Goal: Find specific page/section: Find specific page/section

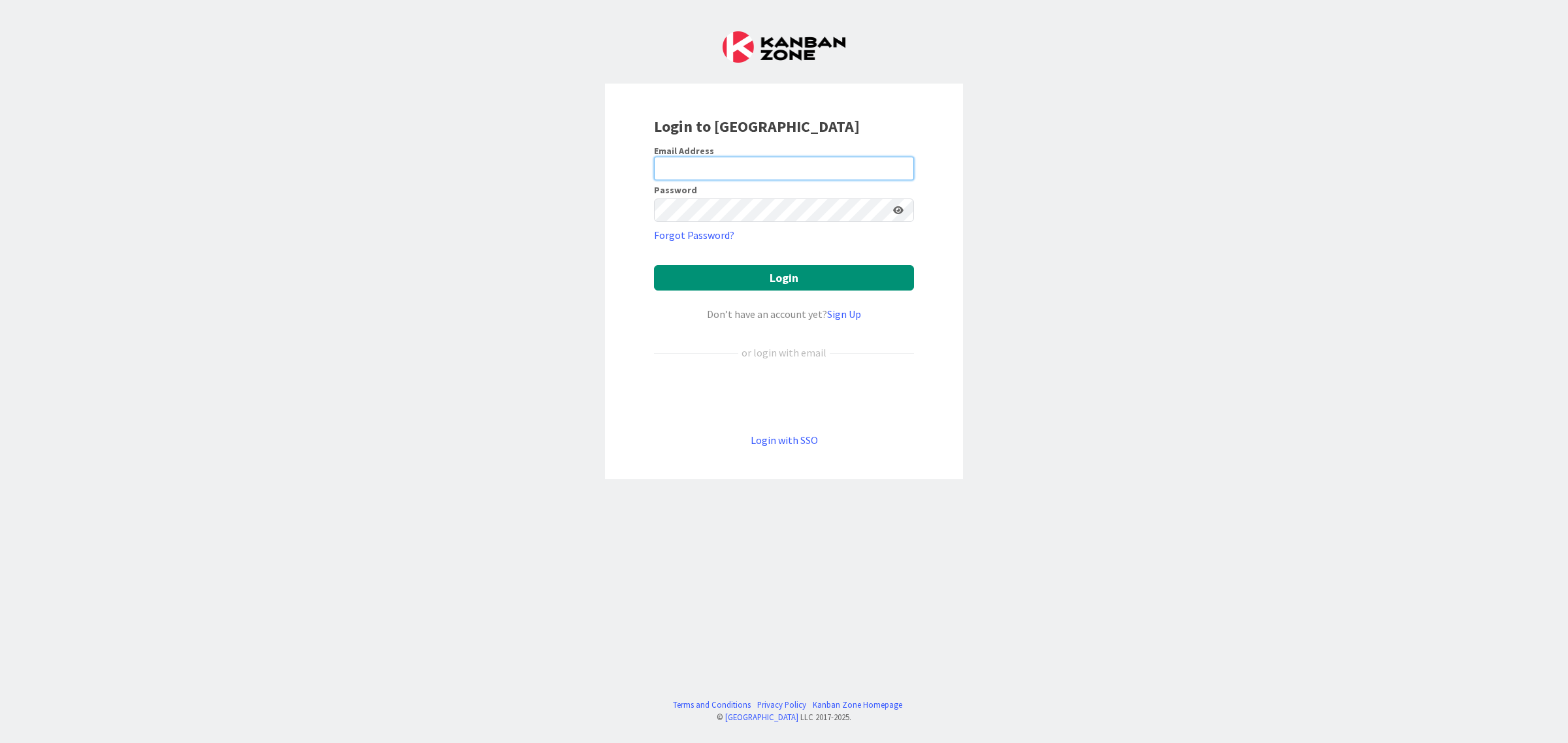
type input "[EMAIL_ADDRESS][PERSON_NAME][PERSON_NAME][DOMAIN_NAME]"
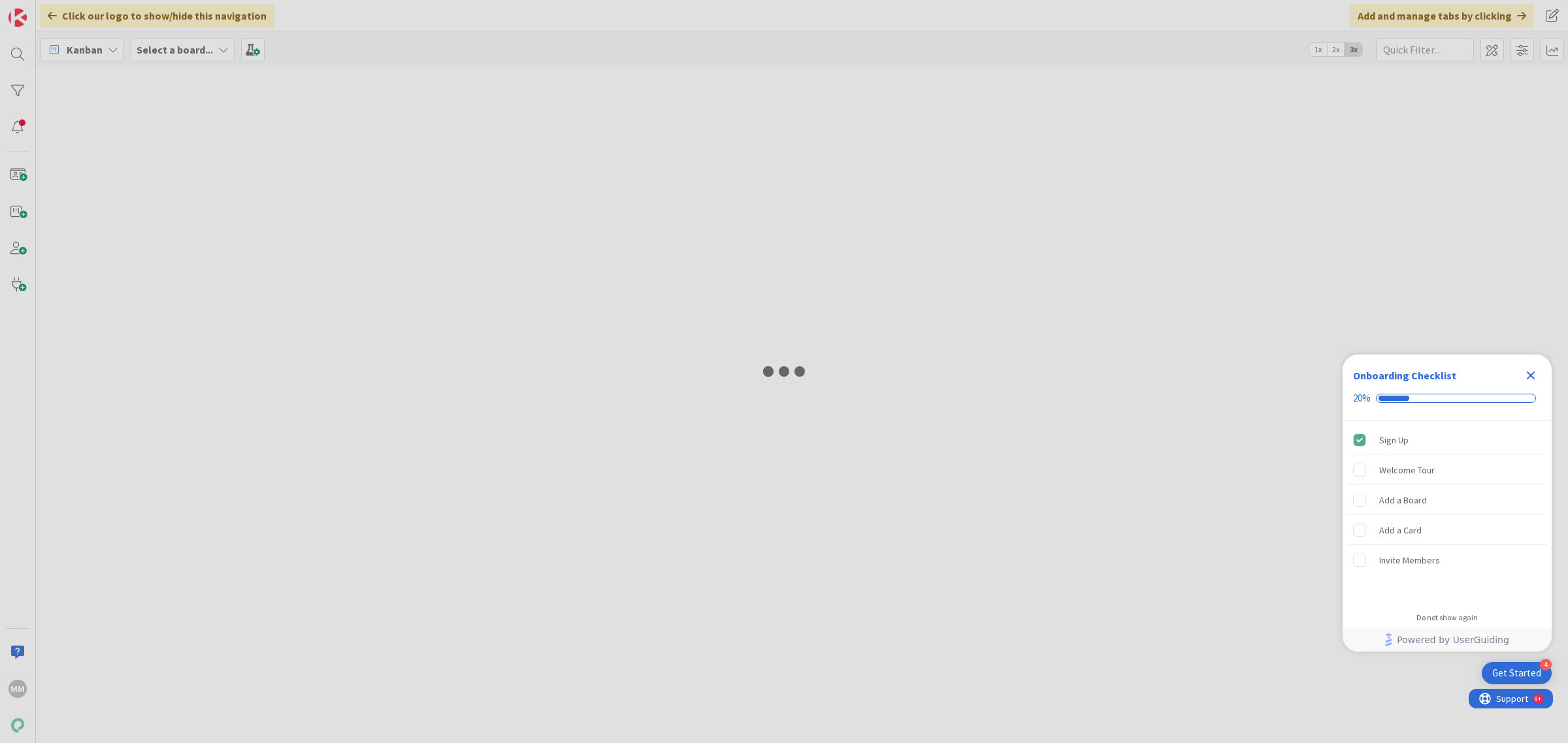
type input "kielisyys"
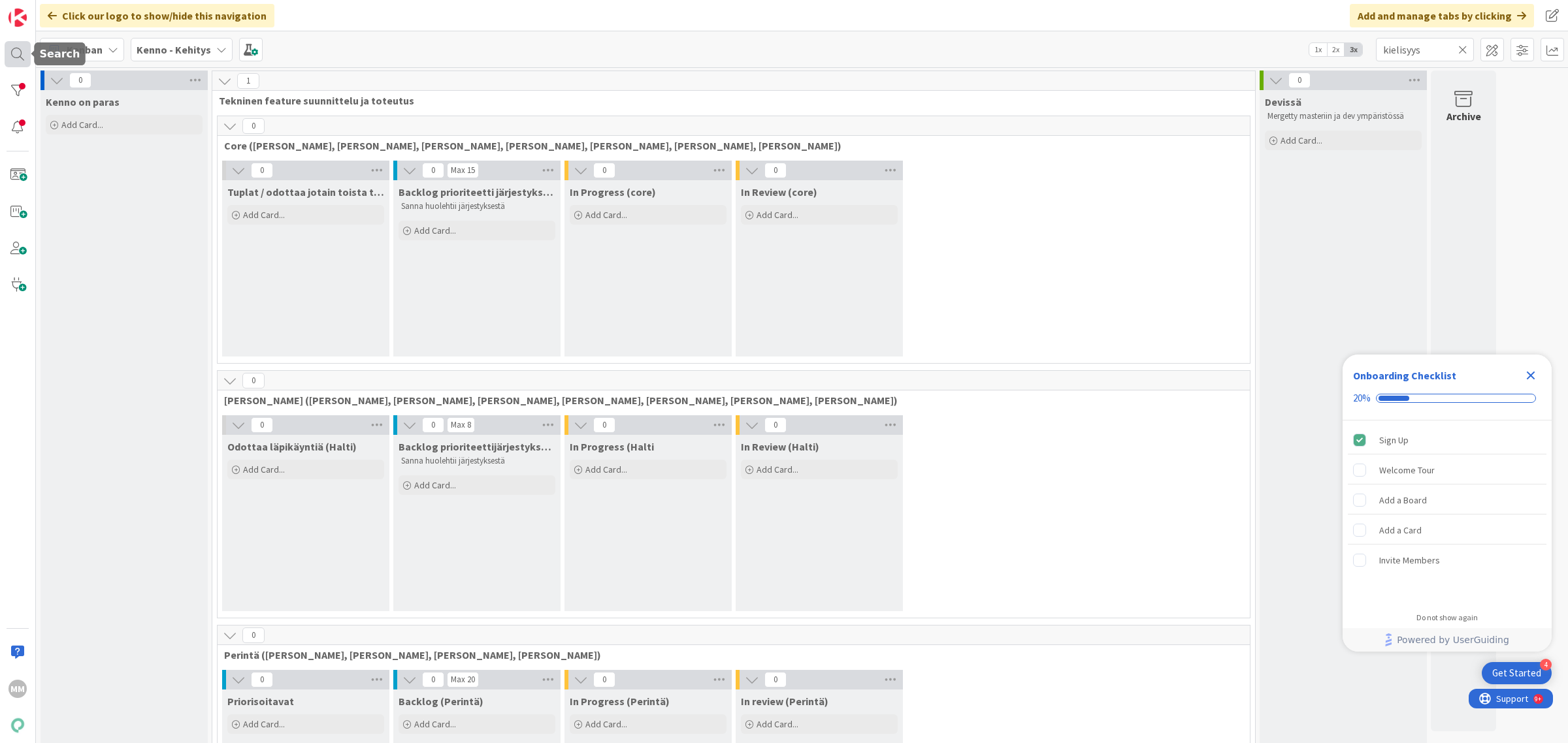
click at [21, 53] on div at bounding box center [18, 54] width 26 height 26
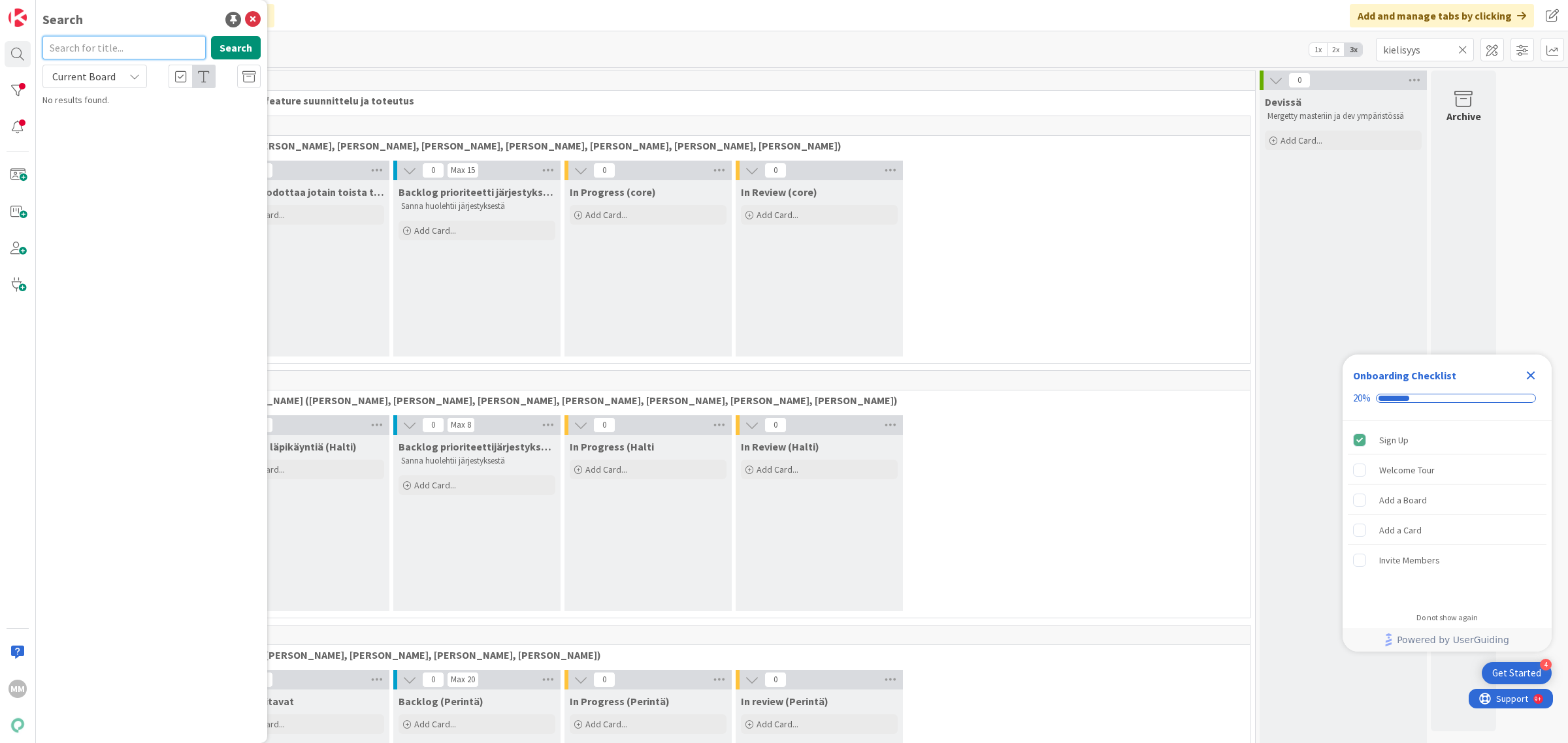
paste input "Kampanjakuva"
click at [218, 44] on button "Search" at bounding box center [236, 48] width 50 height 24
click at [112, 76] on span "Current Board" at bounding box center [84, 76] width 63 height 13
click at [120, 136] on span "All Boards" at bounding box center [118, 131] width 136 height 20
click at [250, 49] on button "Search" at bounding box center [236, 48] width 50 height 24
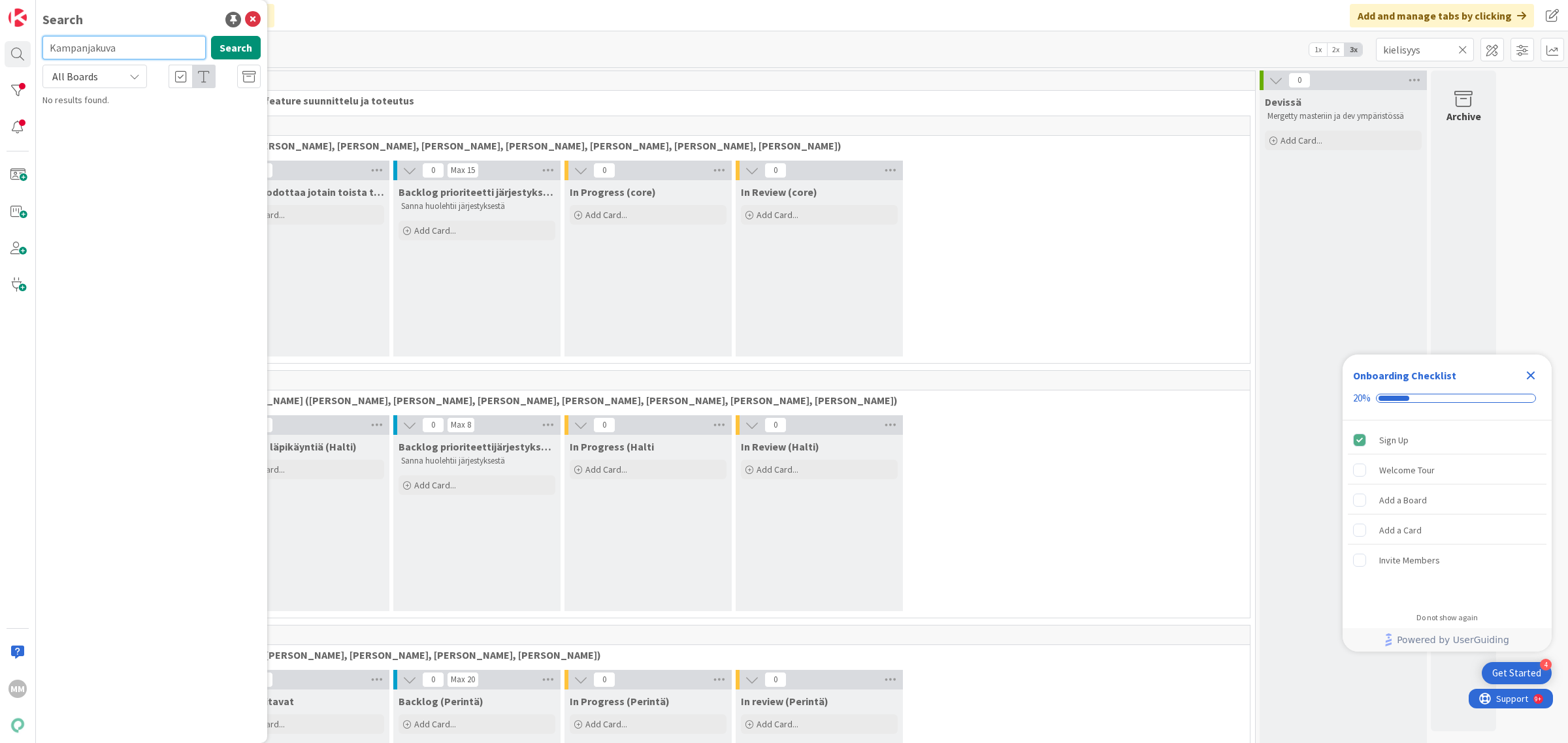
click at [131, 43] on input "Kampanjakuva" at bounding box center [124, 48] width 163 height 24
click at [113, 48] on input "Kampanja" at bounding box center [124, 48] width 163 height 24
click at [116, 49] on input "Kampanja" at bounding box center [124, 48] width 163 height 24
type input "markkinointikuva"
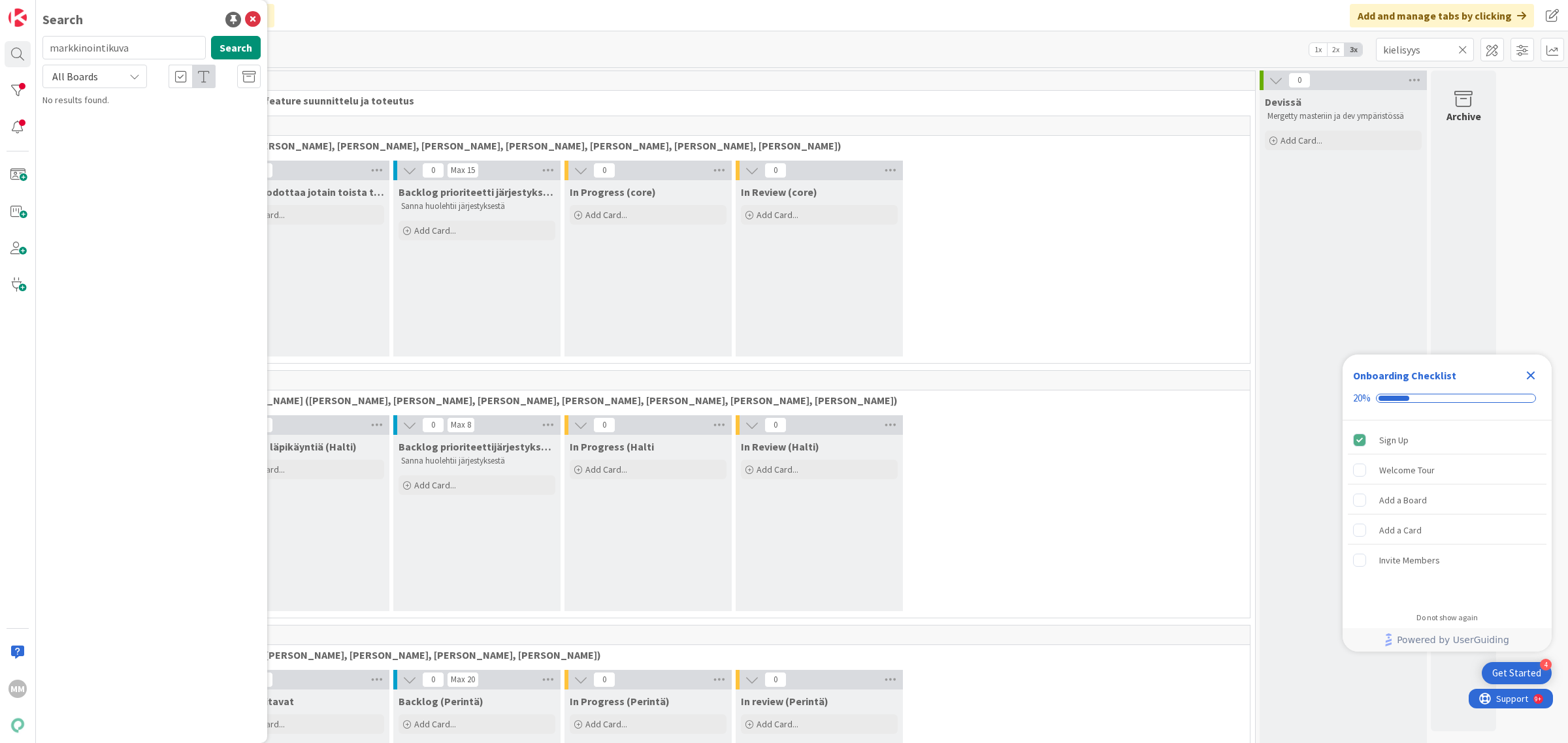
click at [136, 79] on icon at bounding box center [135, 76] width 10 height 10
click at [125, 129] on span "All Boards" at bounding box center [118, 131] width 136 height 20
click at [23, 125] on div at bounding box center [18, 127] width 26 height 26
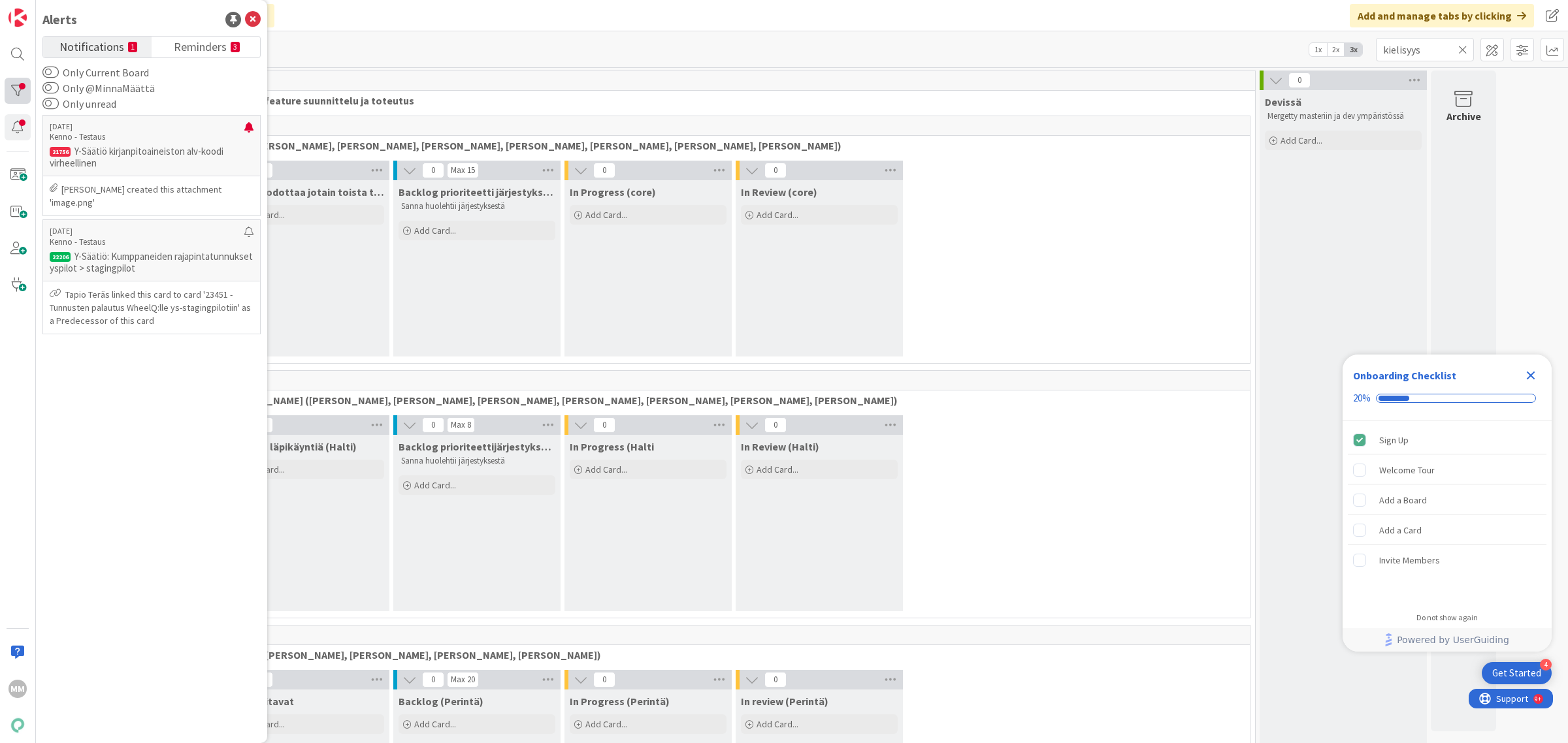
click at [22, 86] on div at bounding box center [18, 91] width 26 height 26
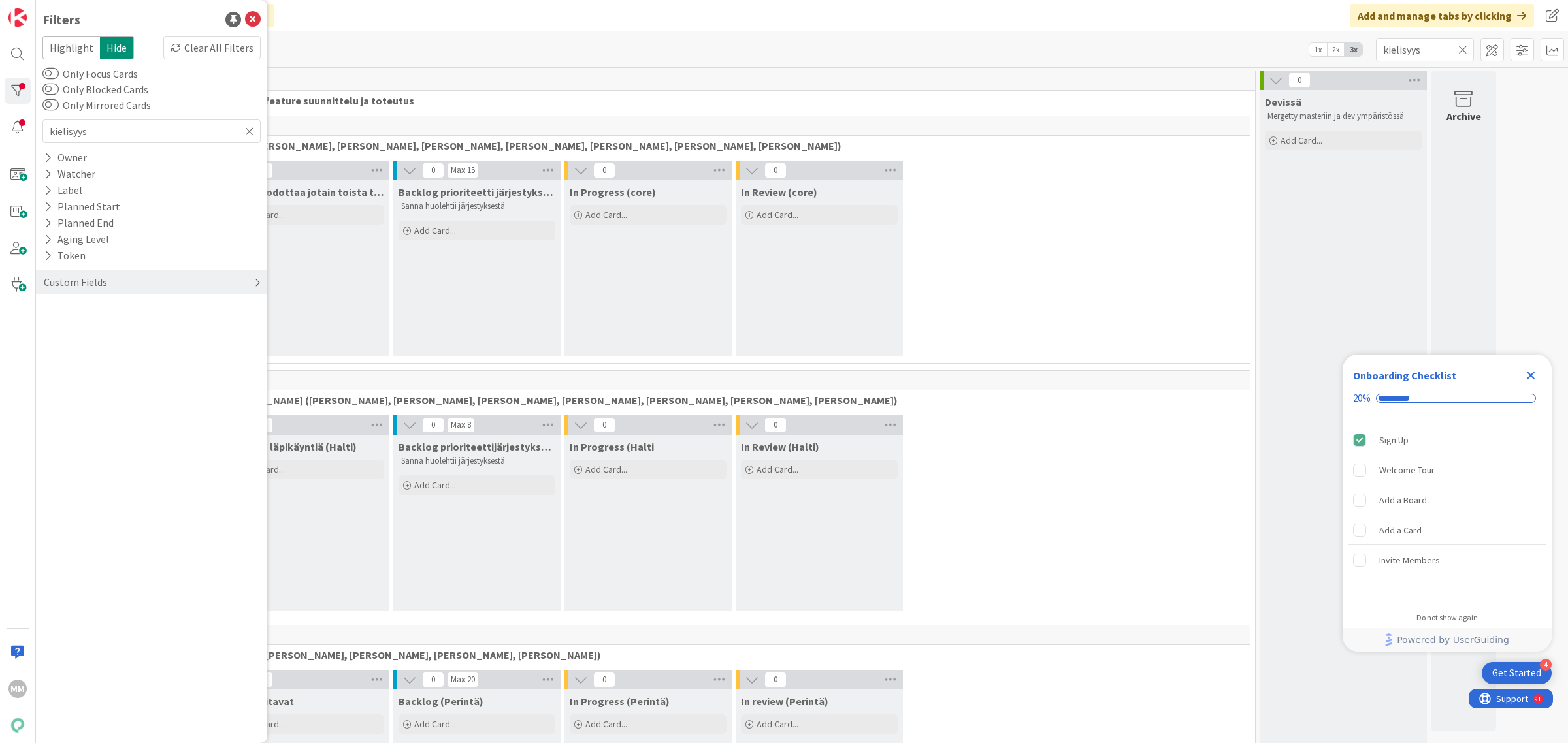
click at [106, 282] on div "Custom Fields" at bounding box center [75, 282] width 66 height 16
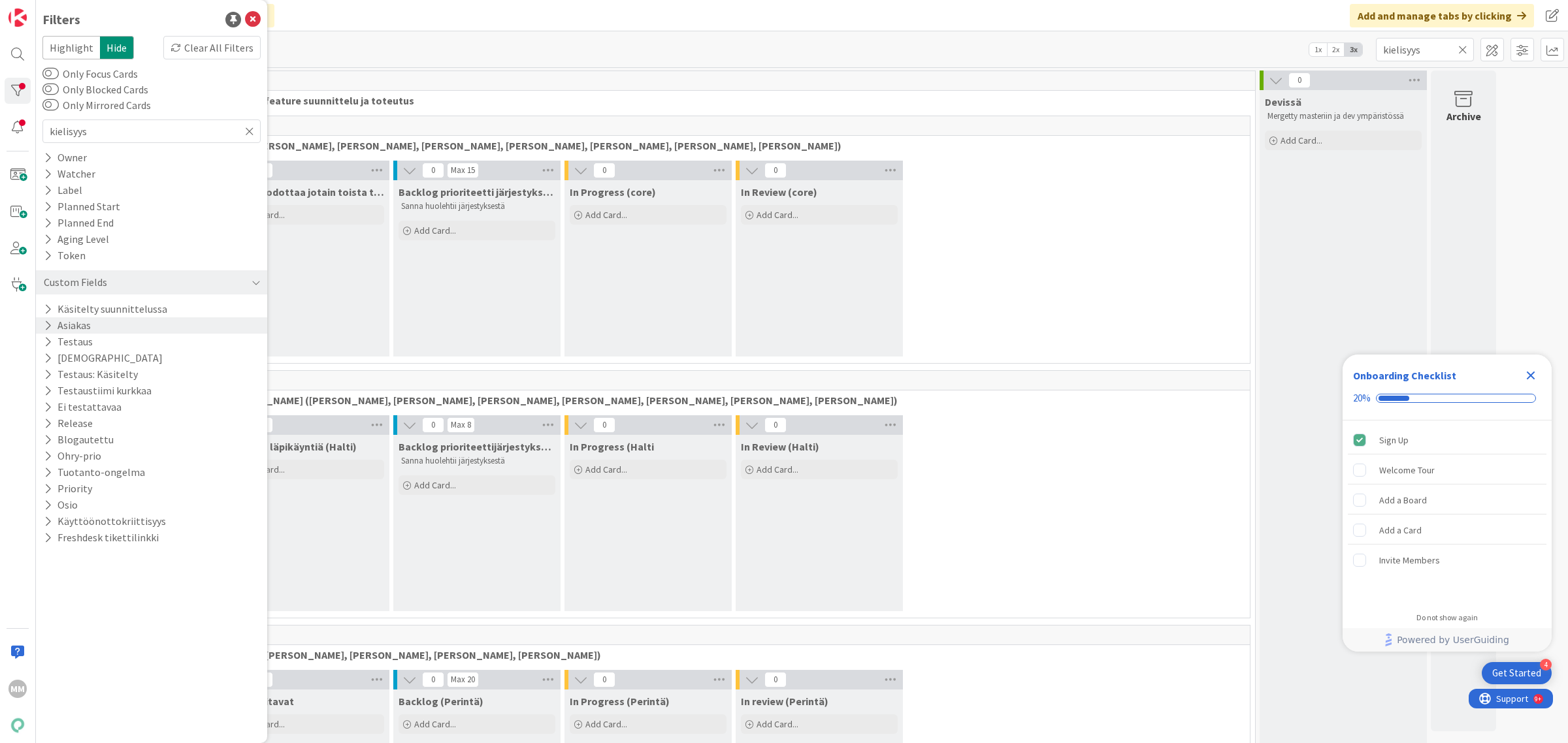
click at [142, 324] on div "Asiakas" at bounding box center [152, 325] width 231 height 16
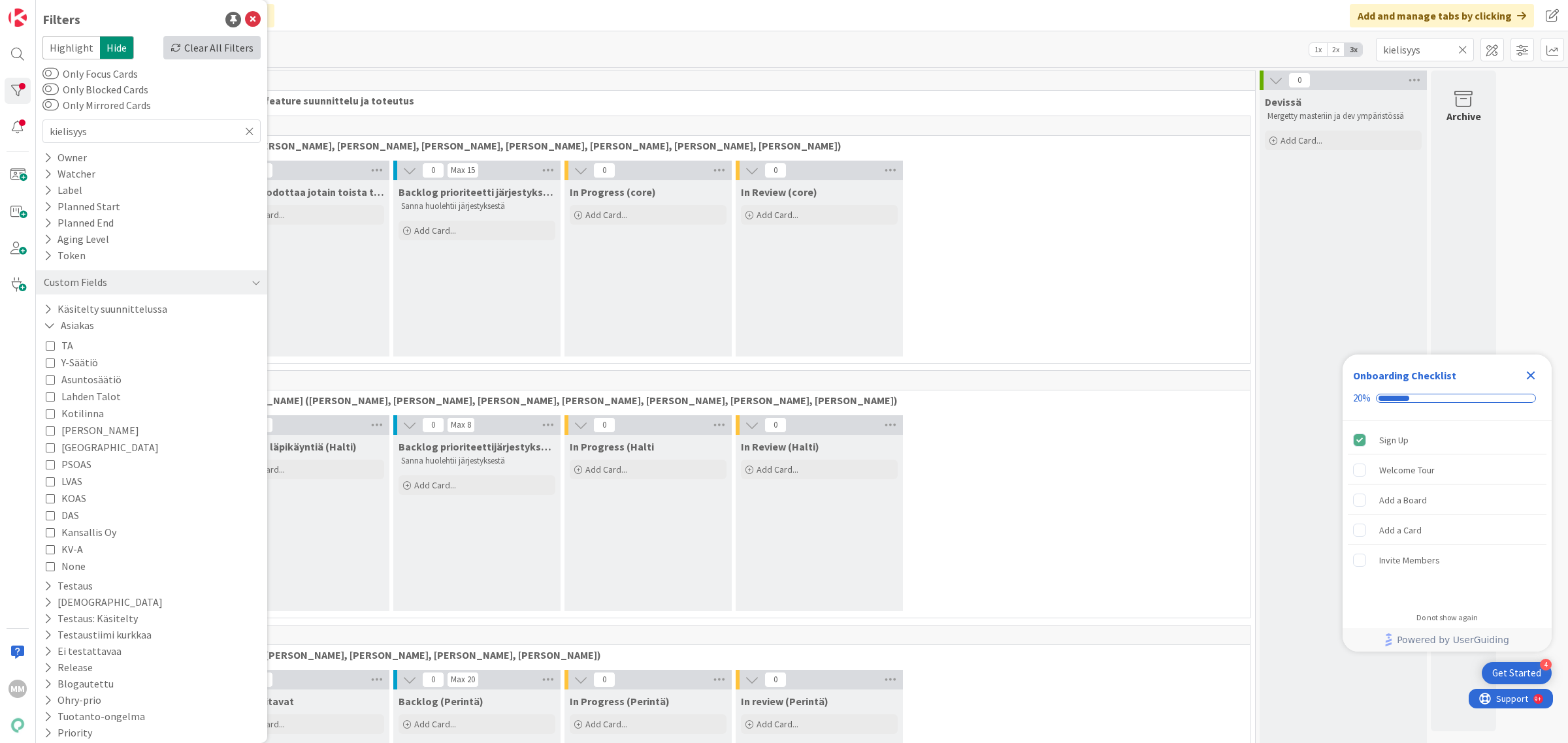
click at [205, 44] on div "Clear All Filters" at bounding box center [212, 48] width 97 height 24
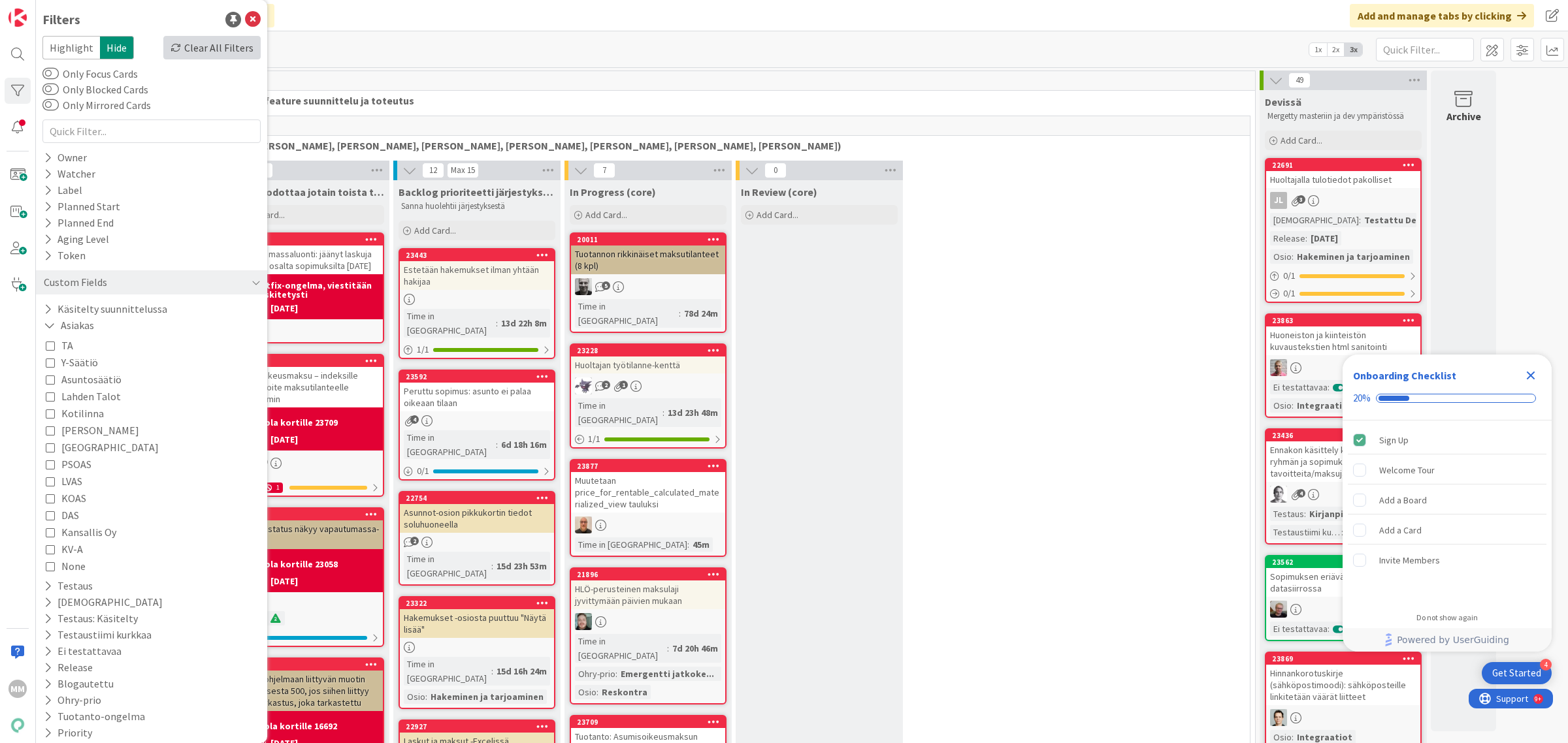
click at [216, 56] on div "Clear All Filters" at bounding box center [212, 48] width 97 height 24
click at [245, 14] on icon at bounding box center [253, 20] width 16 height 16
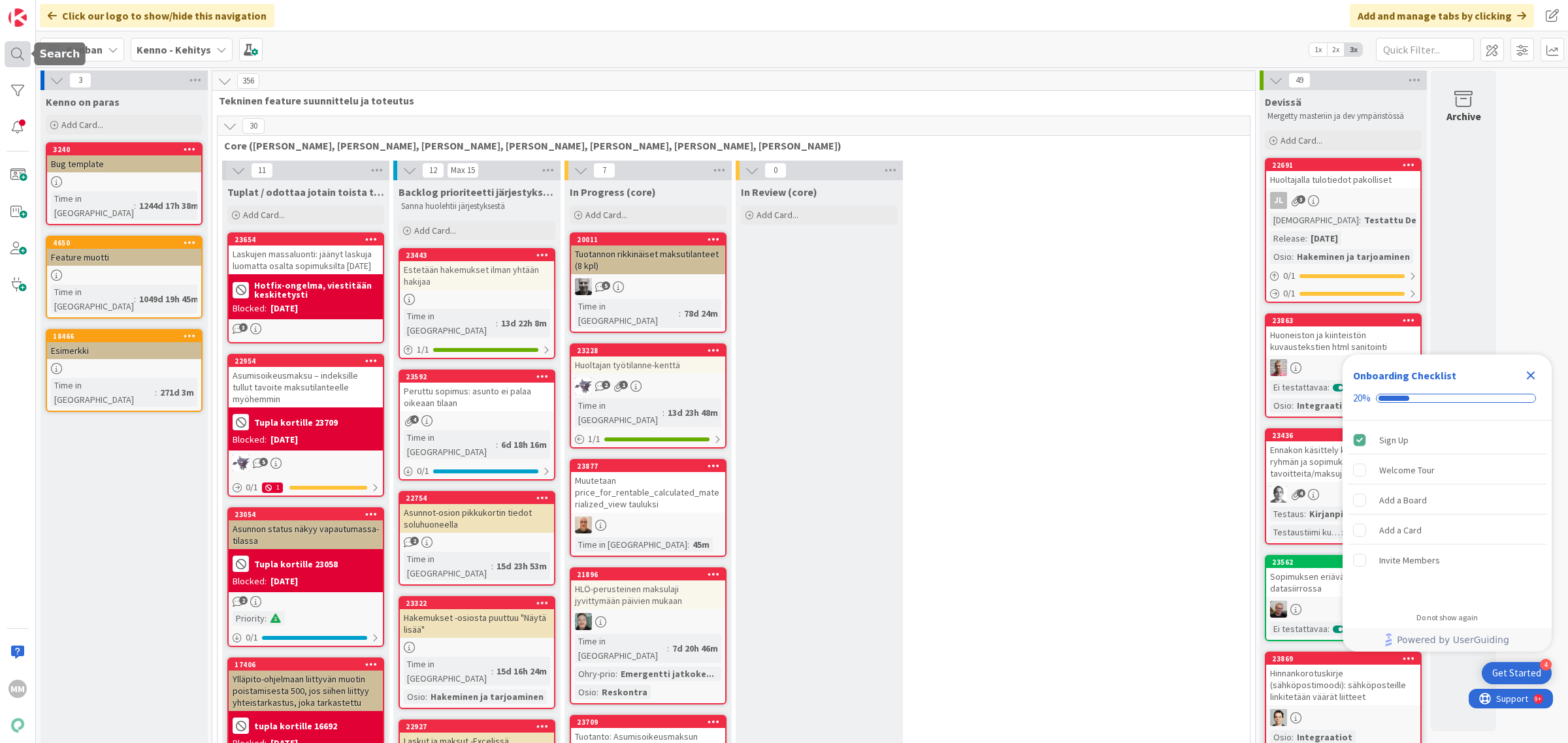
click at [25, 53] on div at bounding box center [18, 54] width 26 height 26
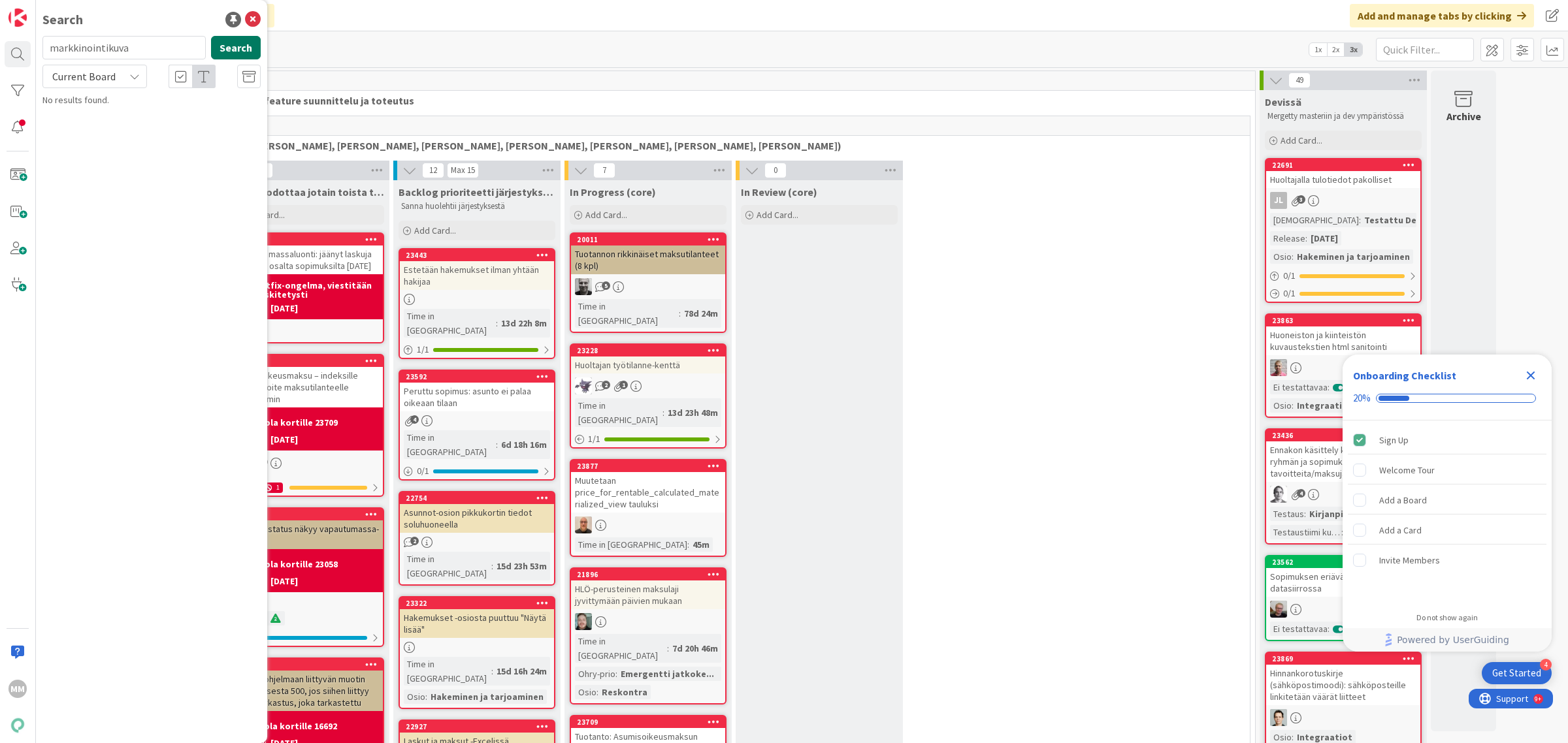
click at [229, 43] on button "Search" at bounding box center [236, 48] width 50 height 24
click at [103, 74] on span "Current Board" at bounding box center [84, 76] width 63 height 13
click at [108, 136] on span "All Boards" at bounding box center [118, 131] width 136 height 20
click at [147, 46] on input "markkinointikuva" at bounding box center [124, 48] width 163 height 24
click at [148, 73] on div "All Boards Current Board All Boards" at bounding box center [152, 76] width 234 height 24
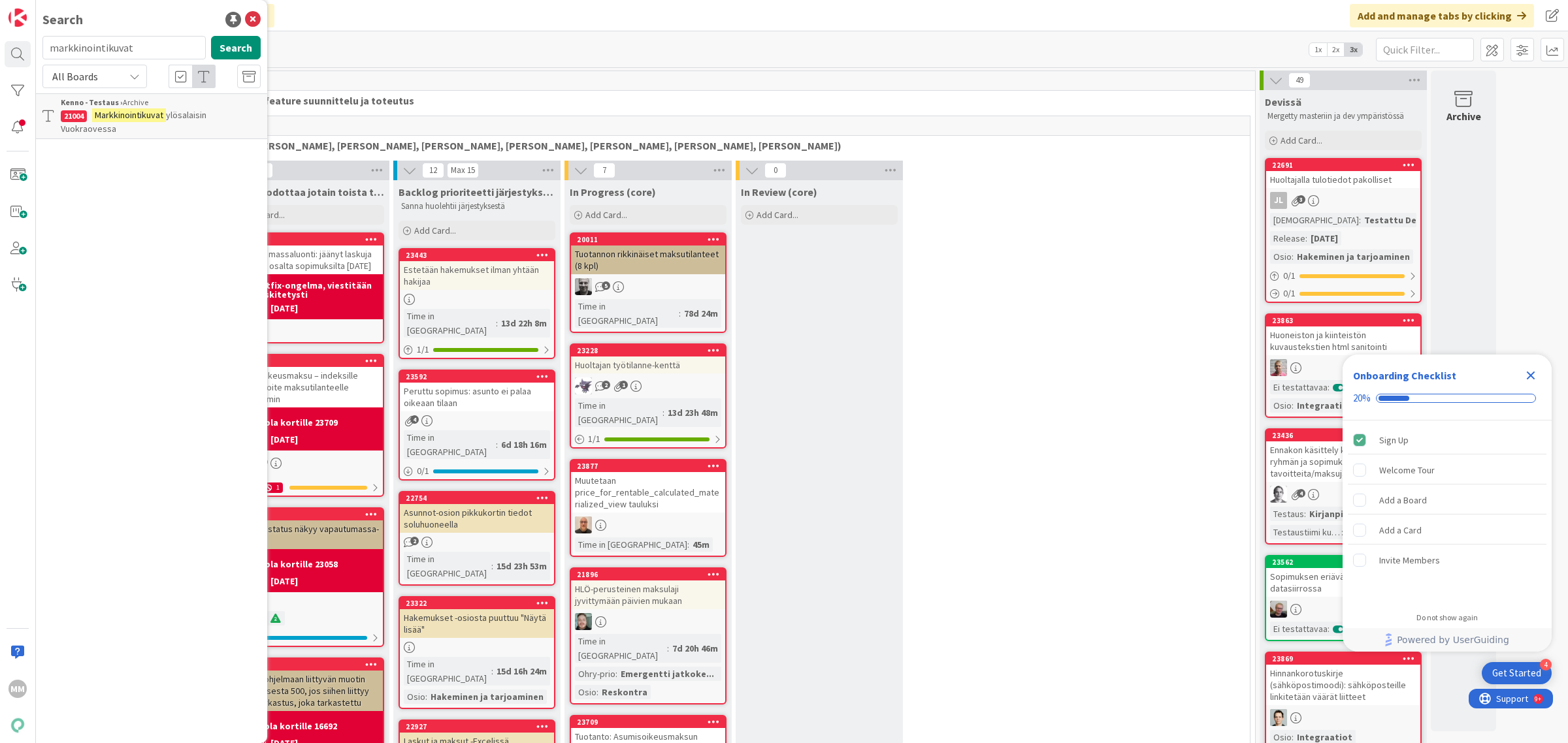
click at [137, 71] on icon at bounding box center [135, 76] width 10 height 10
click at [138, 128] on span "All Boards" at bounding box center [118, 131] width 136 height 20
click at [139, 34] on div "Search markkinointikuvat Search All Boards Current Board All Boards Kenno - Tes…" at bounding box center [152, 371] width 231 height 743
click at [141, 43] on input "markkinointikuvat" at bounding box center [124, 48] width 163 height 24
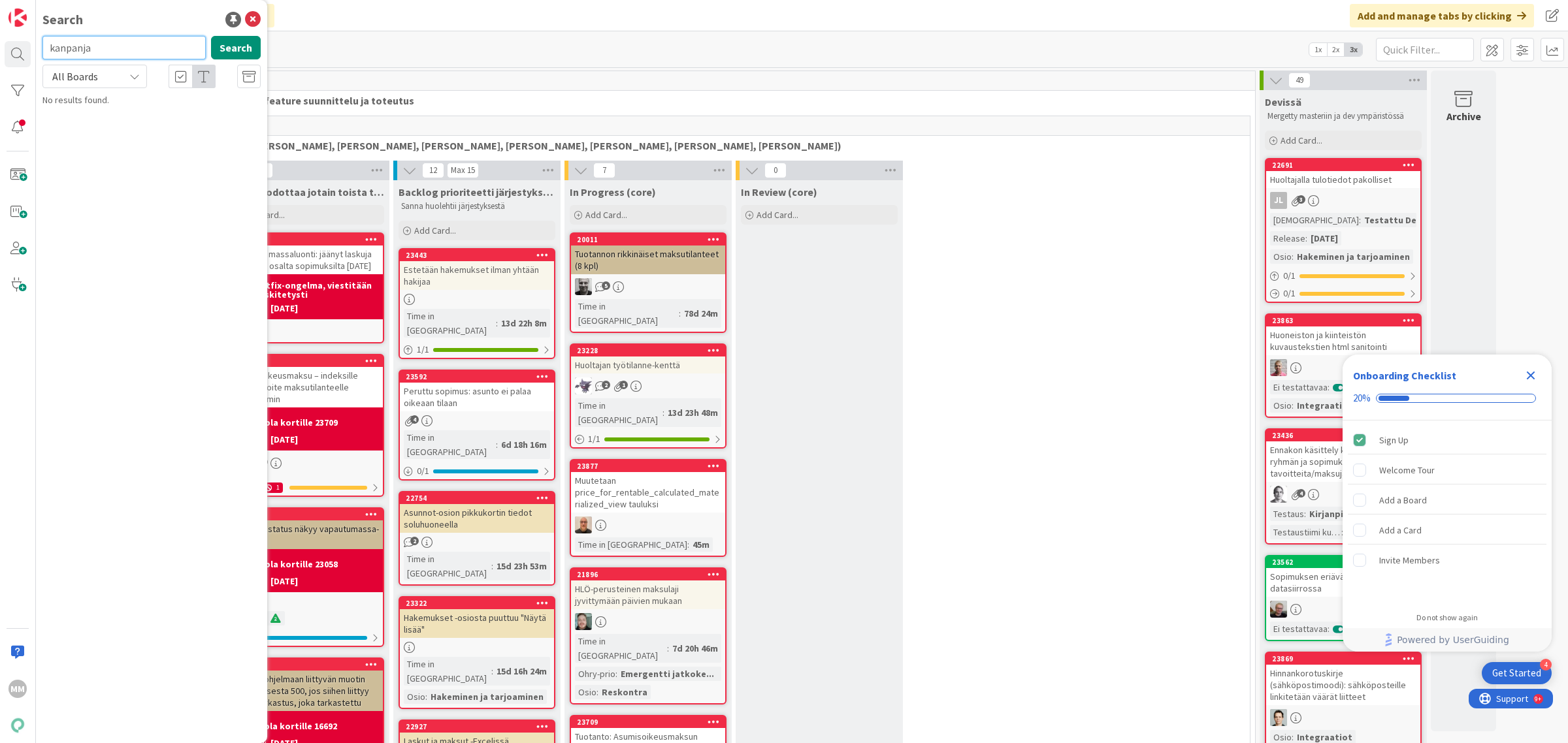
click at [150, 50] on input "kanpanja" at bounding box center [124, 48] width 163 height 24
drag, startPoint x: 116, startPoint y: 36, endPoint x: 118, endPoint y: 44, distance: 8.2
click at [116, 37] on input "kanpanja" at bounding box center [124, 48] width 163 height 24
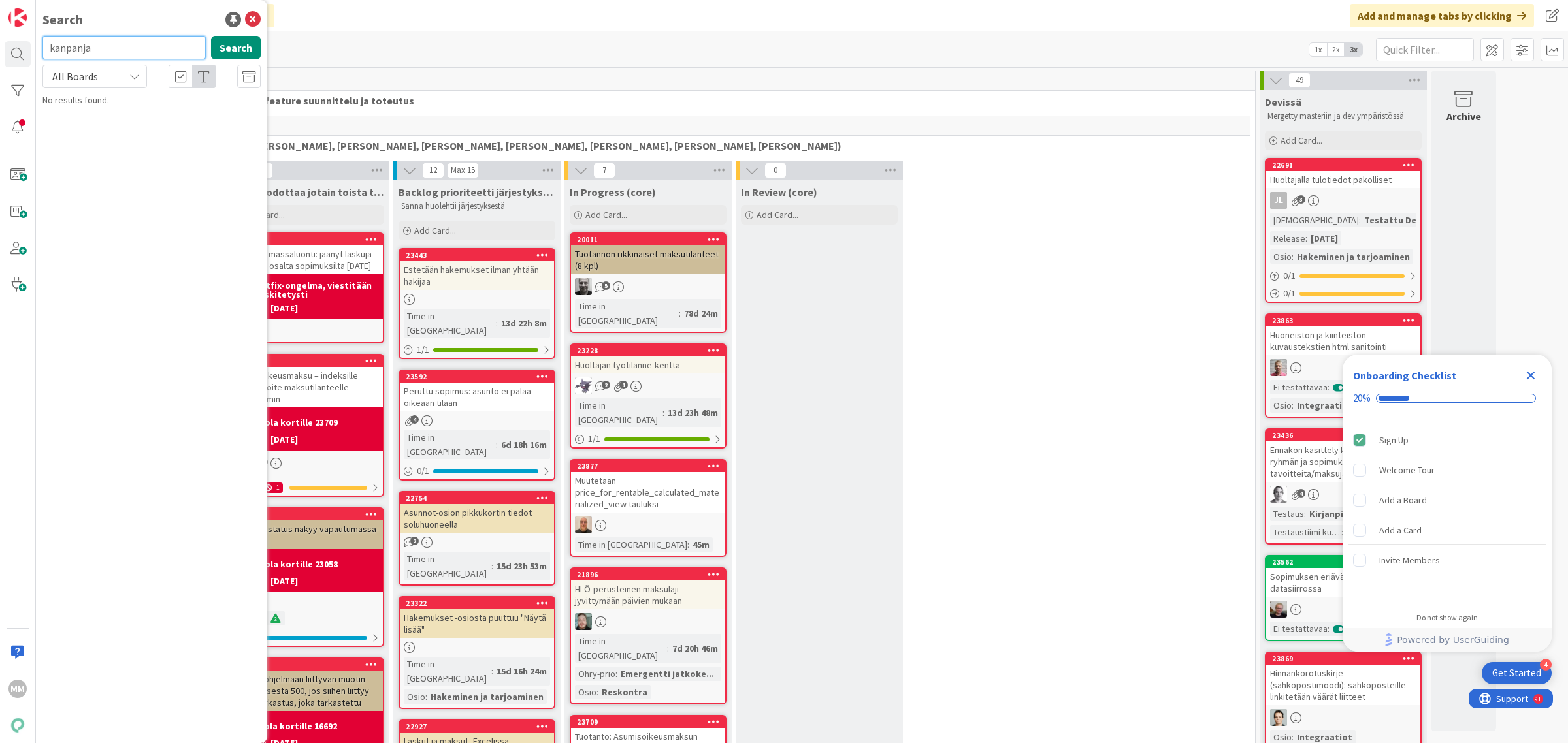
click at [118, 44] on input "kanpanja" at bounding box center [124, 48] width 163 height 24
click at [118, 79] on div "All Boards" at bounding box center [95, 76] width 105 height 24
click at [108, 133] on span "All Boards" at bounding box center [118, 131] width 136 height 20
click at [239, 44] on button "Search" at bounding box center [236, 48] width 50 height 24
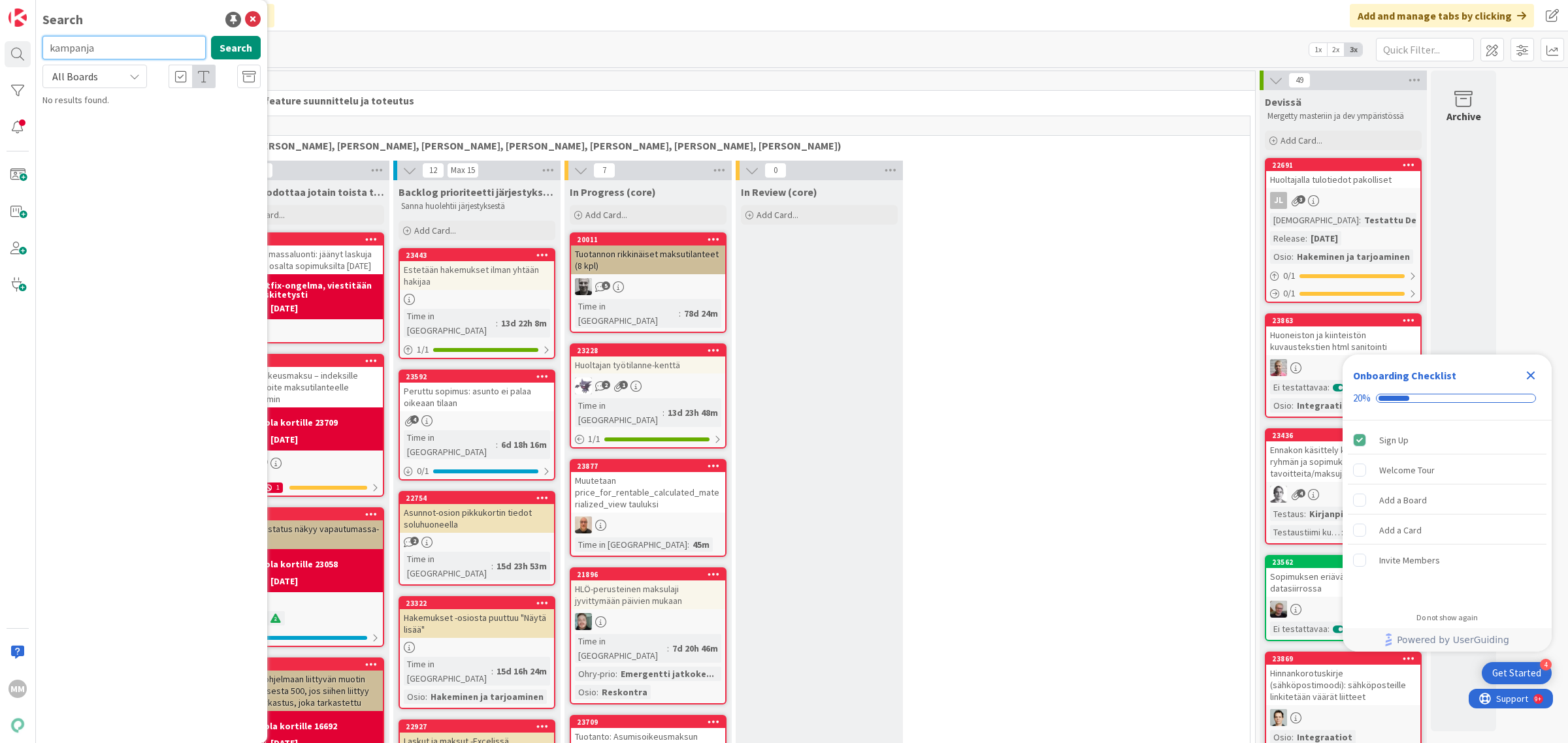
click at [146, 44] on input "kampanja" at bounding box center [124, 48] width 163 height 24
click at [138, 71] on icon at bounding box center [135, 76] width 10 height 10
click at [112, 138] on span "All Boards" at bounding box center [118, 131] width 136 height 20
click at [116, 33] on div "Search kuva Search All Boards Current Board All Boards Kenno - Kehitysideat › K…" at bounding box center [152, 371] width 231 height 743
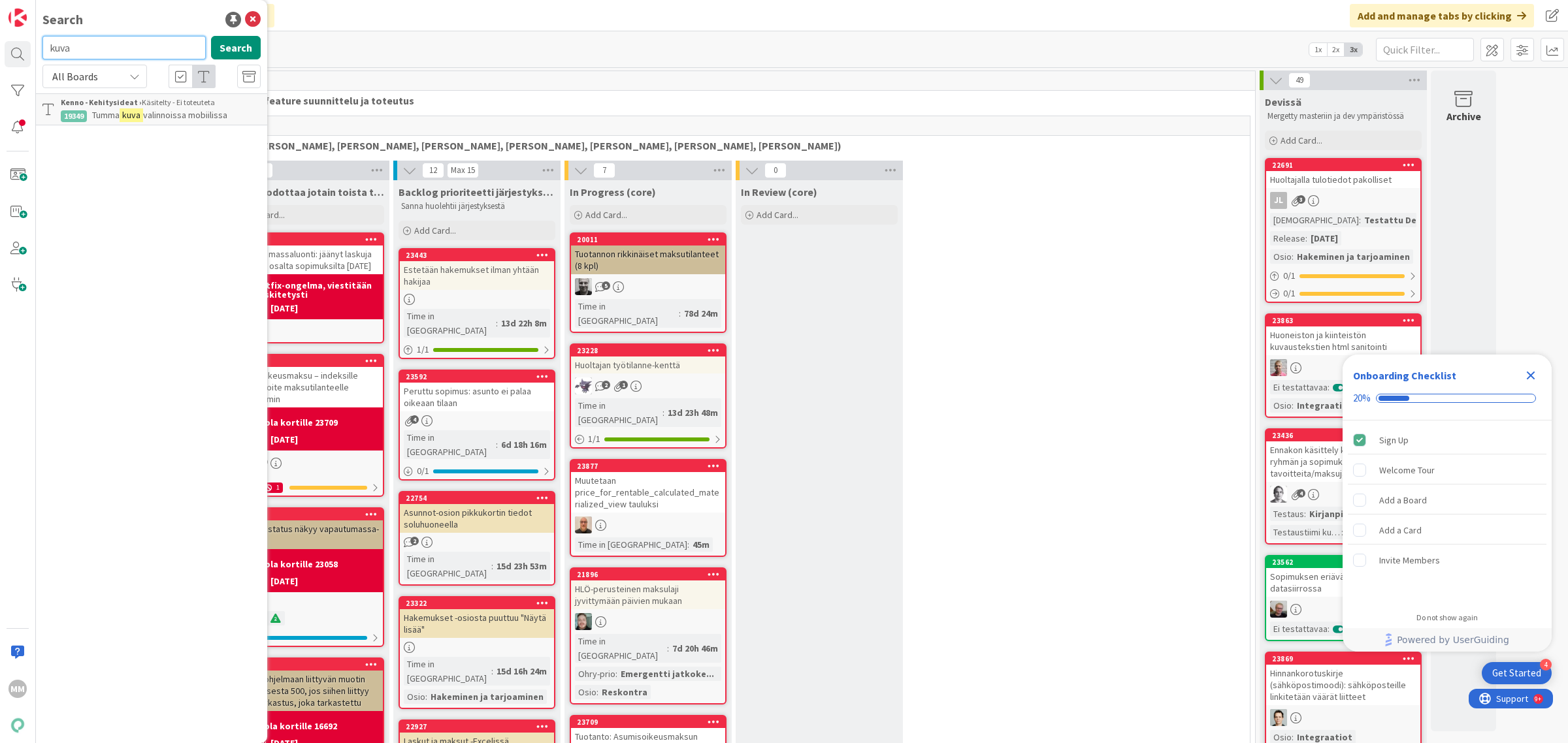
click at [115, 46] on input "kuva" at bounding box center [124, 48] width 163 height 24
click at [110, 66] on div "All Boards" at bounding box center [95, 76] width 105 height 24
click at [120, 125] on span "All Boards" at bounding box center [118, 131] width 136 height 20
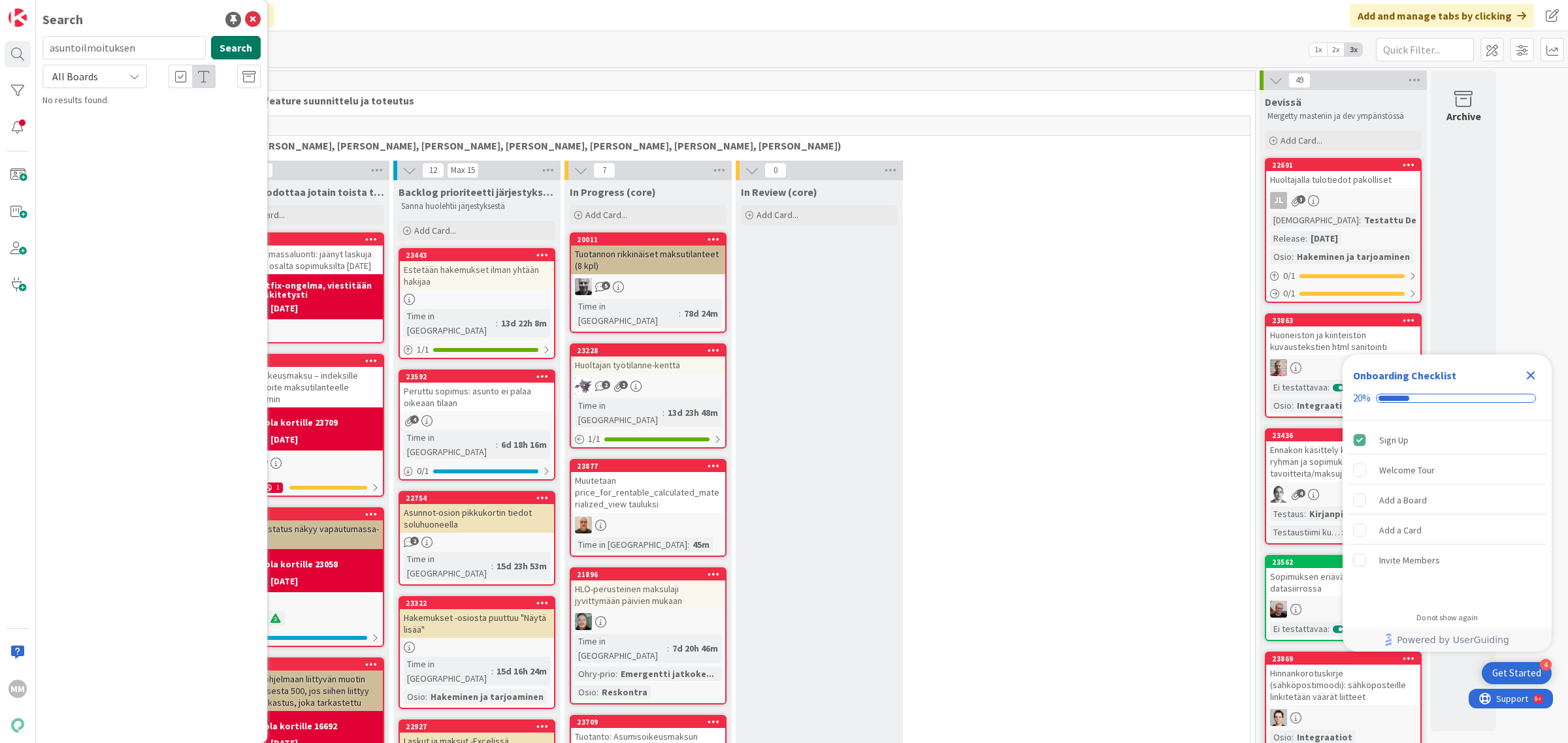
click at [244, 44] on button "Search" at bounding box center [236, 48] width 50 height 24
click at [154, 52] on input "asuntoilmoituksen" at bounding box center [124, 48] width 163 height 24
click at [155, 52] on input "asuntoilmoituksen" at bounding box center [124, 48] width 163 height 24
click at [134, 73] on icon at bounding box center [135, 76] width 10 height 10
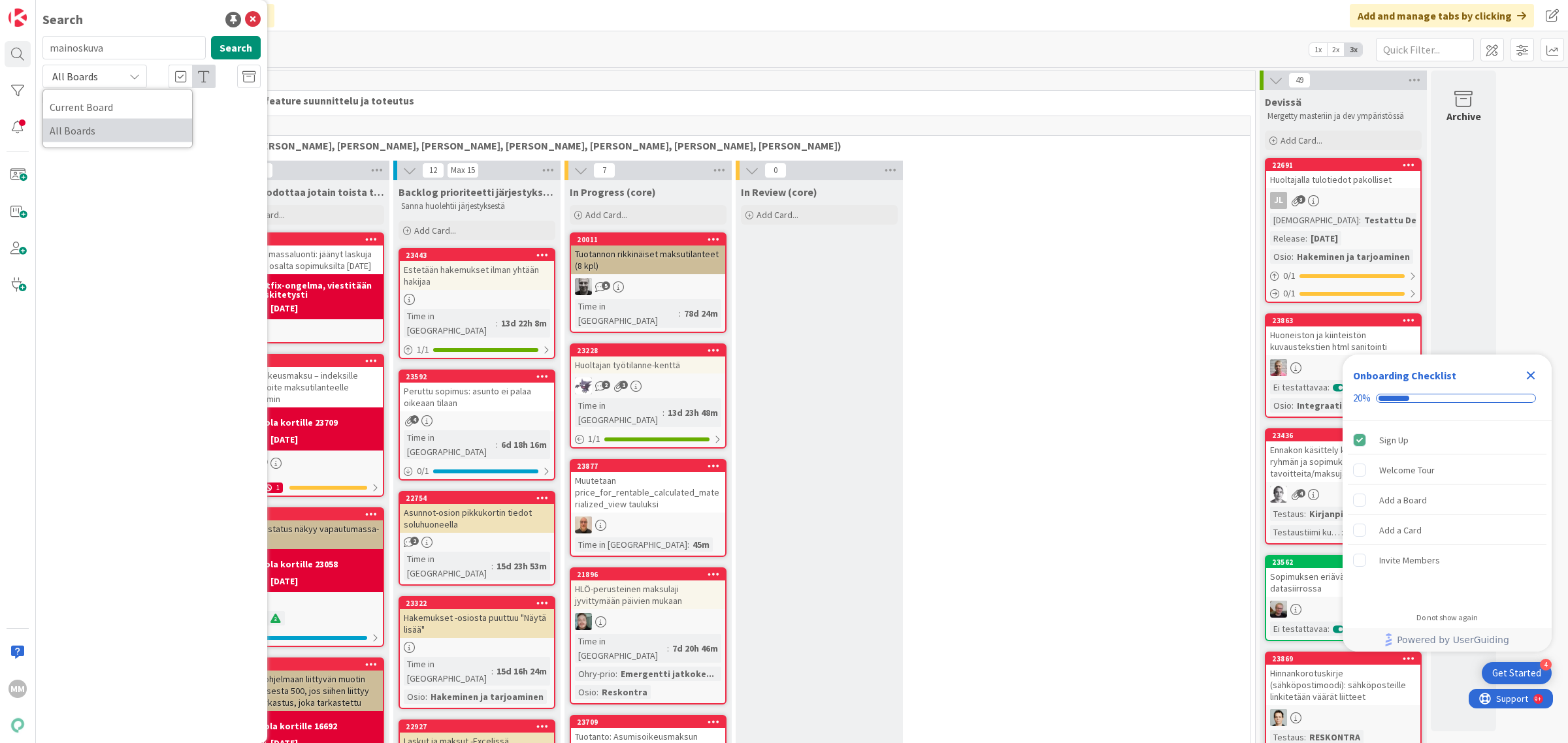
click at [112, 139] on span "All Boards" at bounding box center [118, 131] width 136 height 20
click at [239, 49] on button "Search" at bounding box center [236, 48] width 50 height 24
click at [180, 75] on icon at bounding box center [181, 77] width 12 height 13
click at [125, 44] on input "mainoskuva" at bounding box center [124, 48] width 163 height 24
click at [239, 44] on button "Search" at bounding box center [236, 48] width 50 height 24
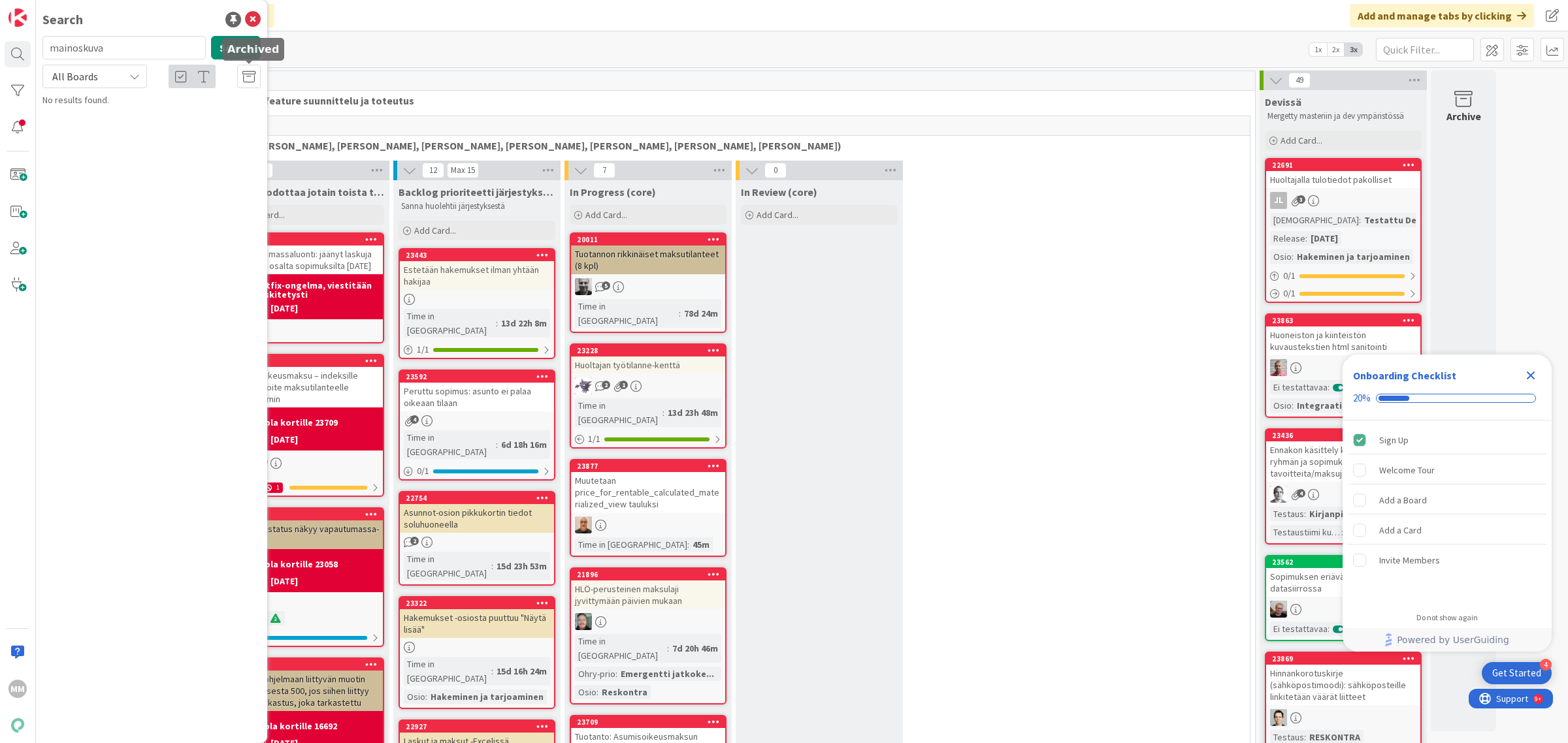
click at [253, 78] on icon at bounding box center [249, 77] width 13 height 13
click at [156, 41] on input "mainoskuva" at bounding box center [124, 48] width 163 height 24
click at [237, 46] on button "Search" at bounding box center [236, 48] width 50 height 24
click at [128, 79] on div "All Boards" at bounding box center [95, 76] width 105 height 24
click at [124, 133] on span "All Boards" at bounding box center [118, 131] width 136 height 20
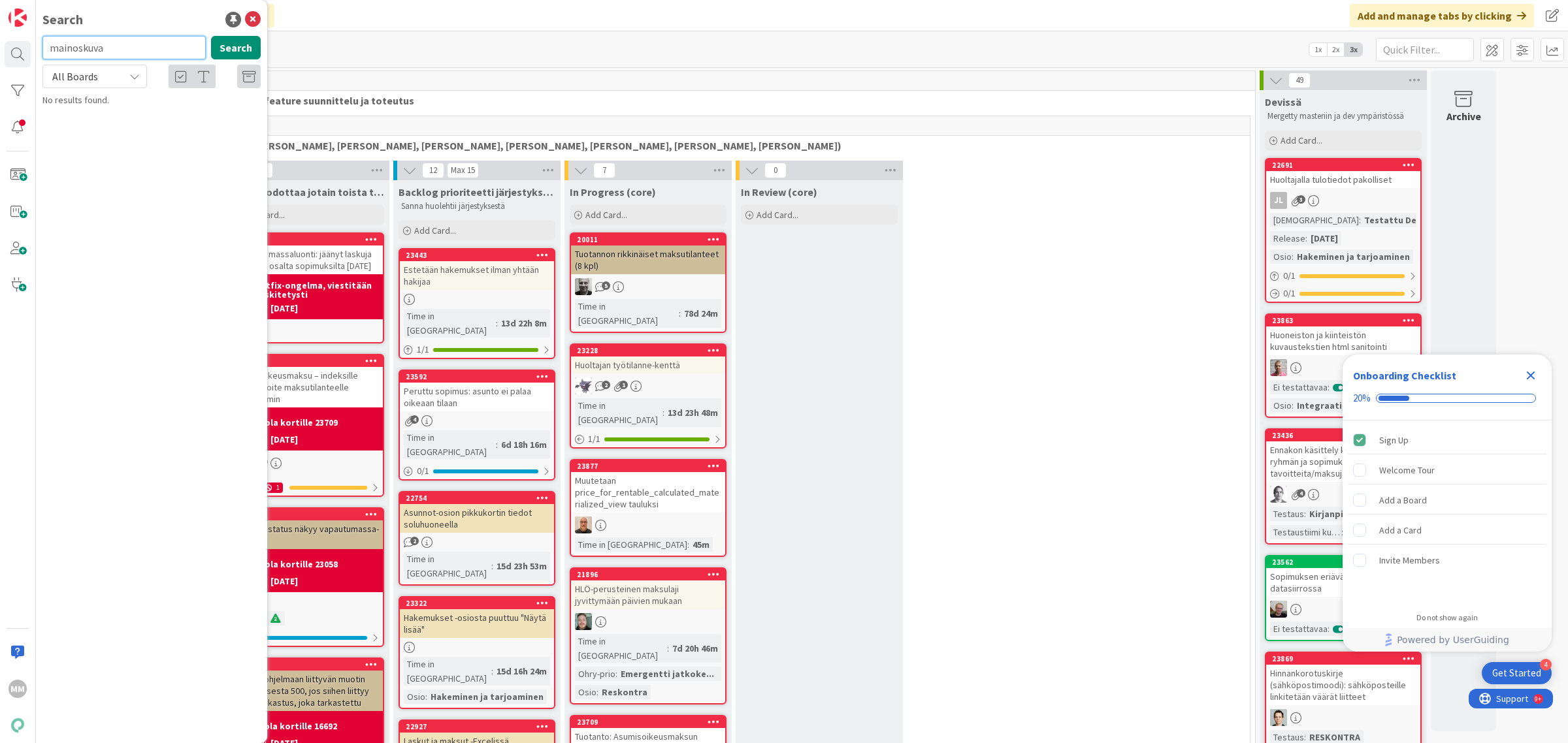
click at [123, 53] on input "mainoskuva" at bounding box center [124, 48] width 163 height 24
type input "kampanjakuva"
click at [18, 135] on div at bounding box center [18, 127] width 26 height 26
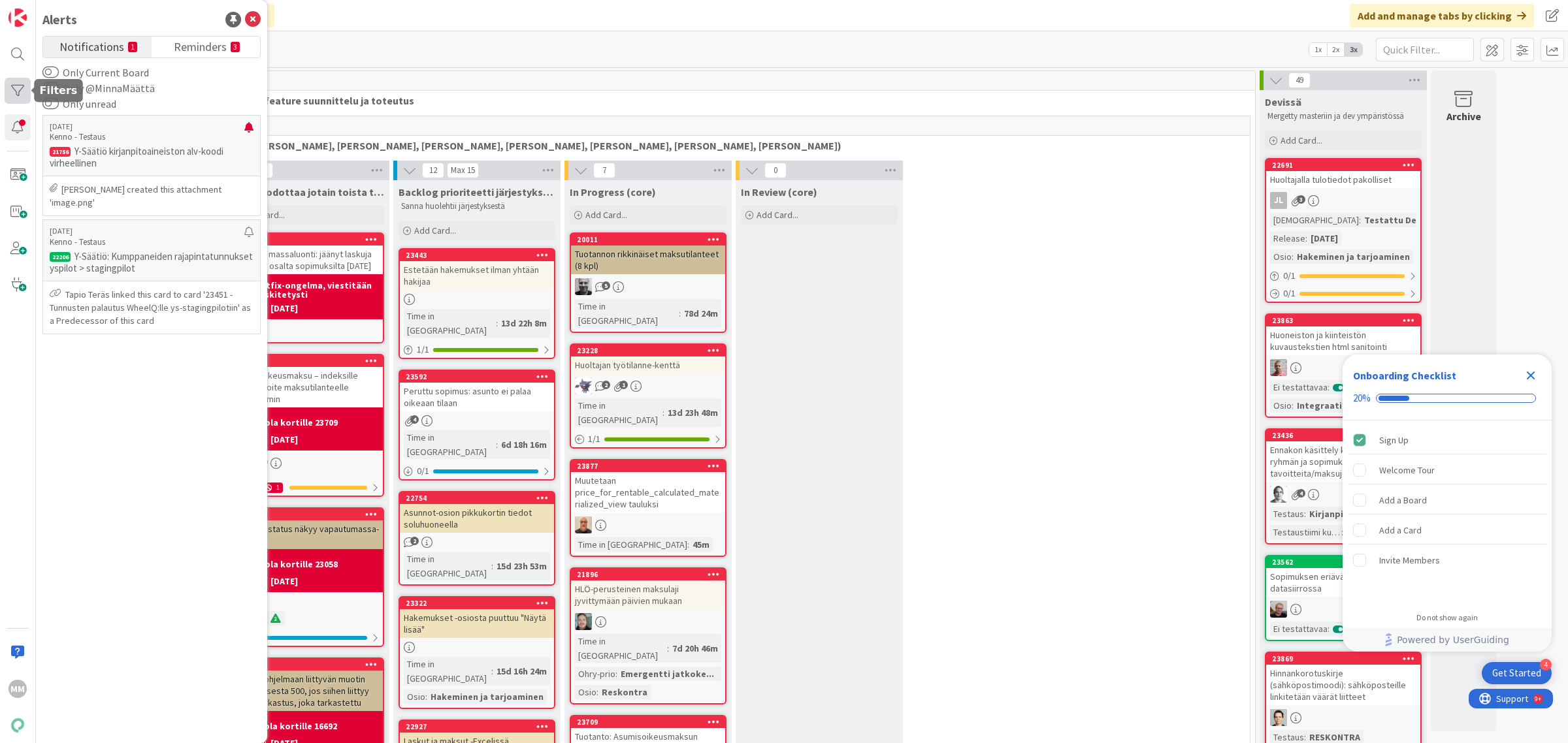
click at [12, 83] on div at bounding box center [18, 91] width 26 height 26
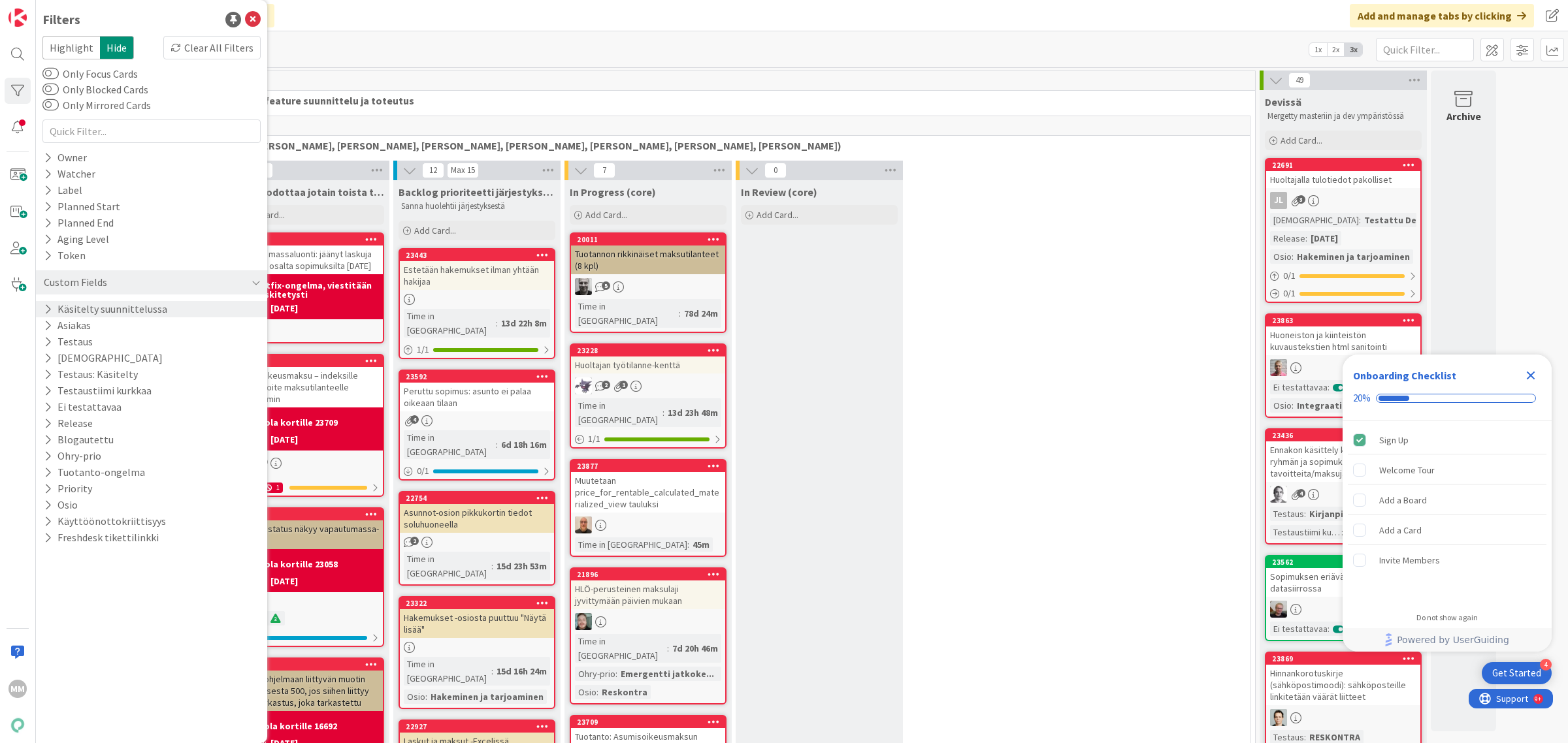
click at [52, 308] on button "Käsitelty suunnittelussa" at bounding box center [105, 309] width 126 height 16
click at [44, 307] on icon at bounding box center [50, 309] width 12 height 11
click at [50, 324] on icon at bounding box center [48, 325] width 8 height 11
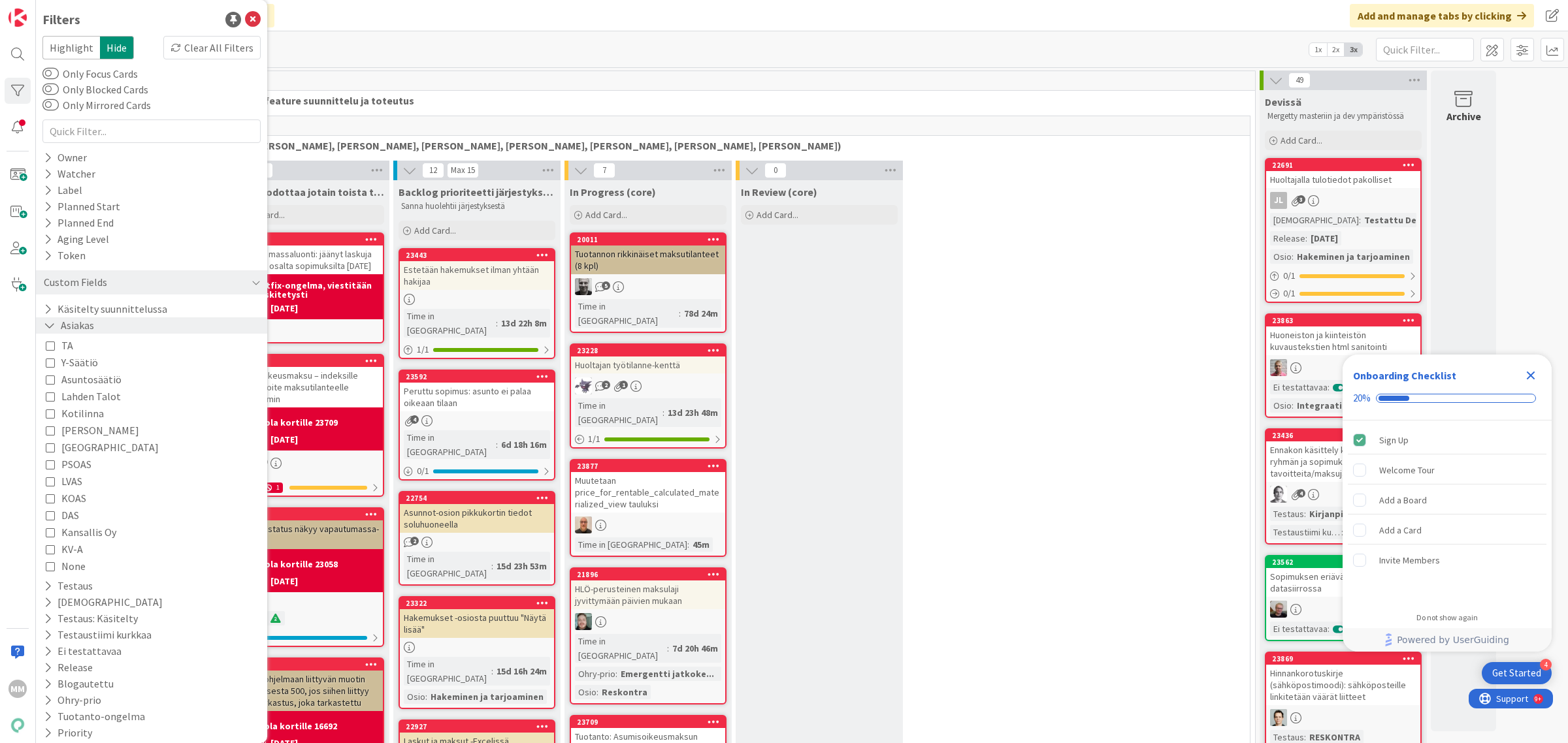
click at [50, 324] on icon at bounding box center [50, 325] width 12 height 11
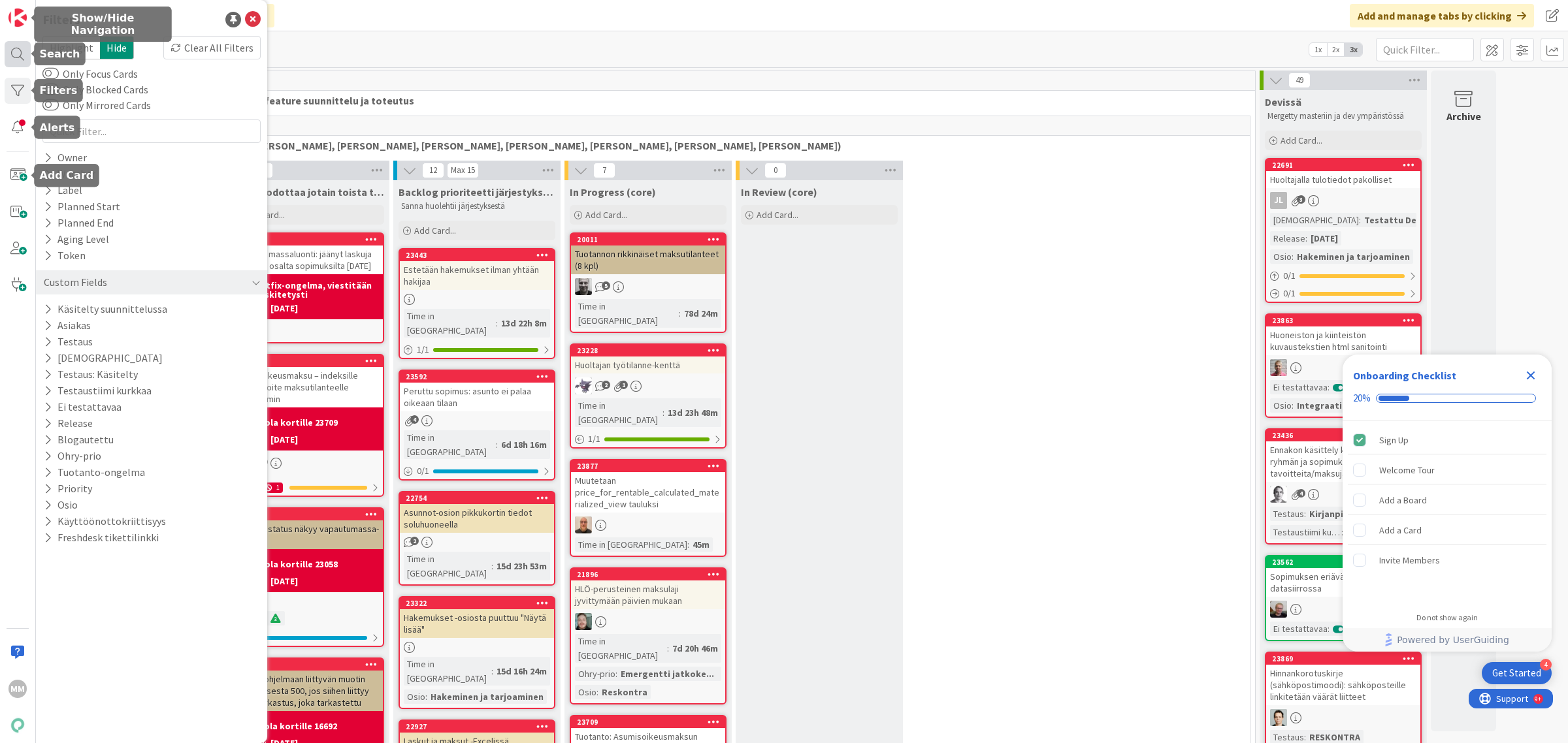
click at [20, 65] on div at bounding box center [18, 54] width 26 height 26
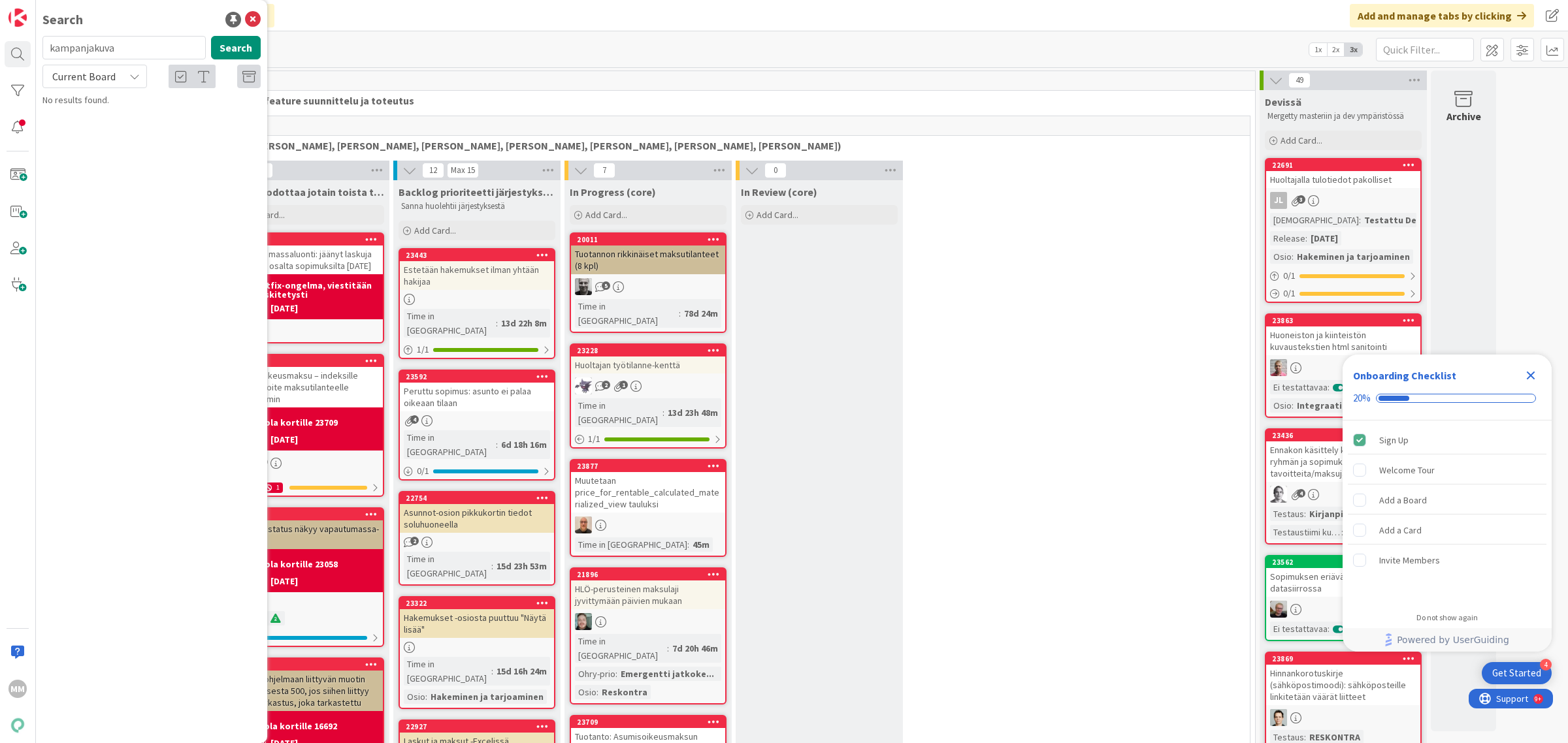
click at [150, 49] on input "kampanjakuva" at bounding box center [124, 48] width 163 height 24
click at [152, 49] on input "kampanjakuva" at bounding box center [124, 48] width 163 height 24
click at [108, 42] on input "kampanjakuvaoikotie" at bounding box center [124, 48] width 163 height 24
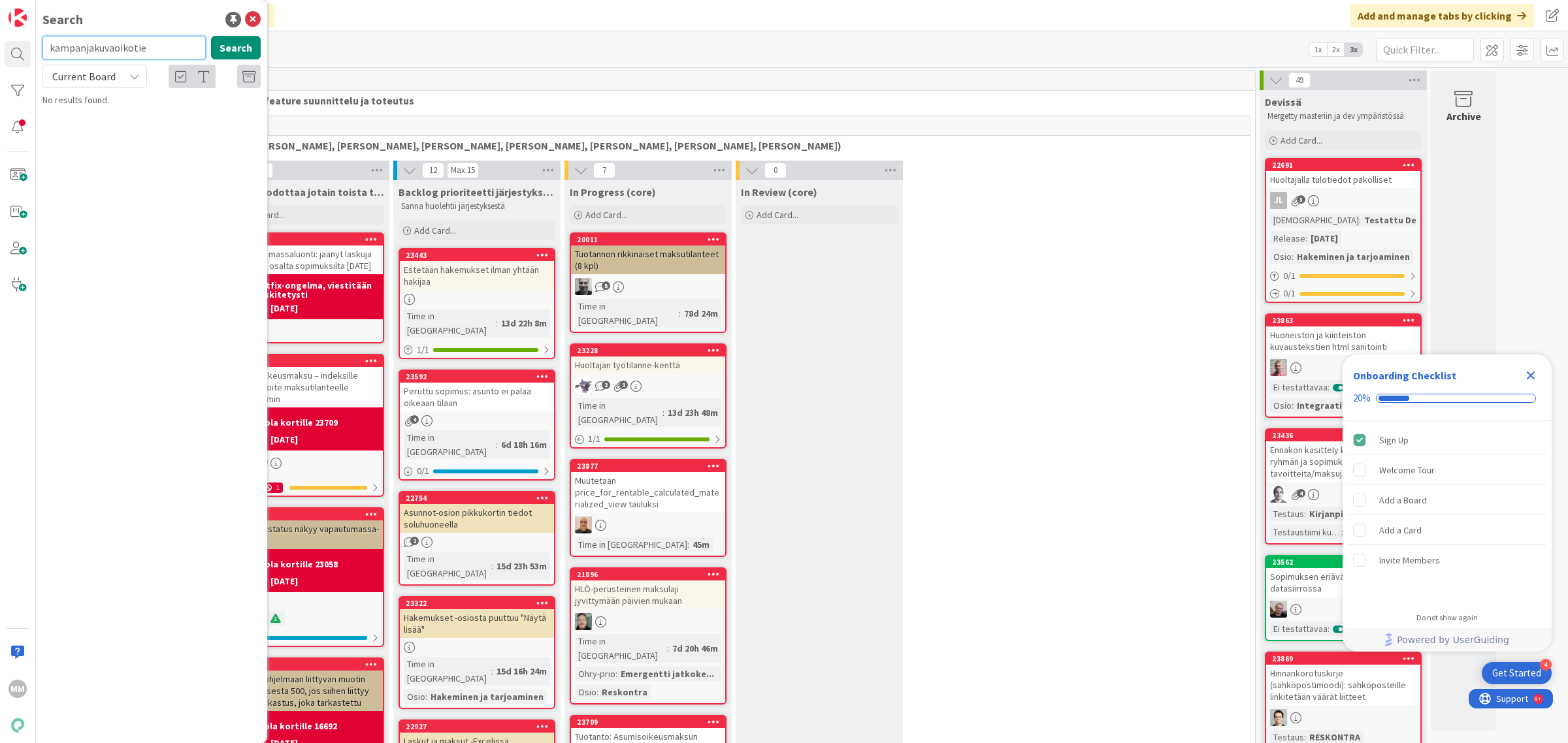
click at [108, 42] on input "kampanjakuvaoikotie" at bounding box center [124, 48] width 163 height 24
type input "oikotie"
click at [135, 77] on icon at bounding box center [135, 76] width 10 height 10
click at [129, 132] on span "All Boards" at bounding box center [118, 131] width 136 height 20
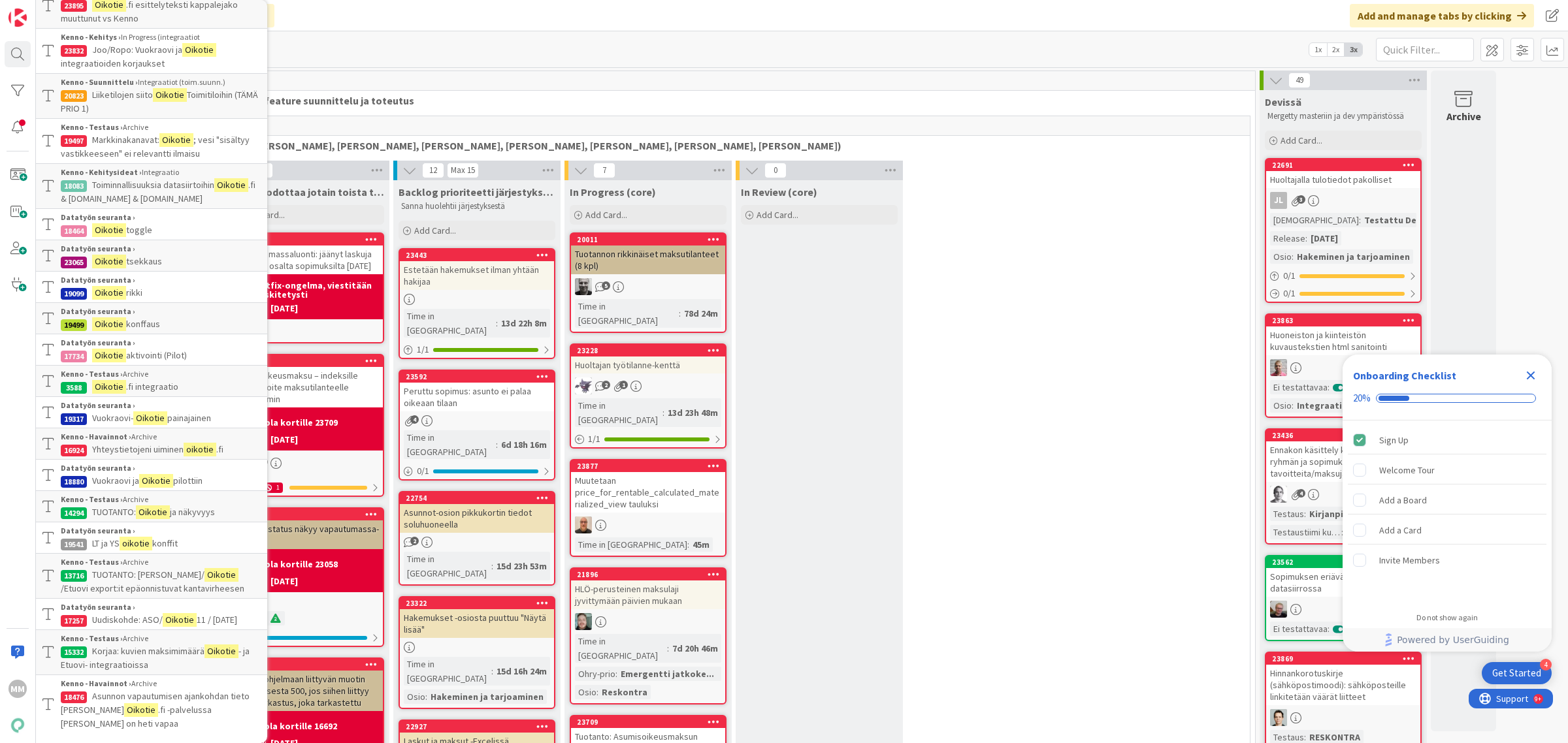
scroll to position [190, 0]
click at [527, 84] on div "356" at bounding box center [733, 81] width 1043 height 20
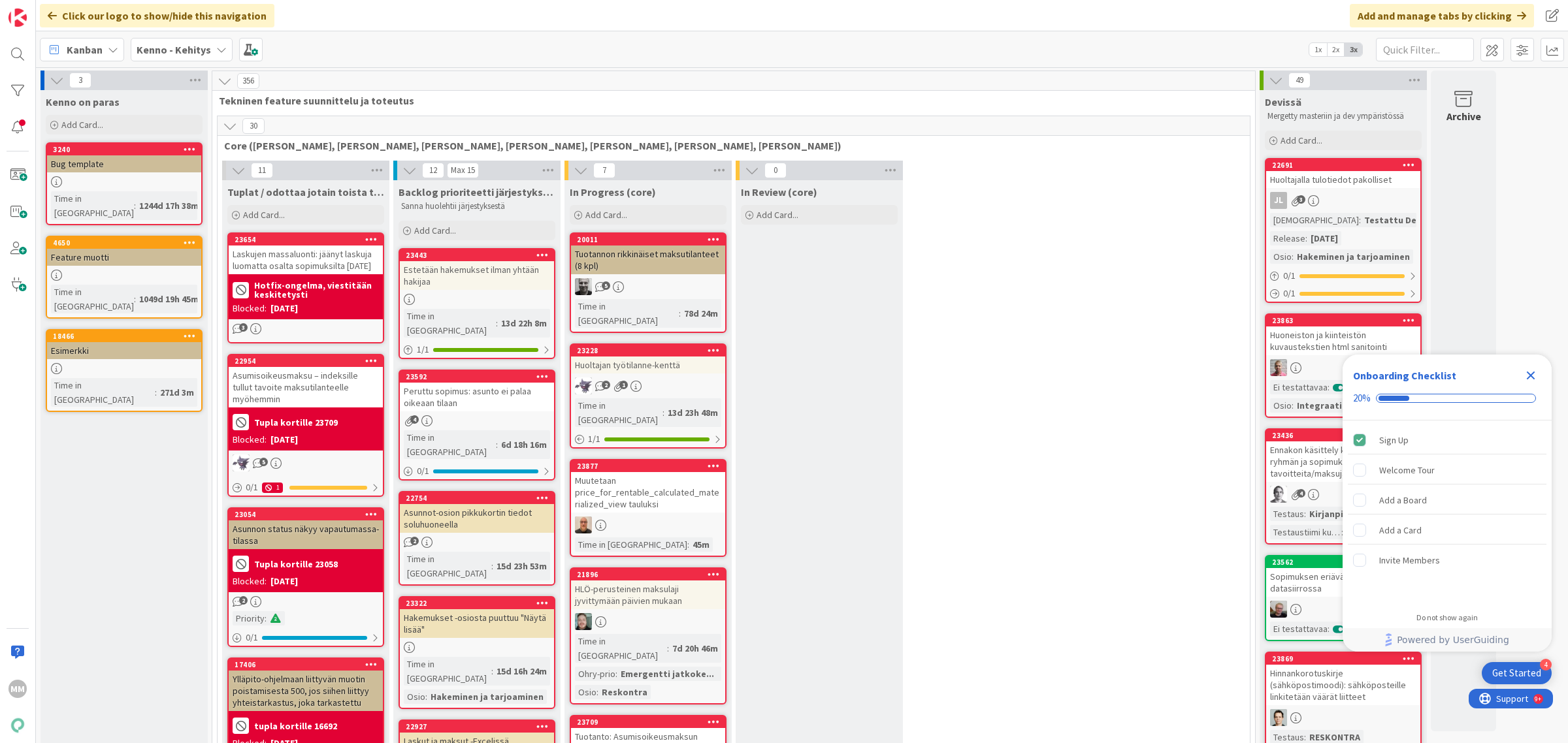
click at [220, 44] on icon at bounding box center [222, 50] width 10 height 10
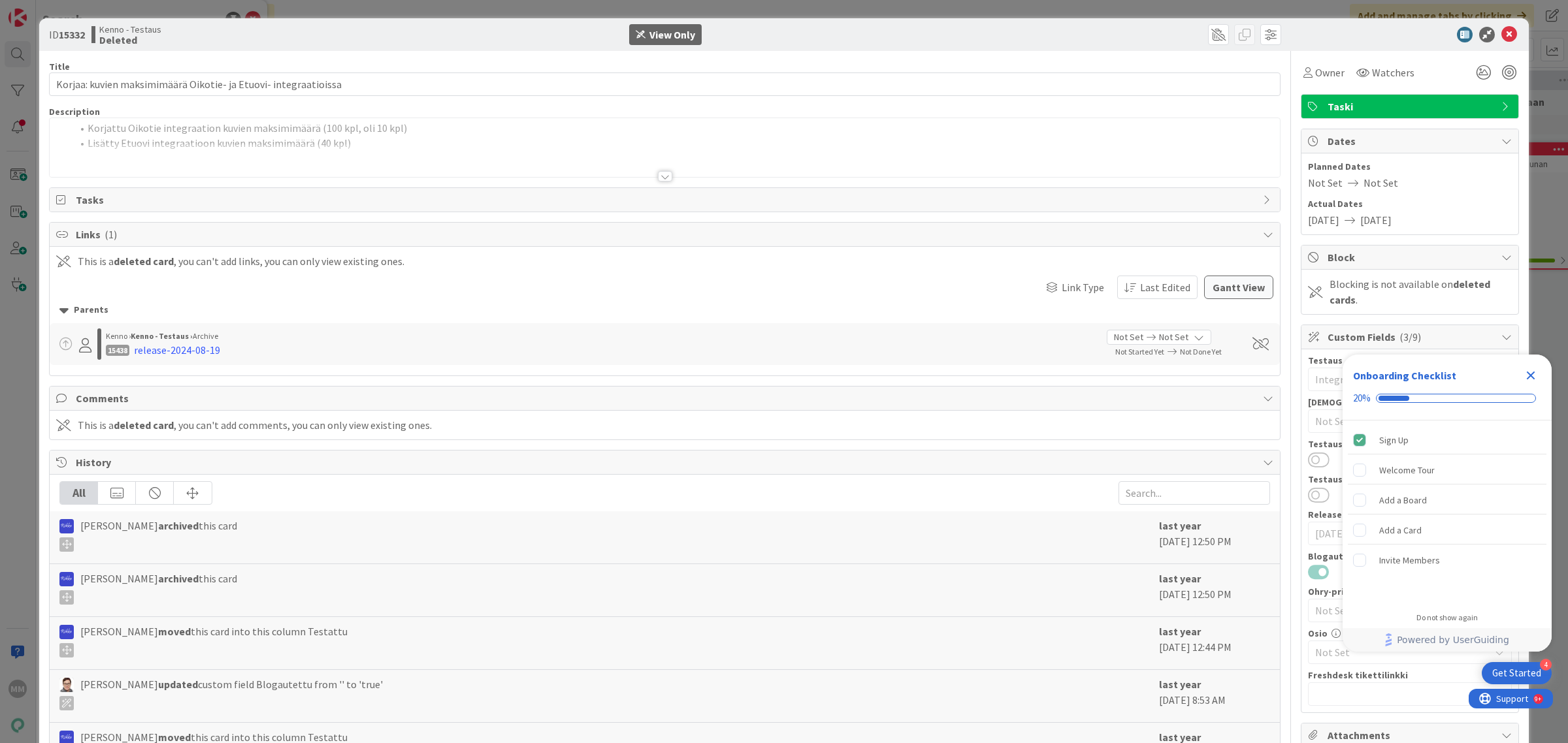
click at [658, 178] on div at bounding box center [665, 176] width 14 height 10
click at [658, 178] on div at bounding box center [665, 176] width 14 height 10
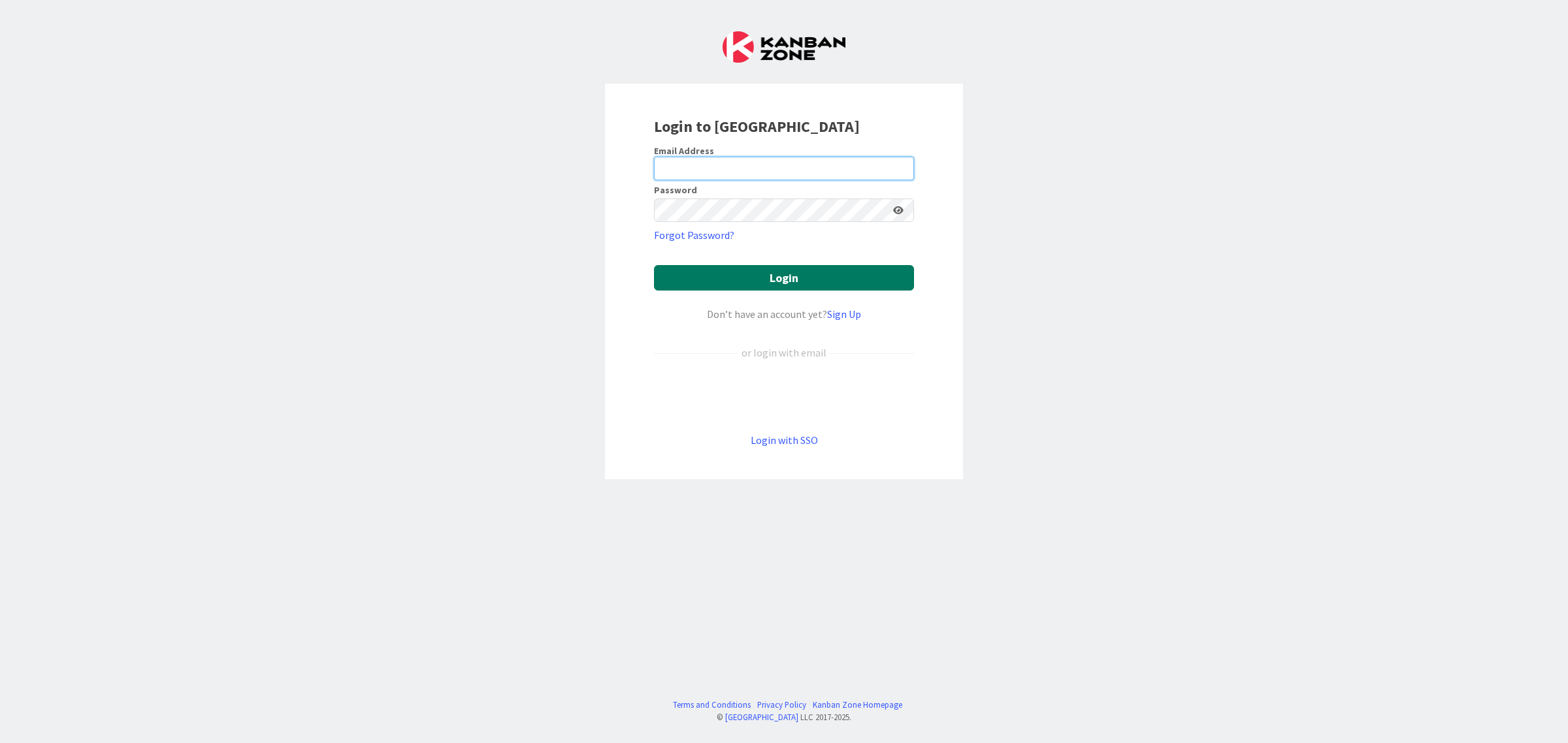
type input "[EMAIL_ADDRESS][PERSON_NAME][PERSON_NAME][DOMAIN_NAME]"
click at [801, 282] on button "Login" at bounding box center [784, 278] width 260 height 25
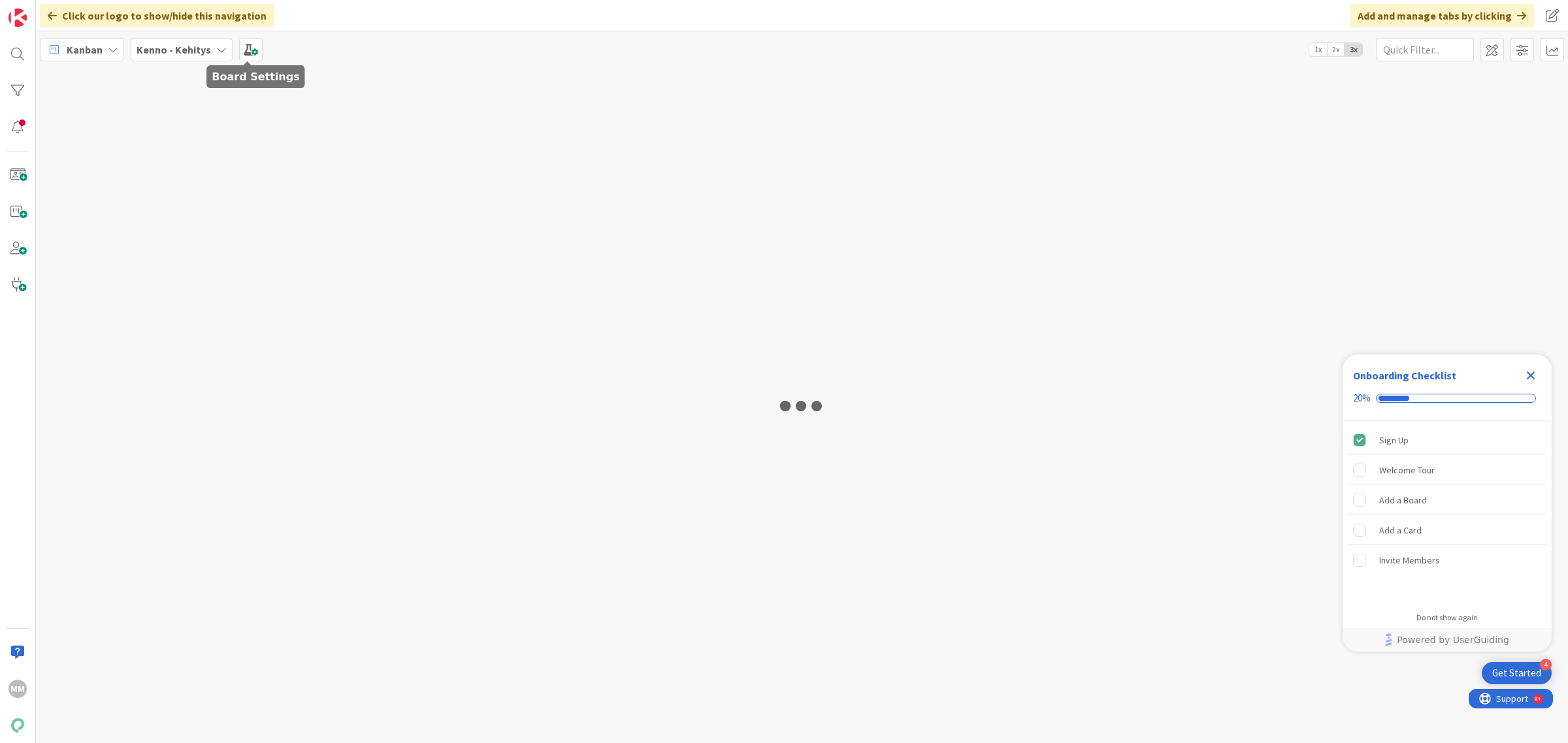
click at [186, 49] on b "Kenno - Kehitys" at bounding box center [174, 50] width 75 height 13
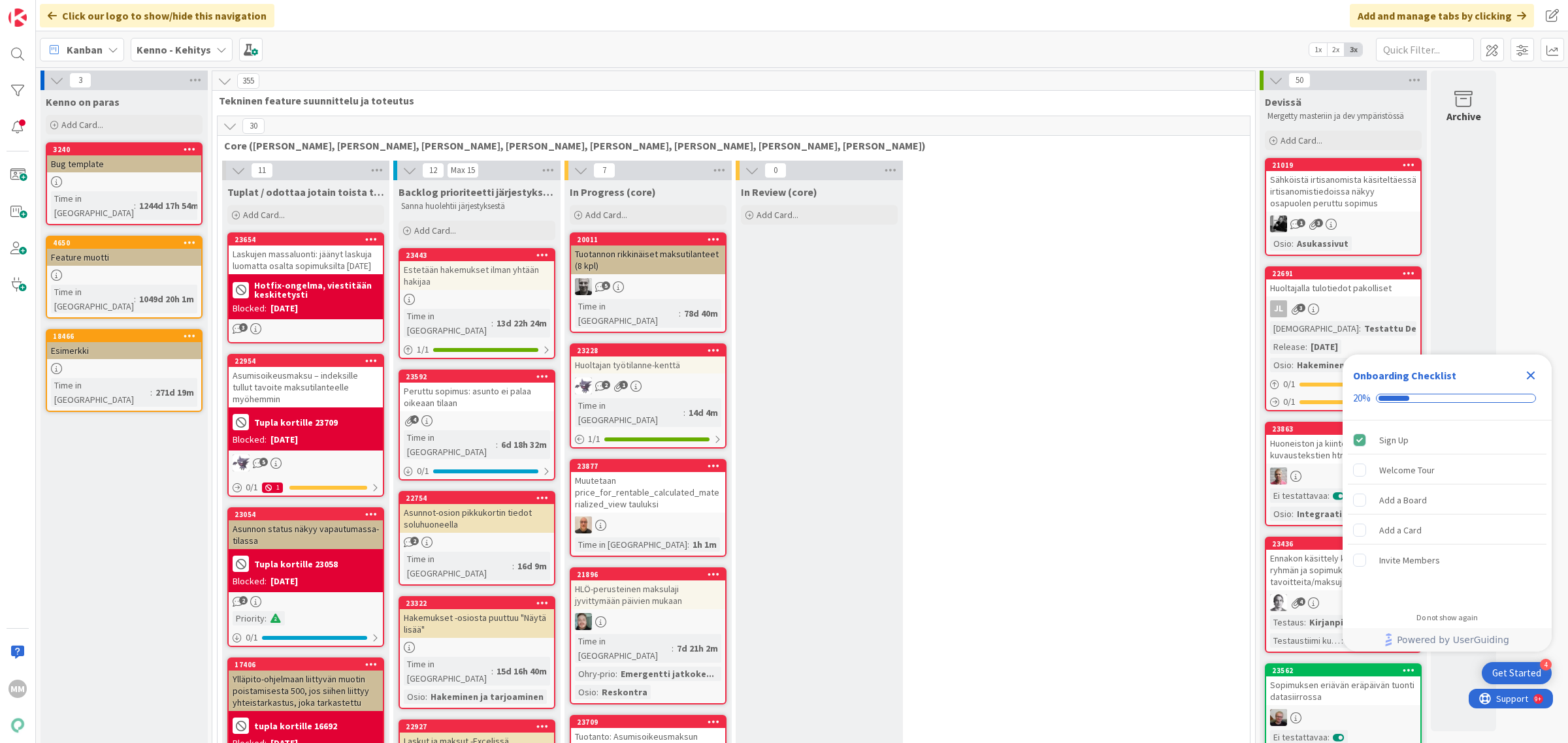
click at [1533, 374] on icon "Close Checklist" at bounding box center [1531, 376] width 8 height 8
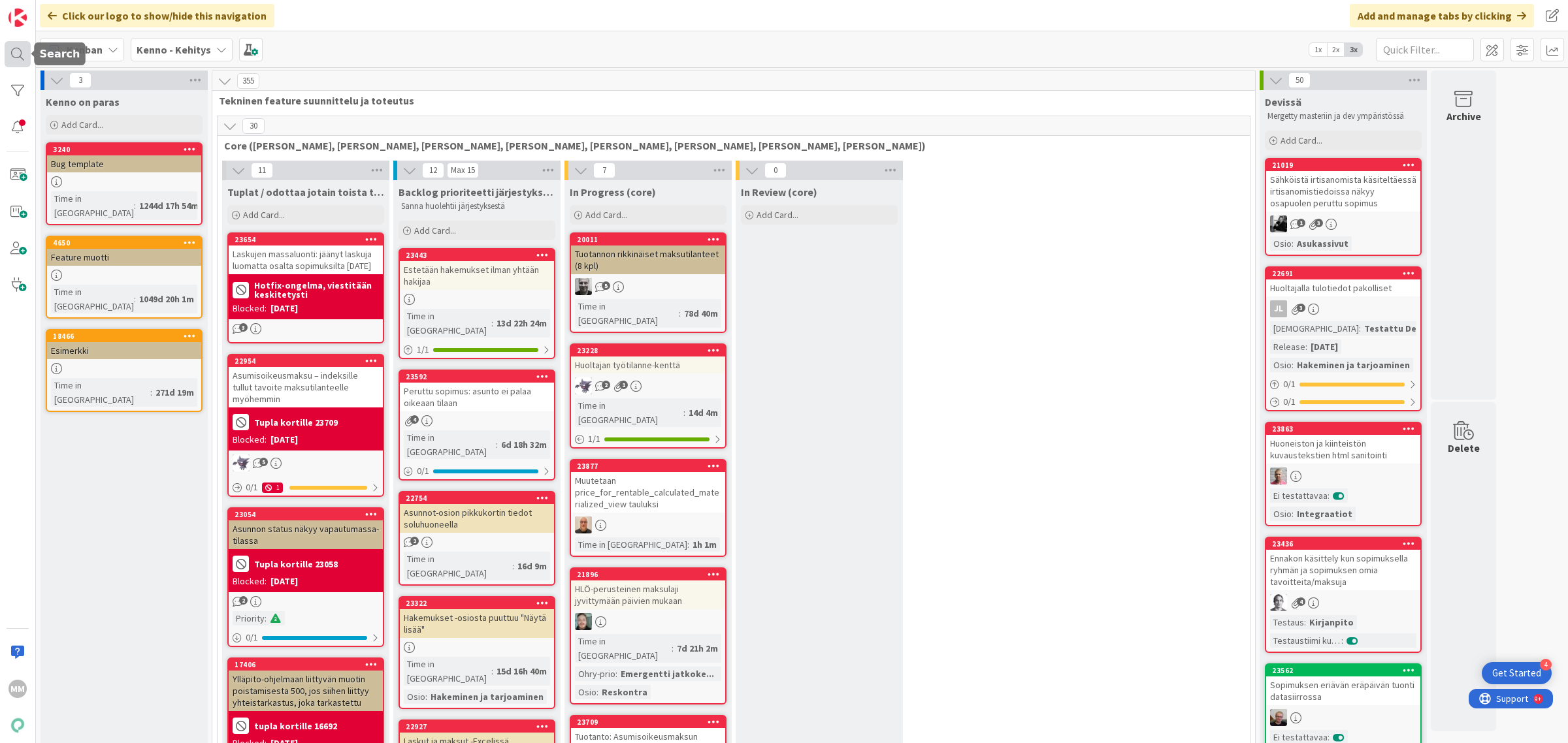
click at [17, 52] on div at bounding box center [18, 54] width 26 height 26
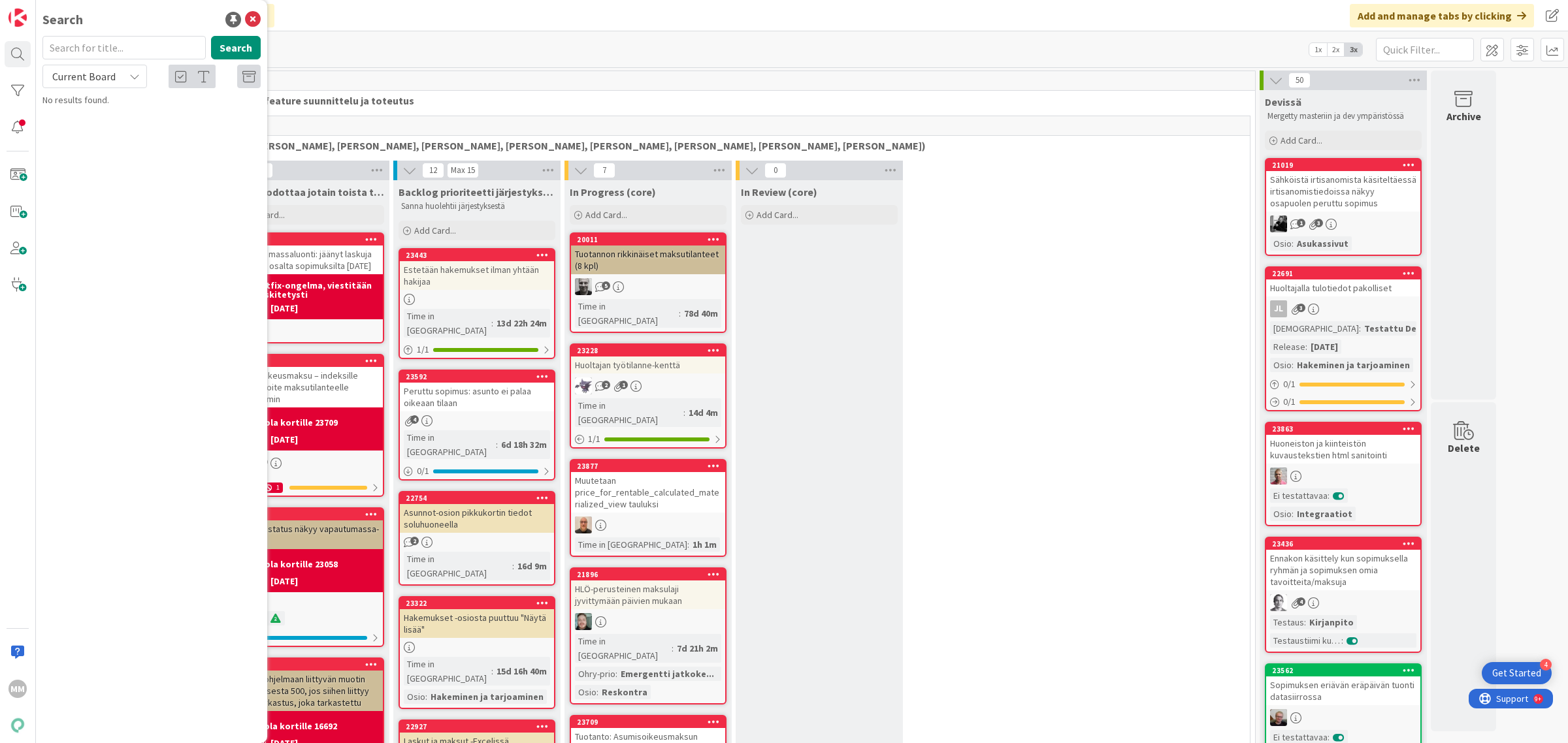
click at [83, 51] on input "text" at bounding box center [124, 48] width 163 height 24
type input "kiinteistön"
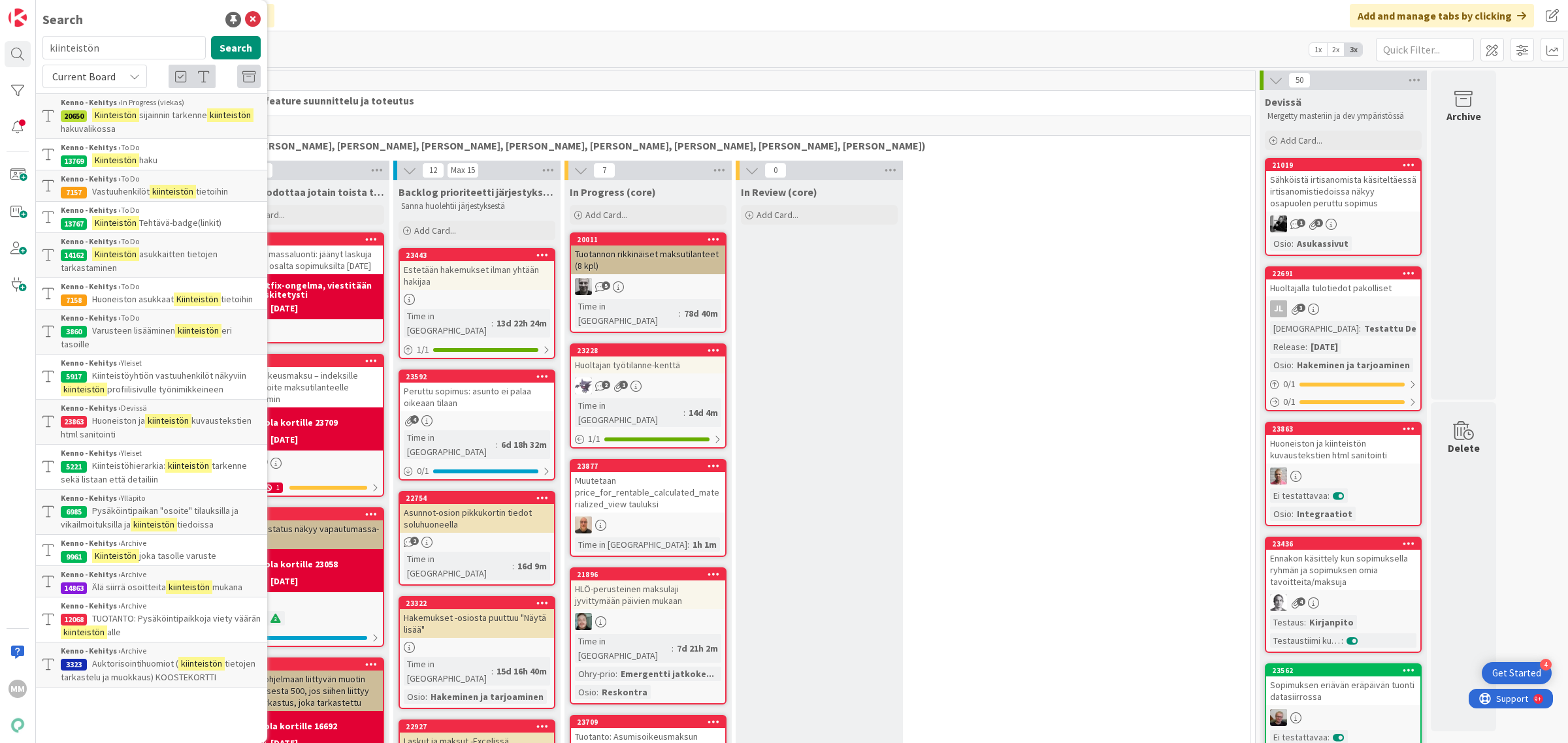
click at [116, 75] on span "Current Board" at bounding box center [84, 76] width 68 height 18
click at [93, 129] on span "All Boards" at bounding box center [118, 131] width 136 height 20
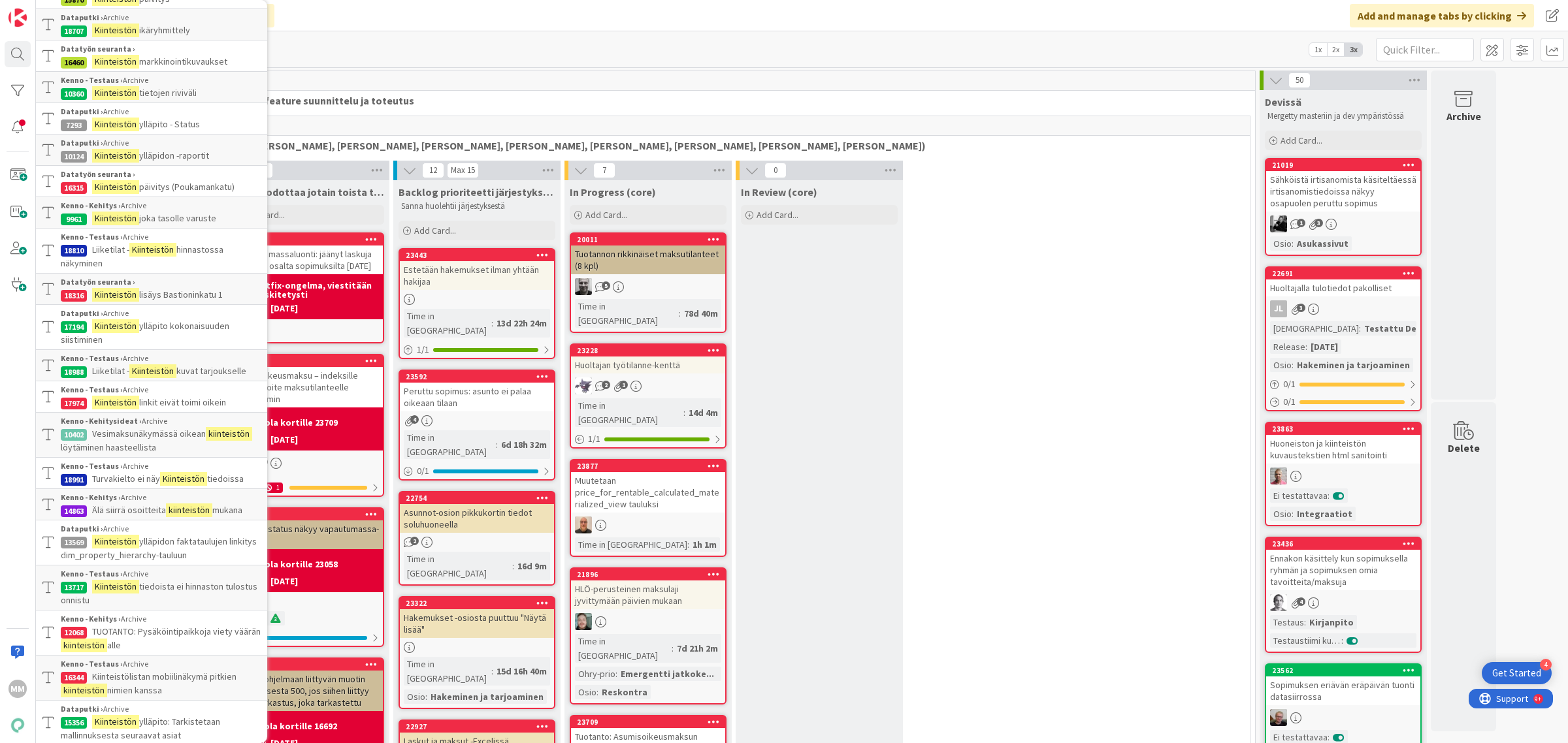
scroll to position [980, 0]
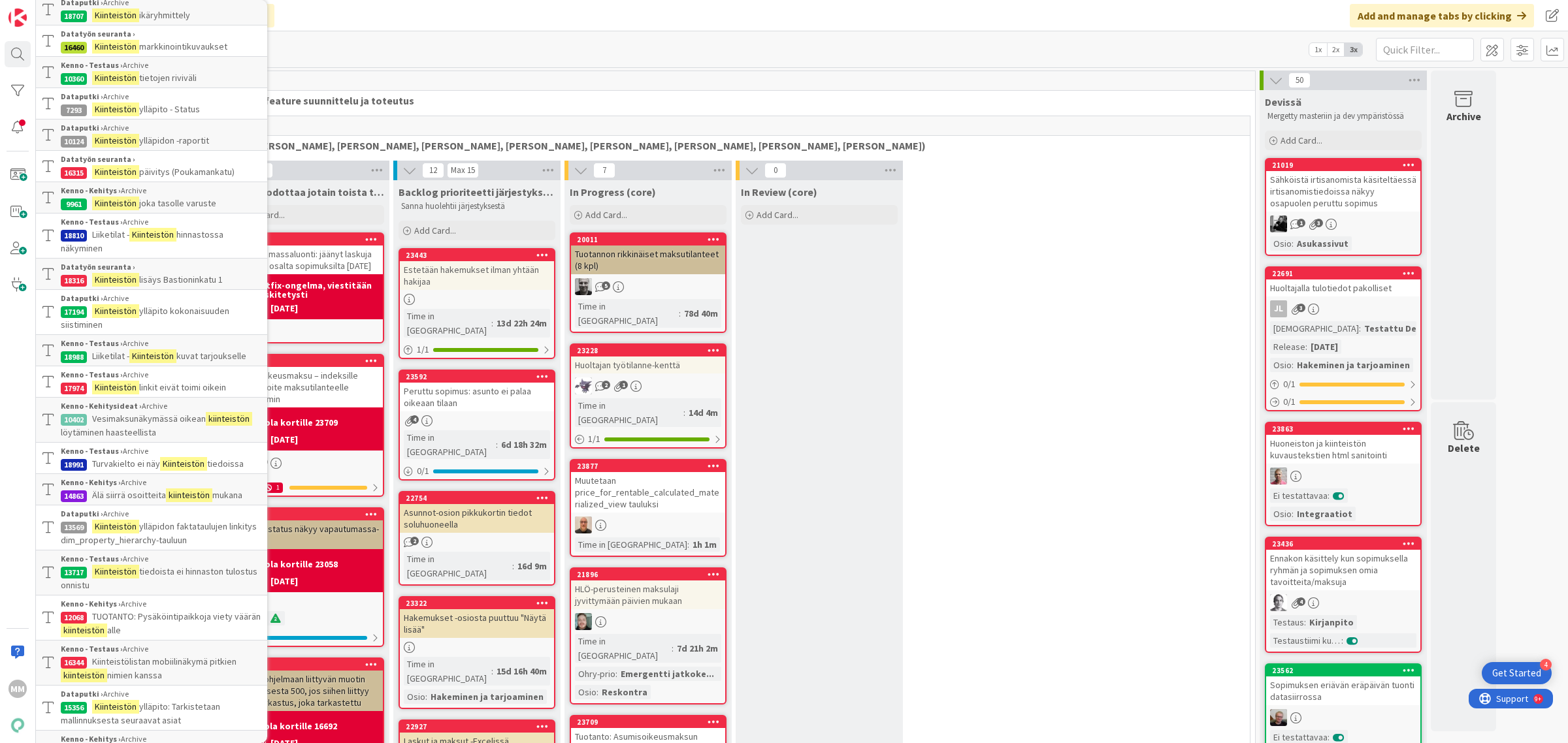
click at [214, 362] on span "kuvat tarjoukselle" at bounding box center [211, 356] width 70 height 12
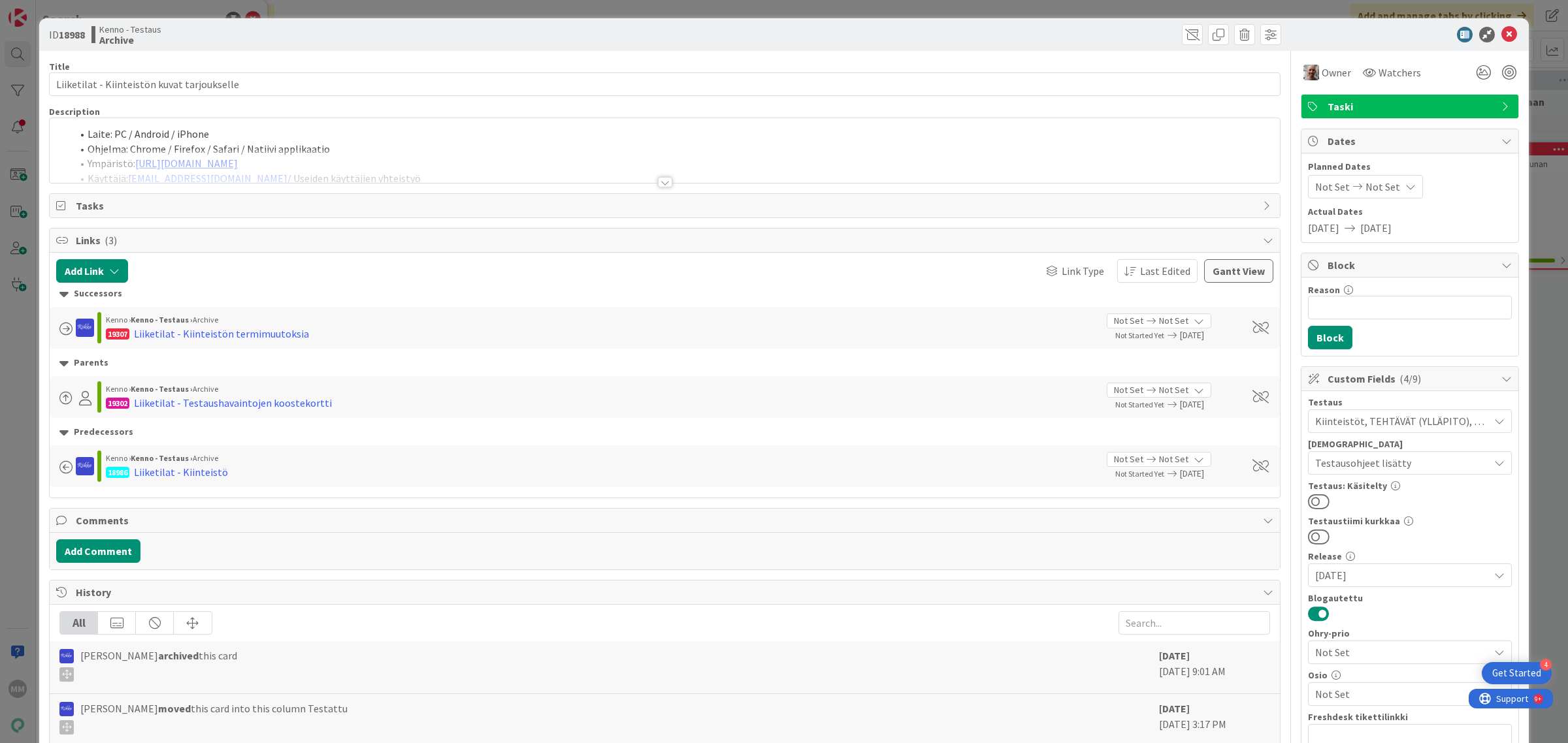
click at [658, 184] on div at bounding box center [665, 182] width 14 height 10
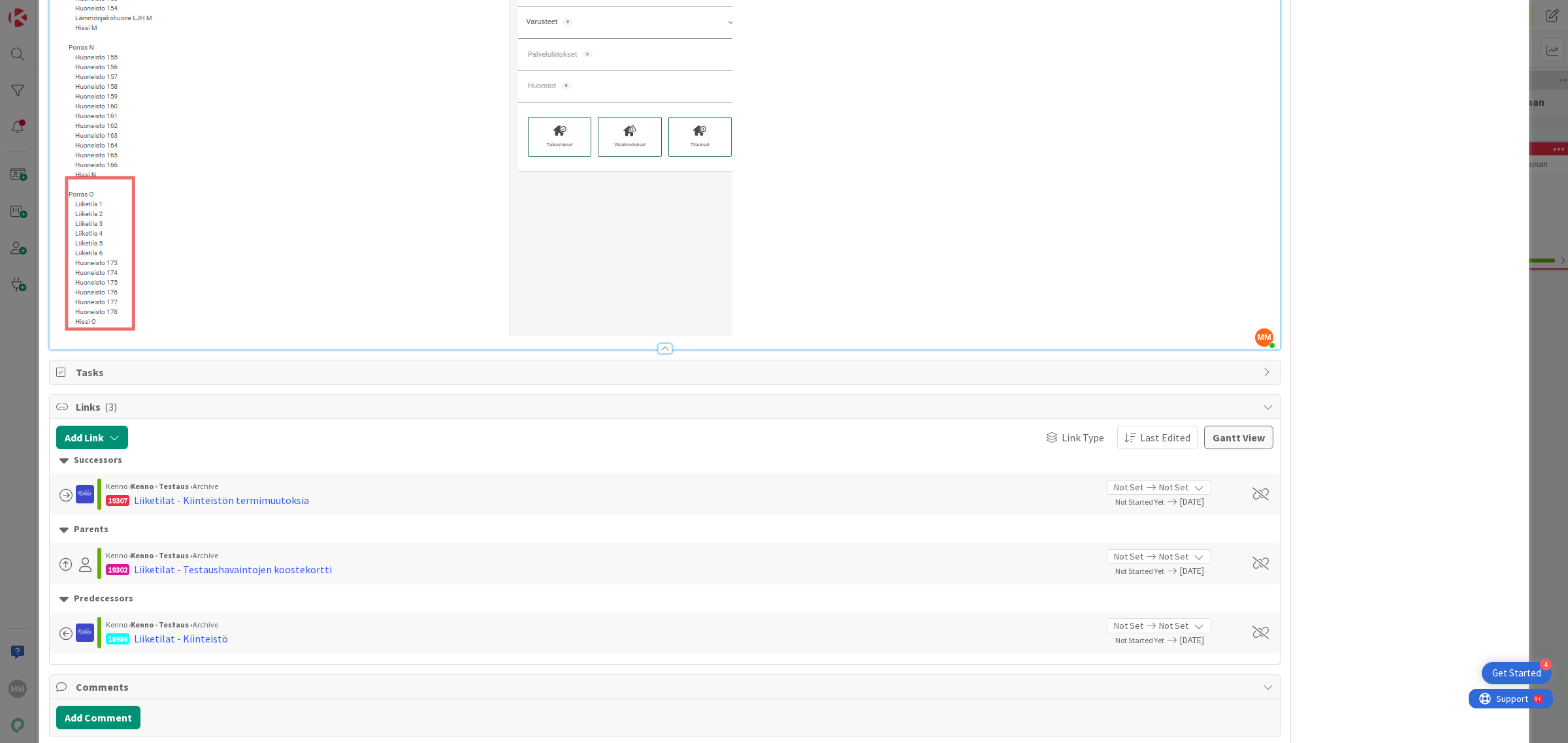
scroll to position [2776, 0]
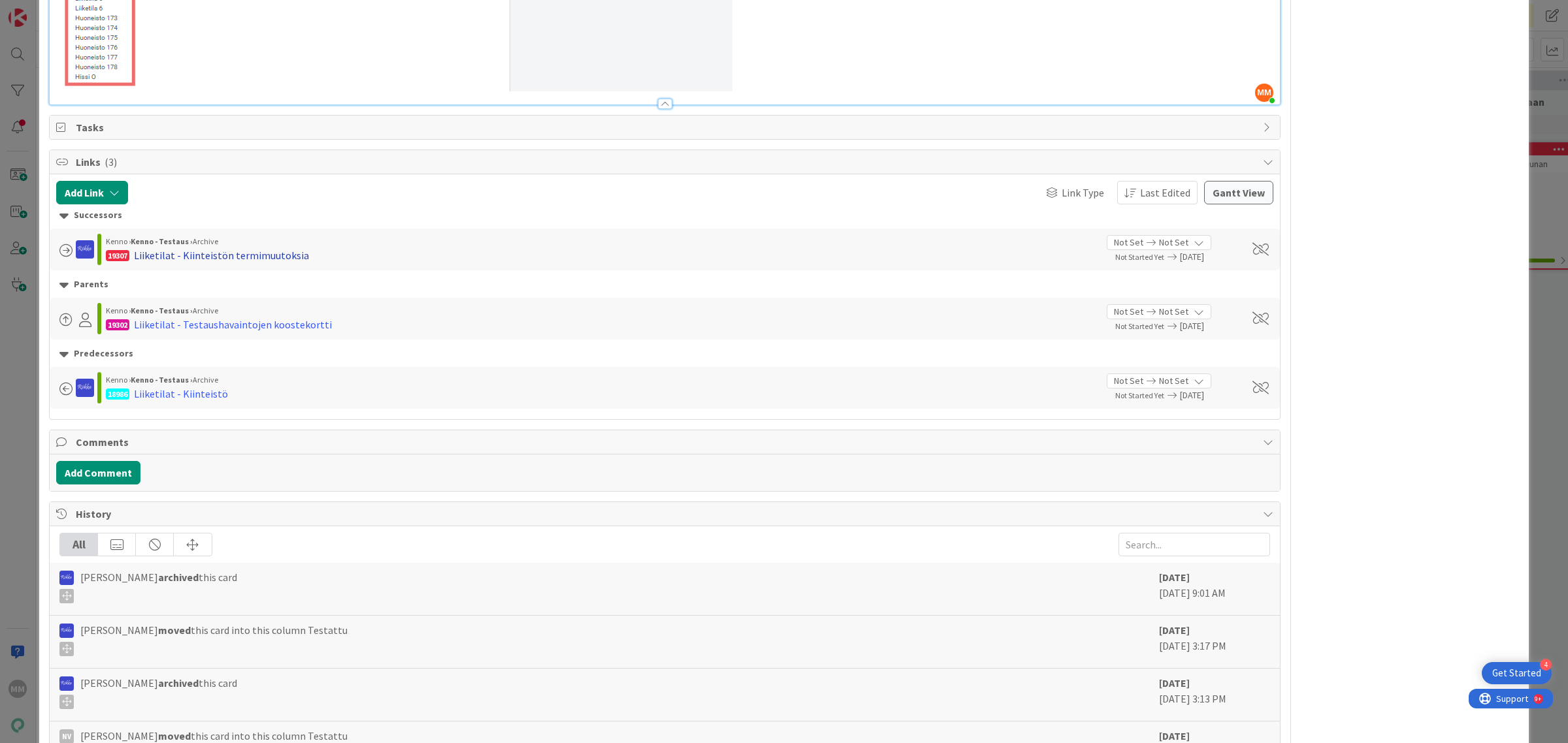
click at [239, 249] on div "Liiketilat - Kiinteistön termimuutoksia" at bounding box center [222, 256] width 175 height 16
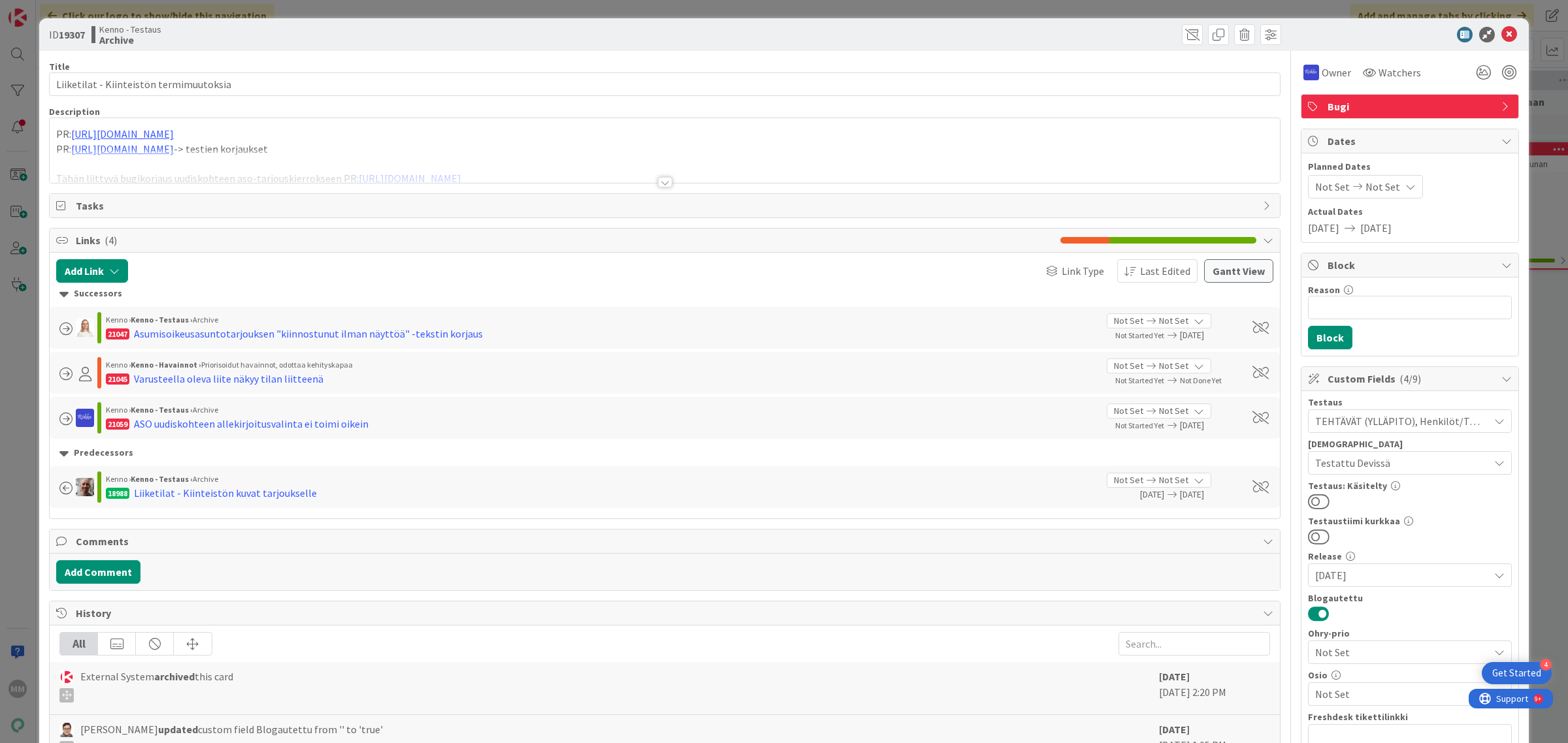
click at [658, 181] on div at bounding box center [665, 182] width 14 height 10
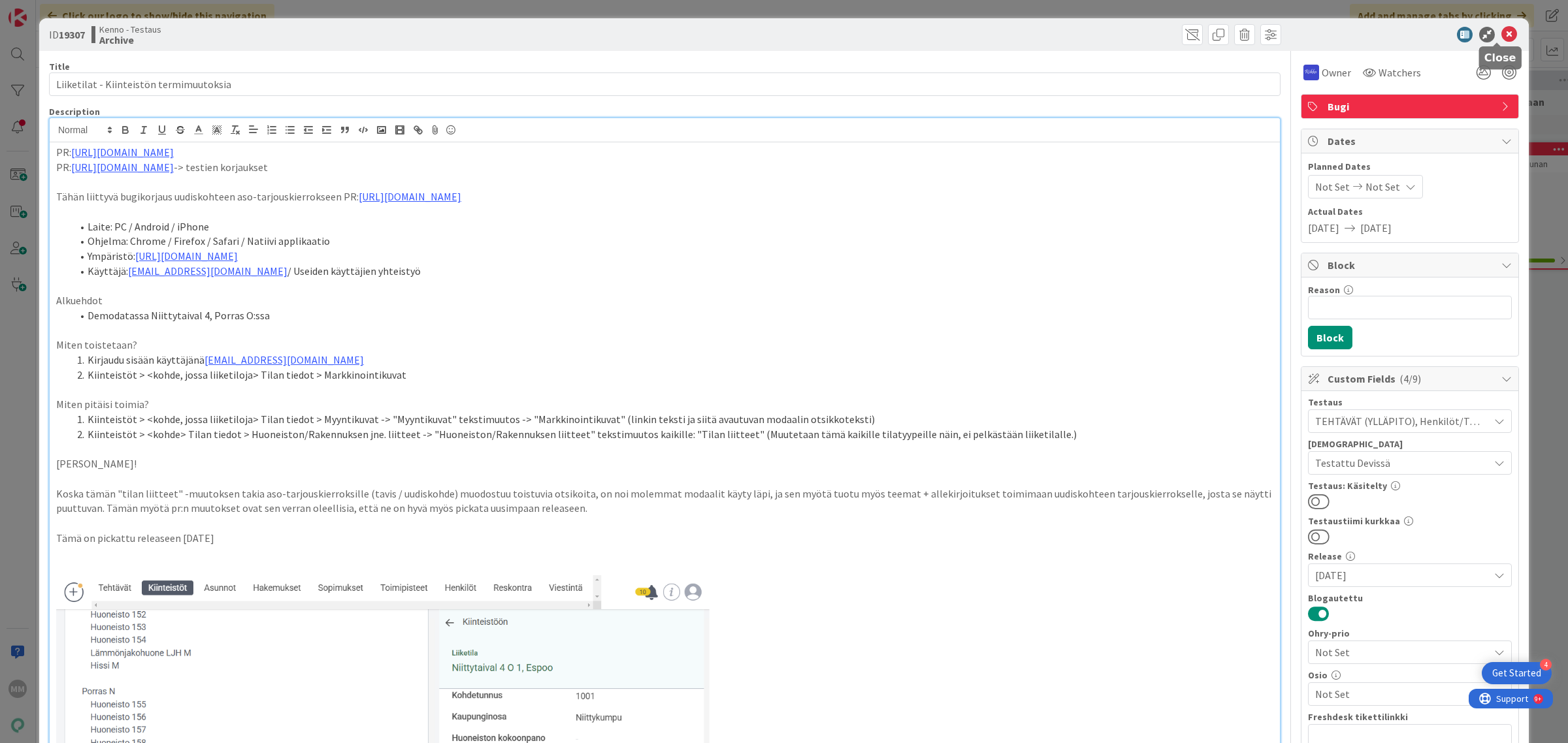
click at [1501, 37] on icon at bounding box center [1509, 35] width 16 height 16
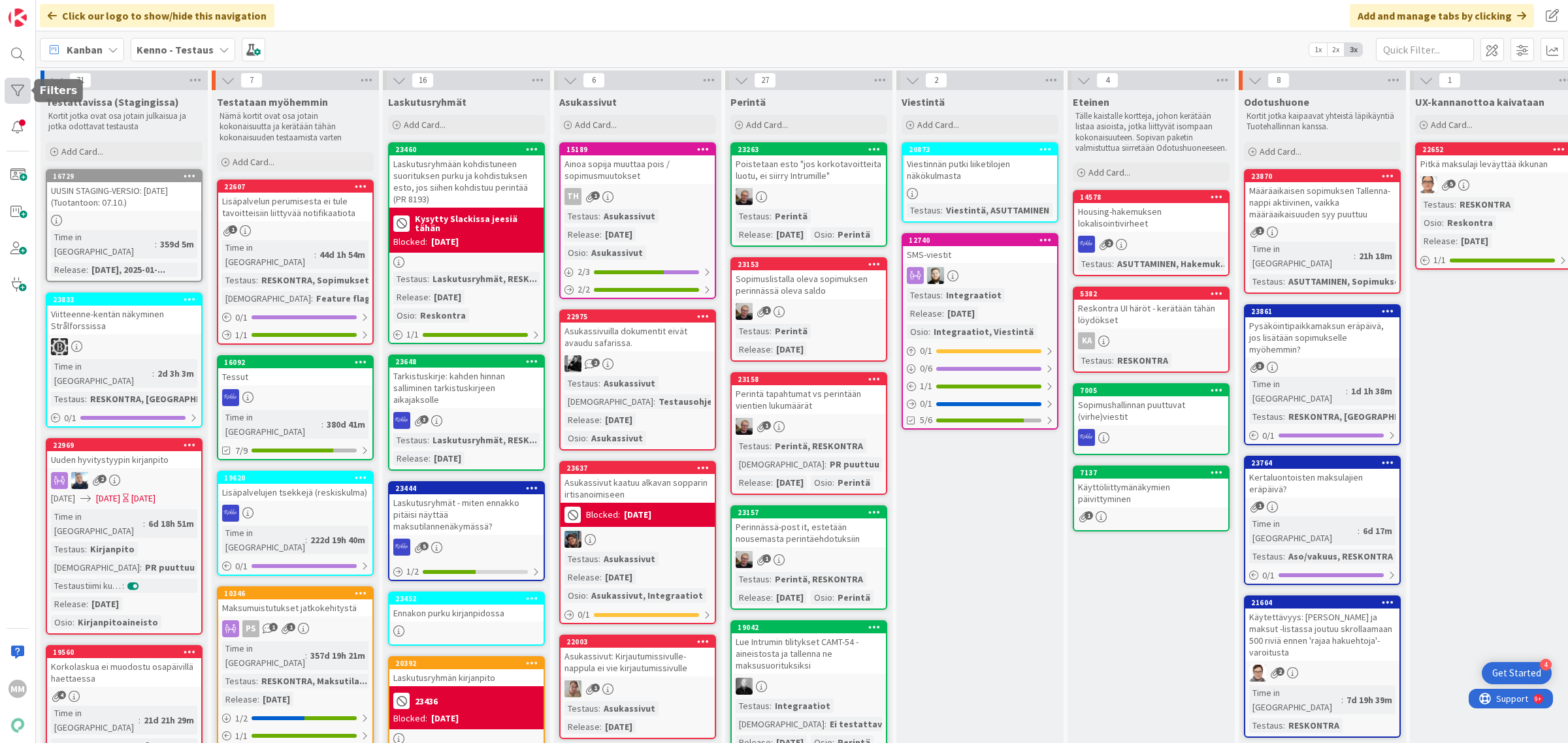
click at [15, 90] on div at bounding box center [18, 91] width 26 height 26
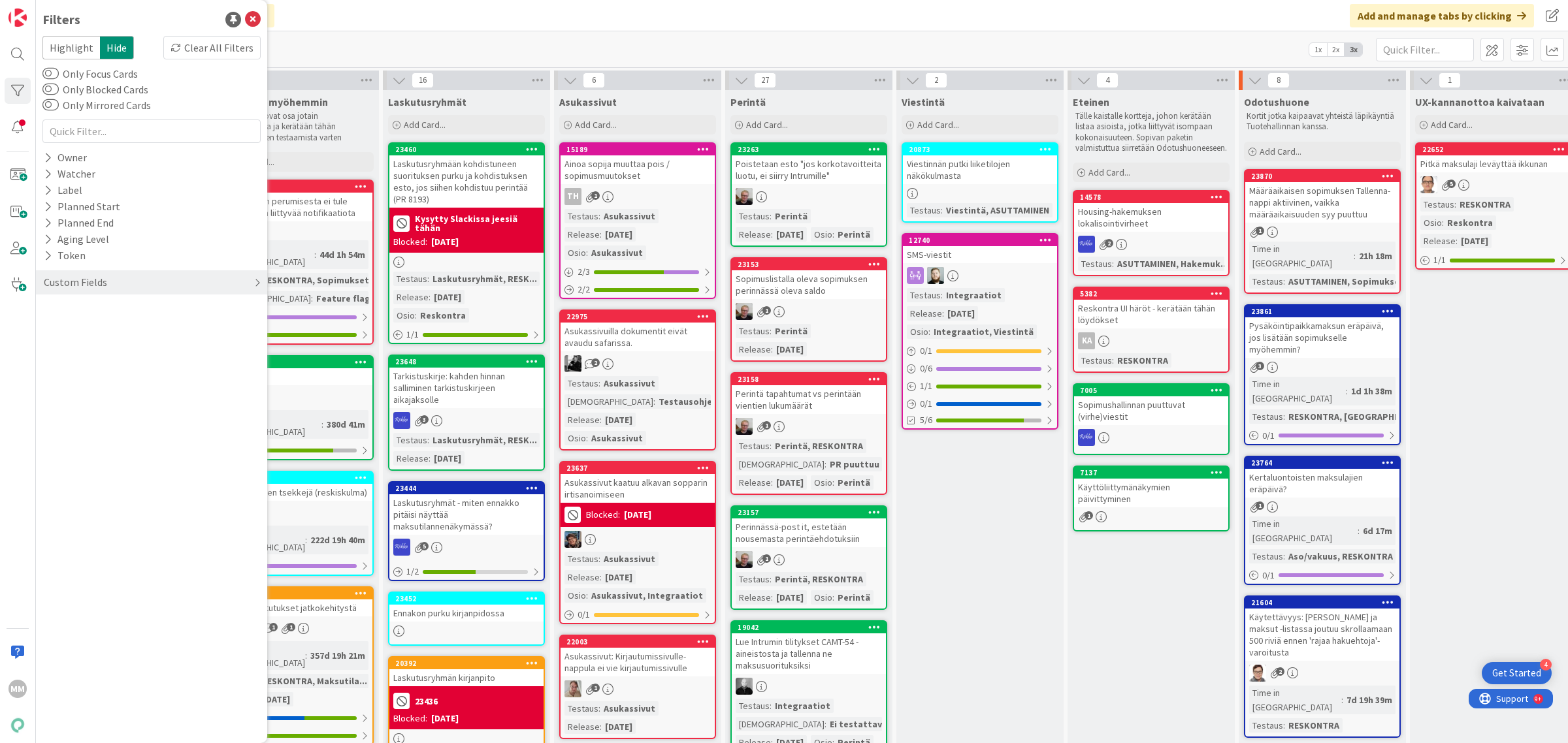
click at [85, 281] on div "Custom Fields" at bounding box center [75, 282] width 66 height 16
click at [50, 306] on icon at bounding box center [48, 309] width 8 height 11
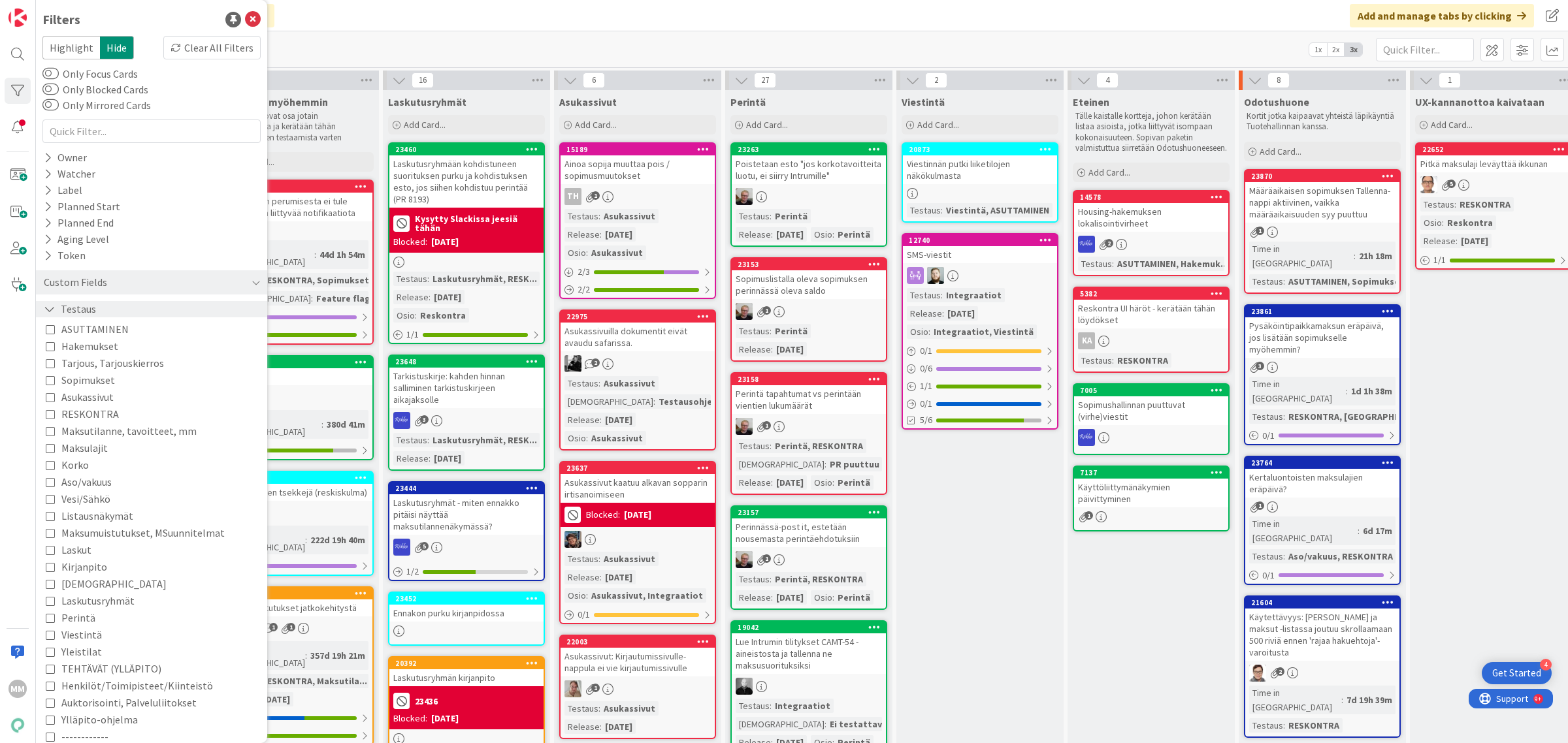
click at [50, 306] on icon at bounding box center [50, 309] width 12 height 11
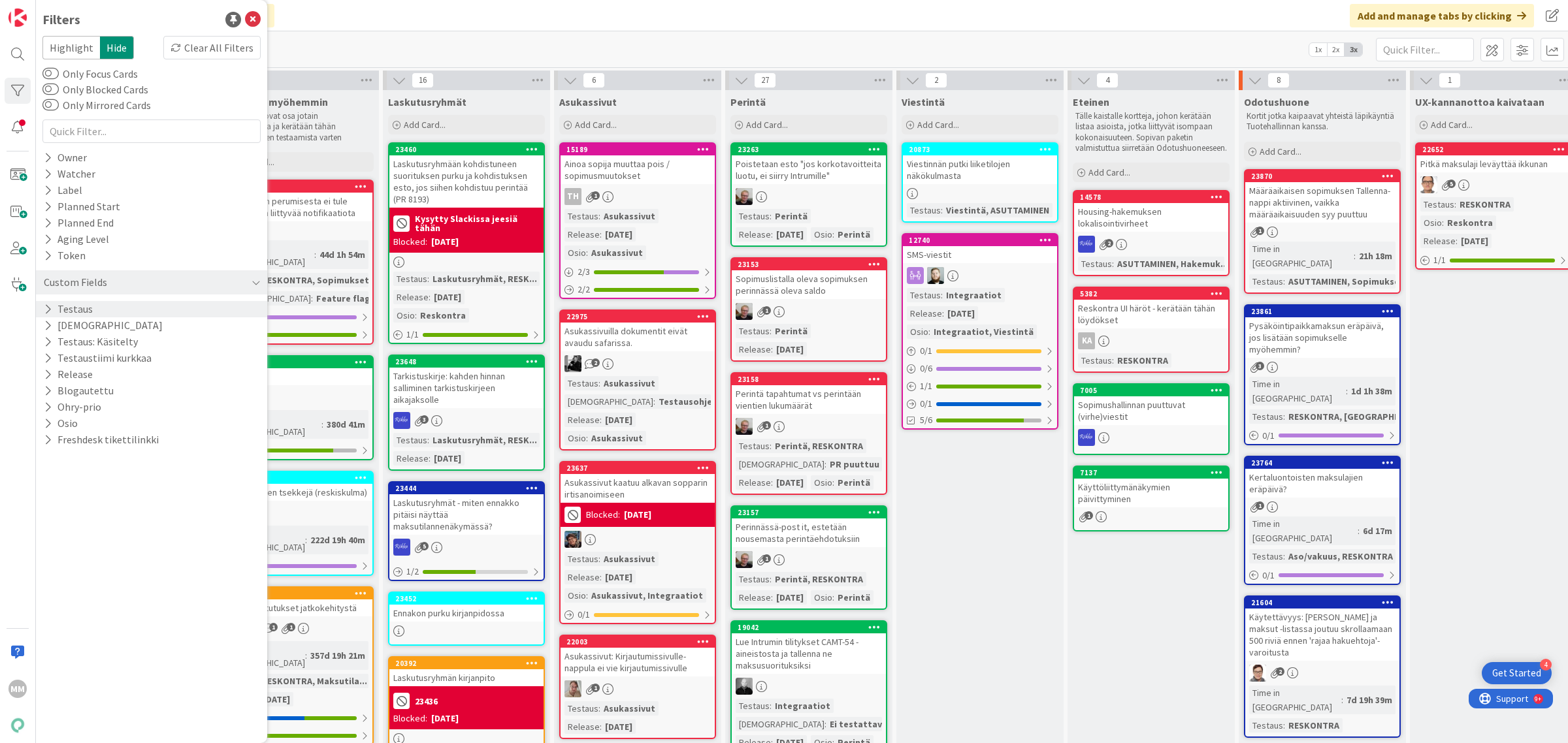
click at [50, 306] on icon at bounding box center [48, 309] width 8 height 11
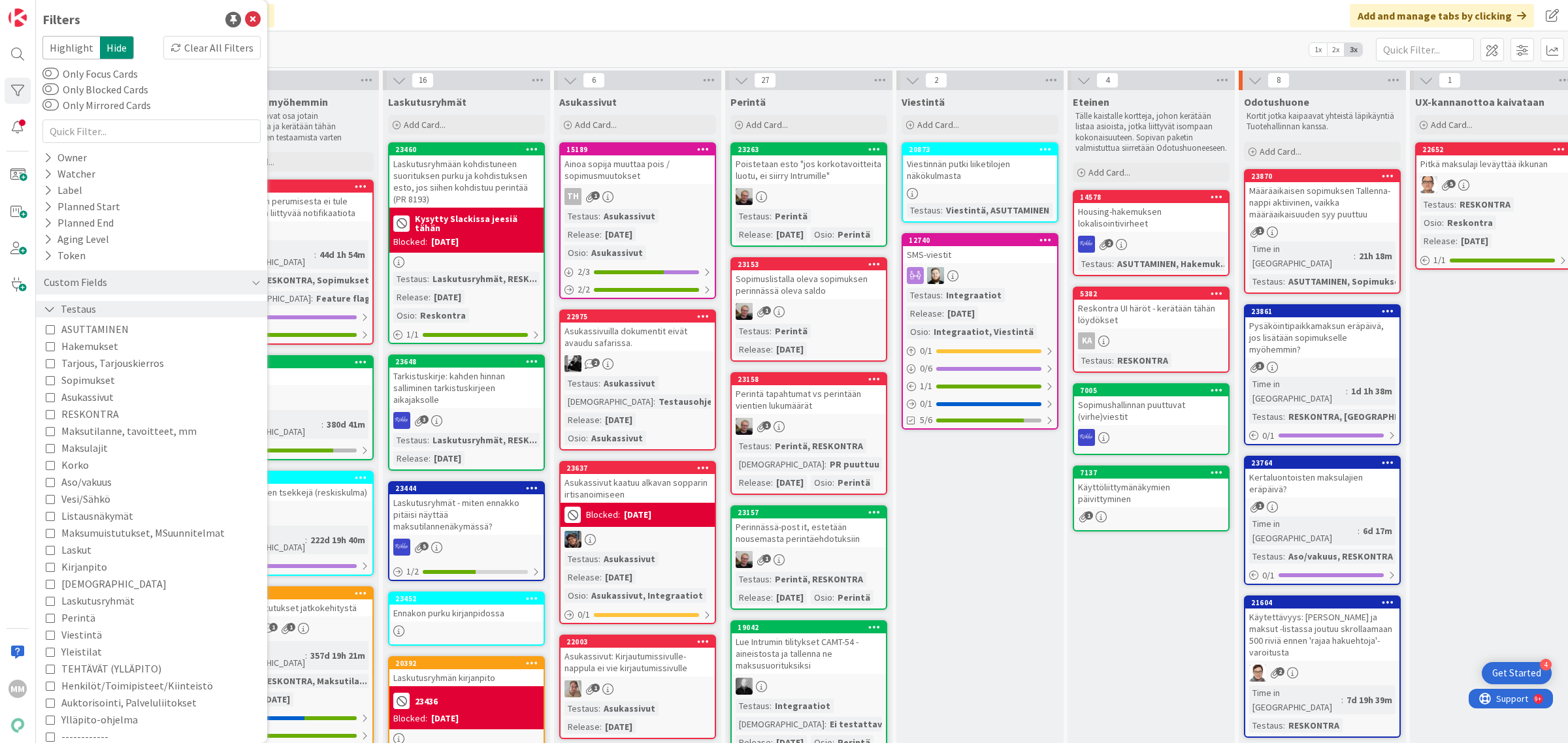
click at [50, 307] on icon at bounding box center [50, 309] width 12 height 11
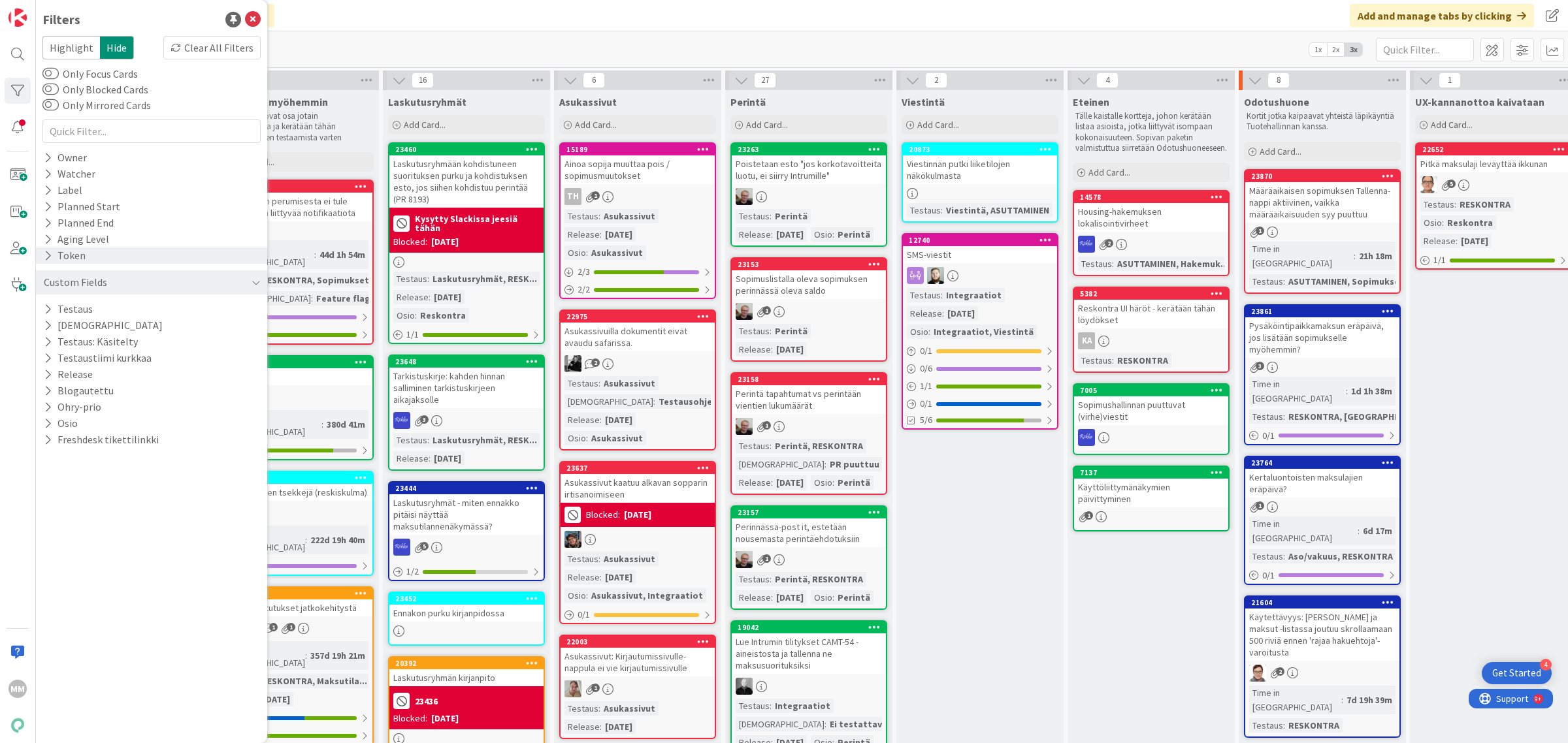
click at [49, 262] on div "Token" at bounding box center [65, 256] width 44 height 16
click at [49, 243] on icon at bounding box center [48, 239] width 8 height 11
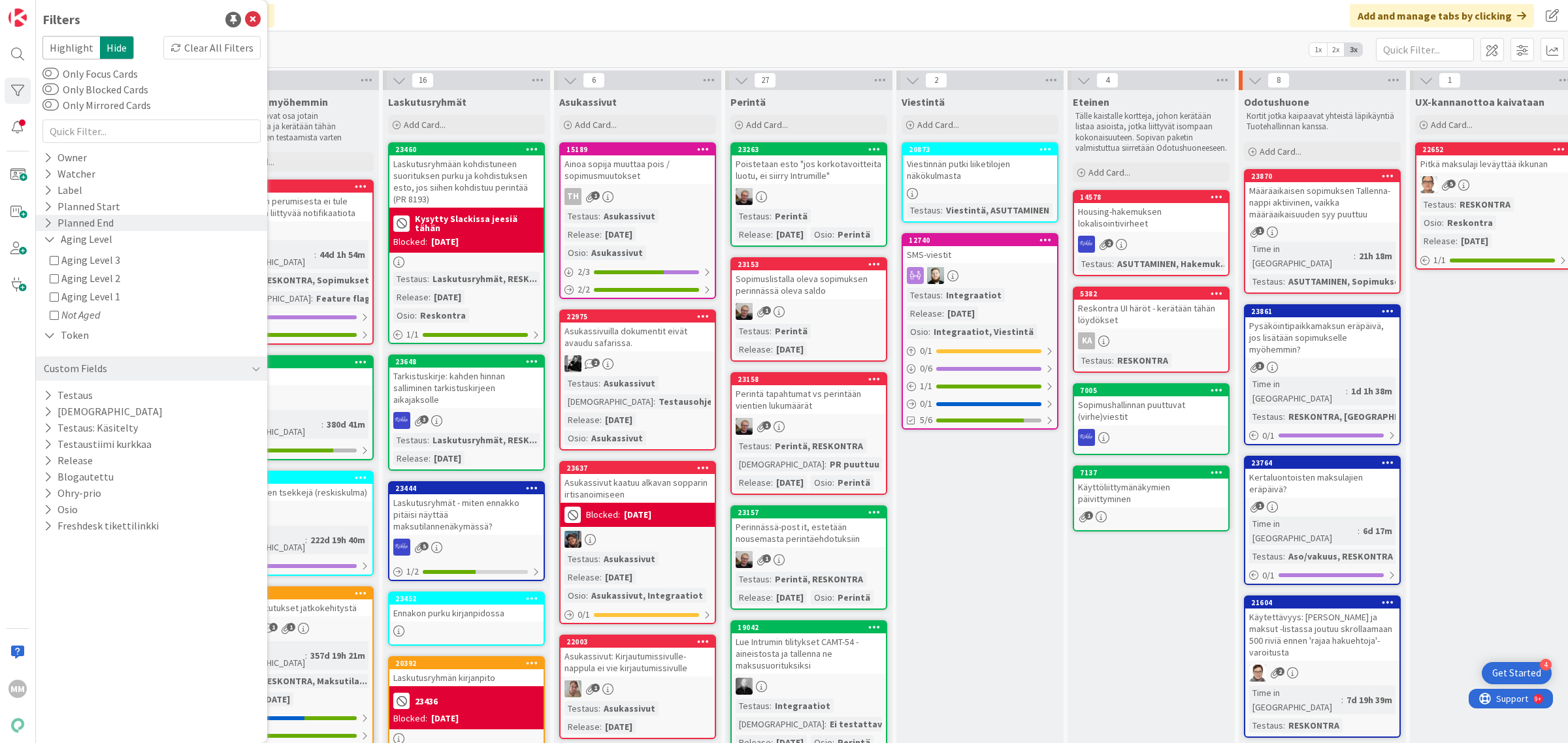
click at [50, 229] on div "Planned End" at bounding box center [78, 223] width 73 height 16
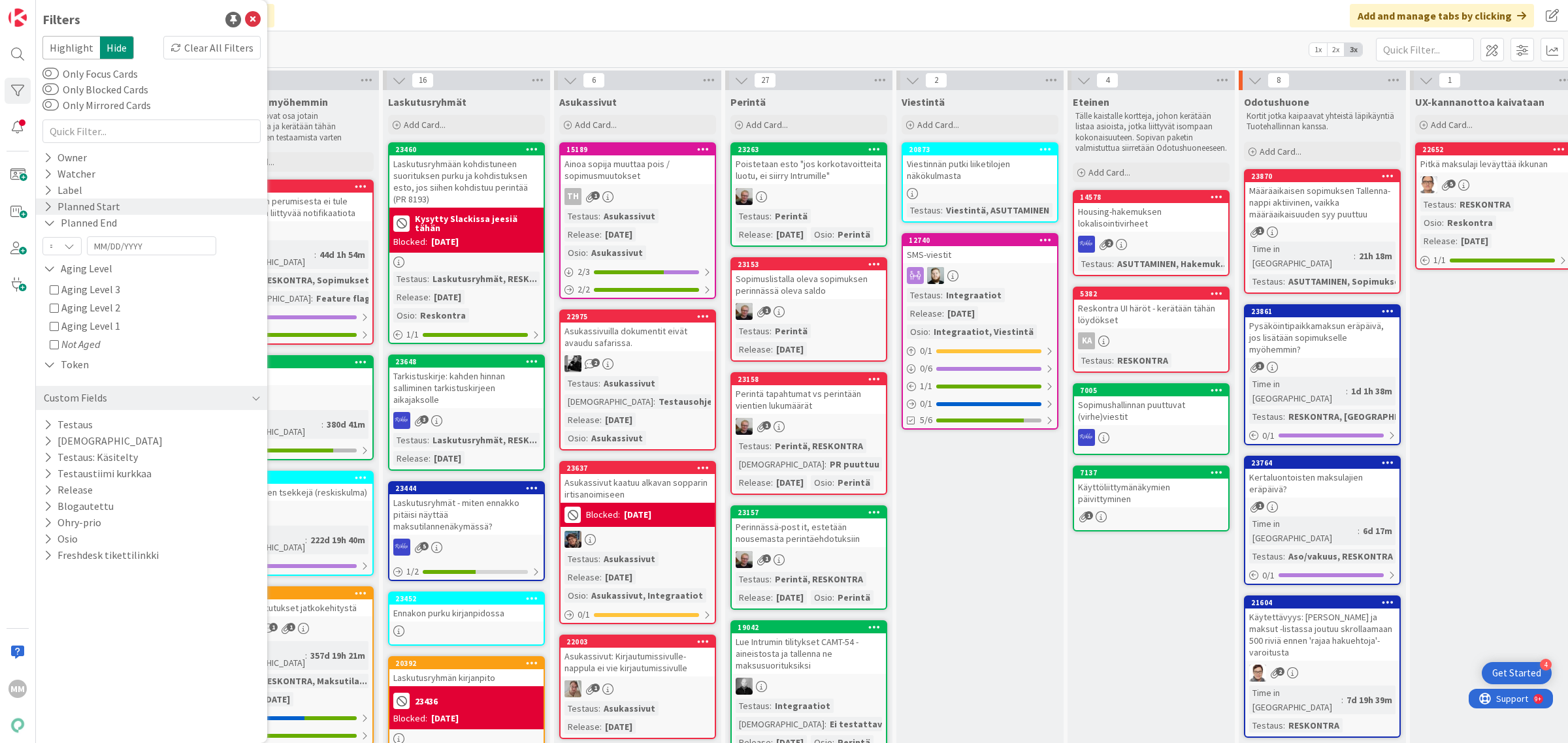
click at [51, 210] on icon at bounding box center [48, 206] width 8 height 11
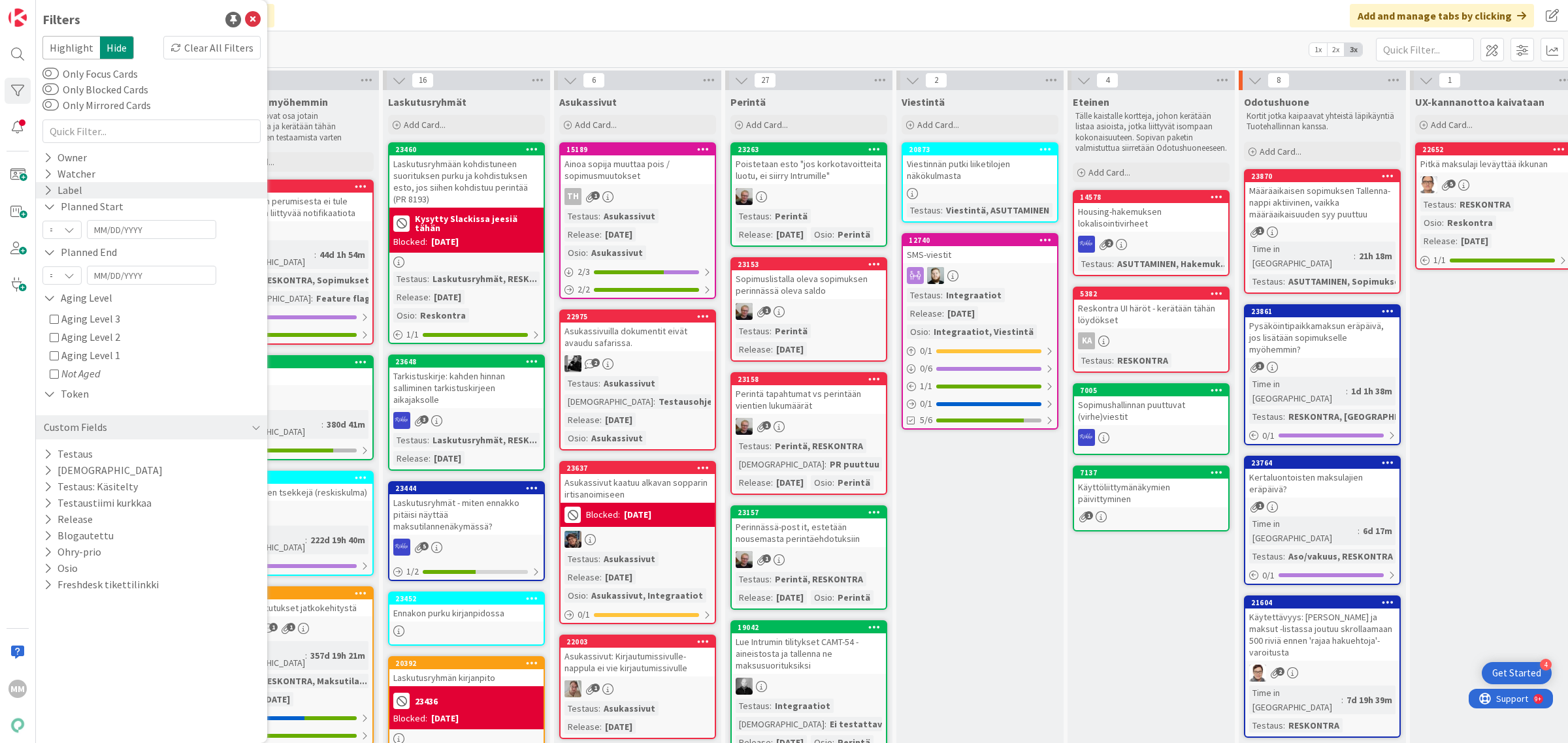
click at [47, 193] on icon at bounding box center [48, 190] width 8 height 11
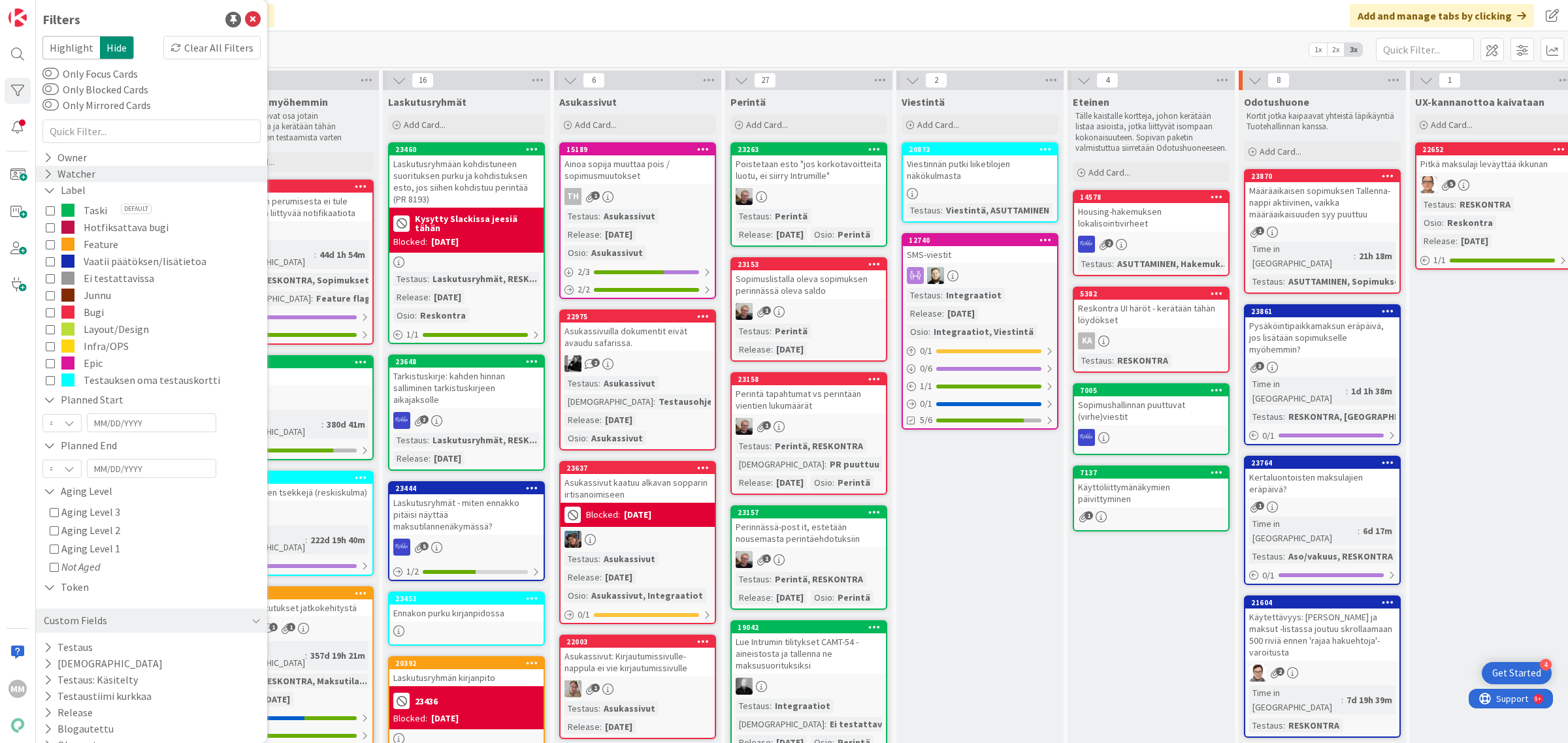
click at [47, 172] on icon at bounding box center [48, 174] width 8 height 11
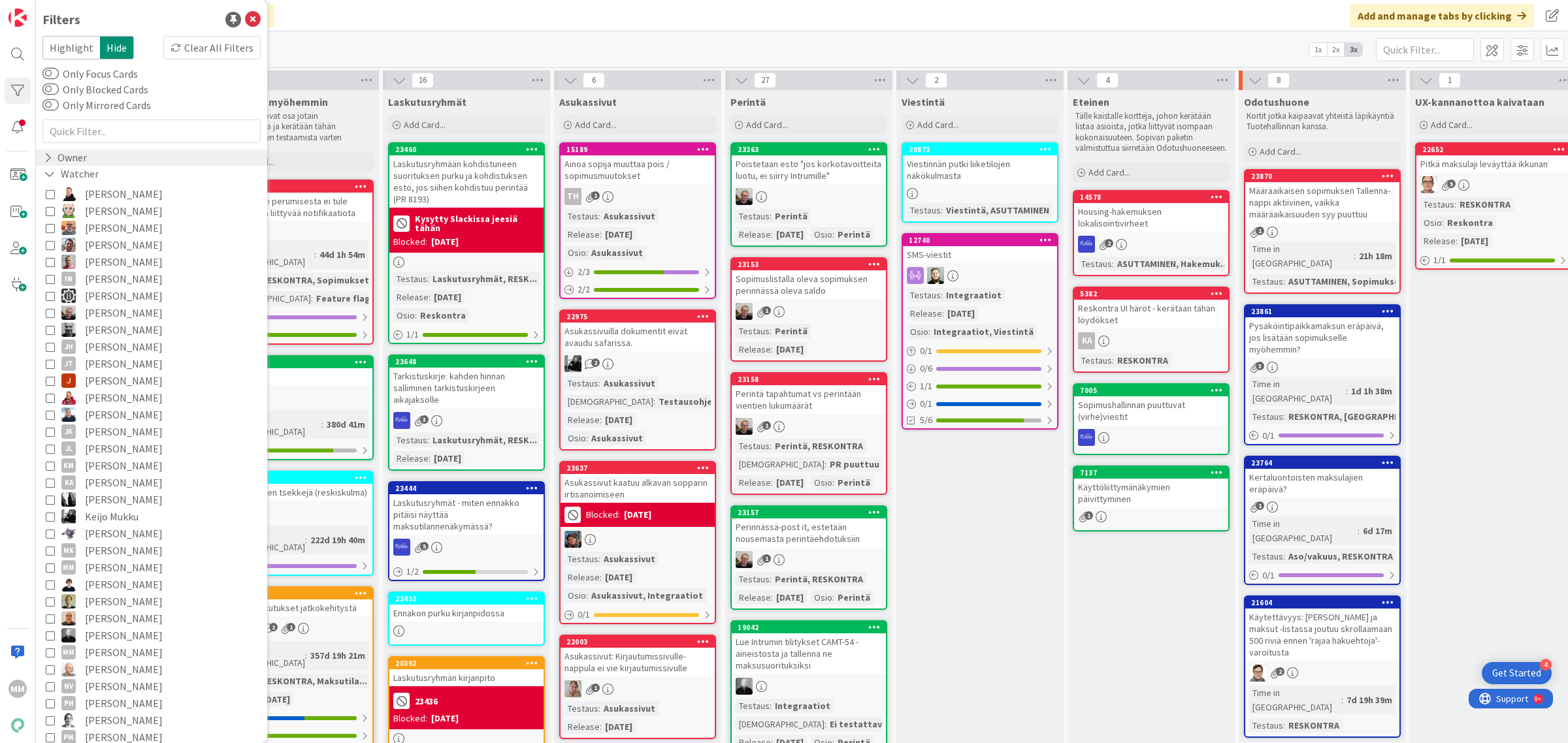
click at [48, 160] on icon at bounding box center [48, 157] width 8 height 11
click at [48, 155] on icon at bounding box center [50, 157] width 12 height 11
click at [48, 171] on icon at bounding box center [50, 174] width 12 height 11
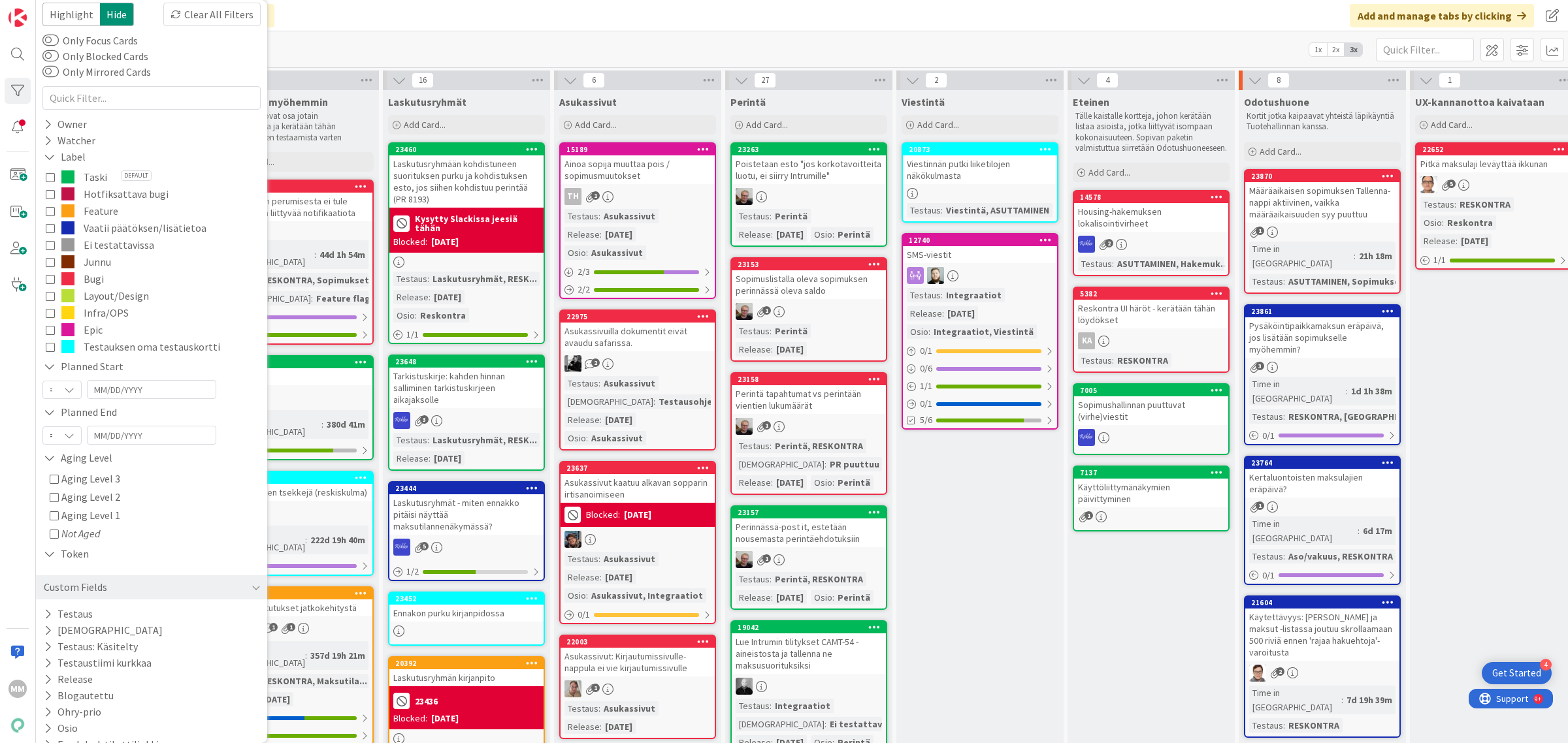
scroll to position [52, 0]
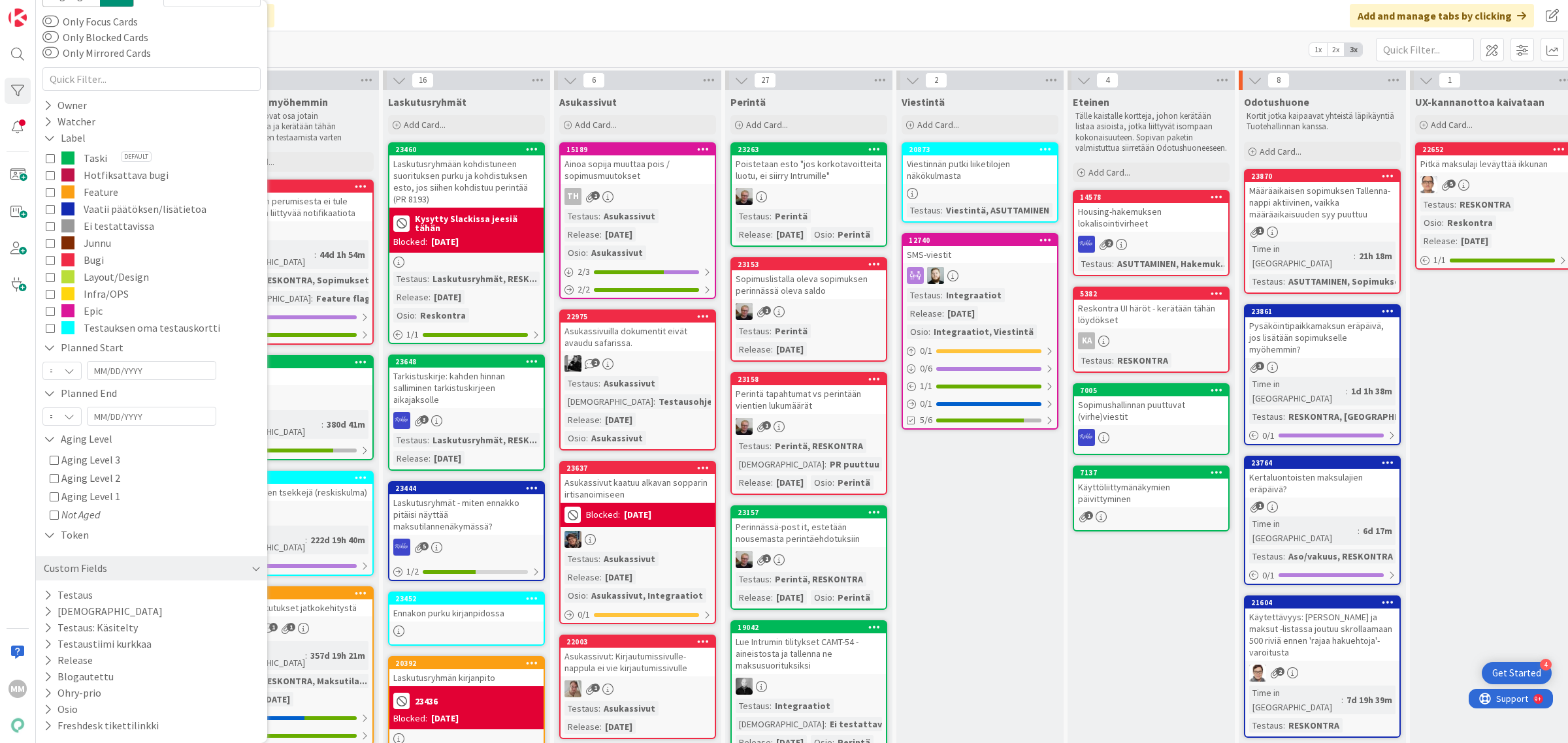
click at [195, 573] on div "Custom Fields" at bounding box center [152, 569] width 231 height 24
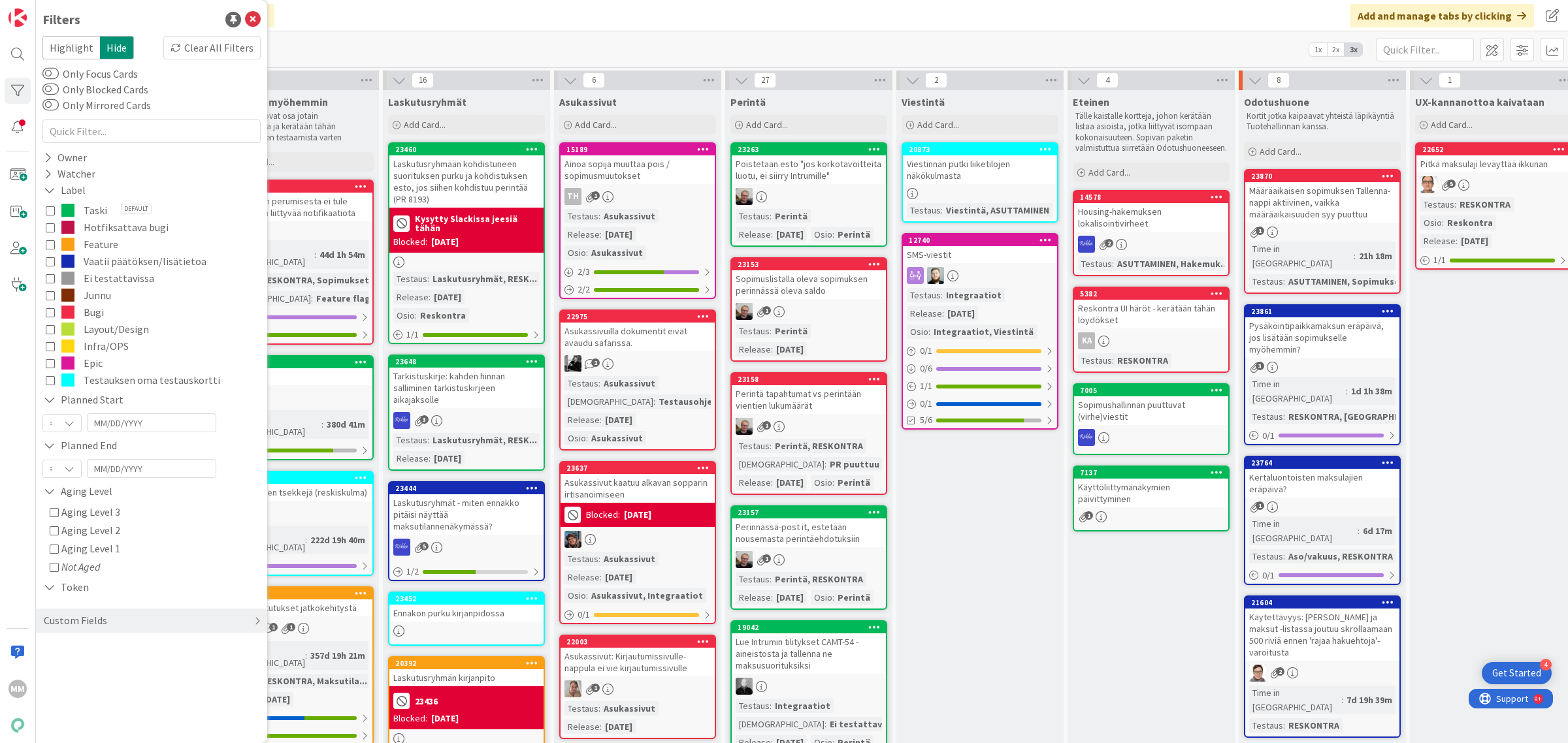
scroll to position [0, 0]
click at [209, 618] on div "Custom Fields" at bounding box center [152, 620] width 231 height 24
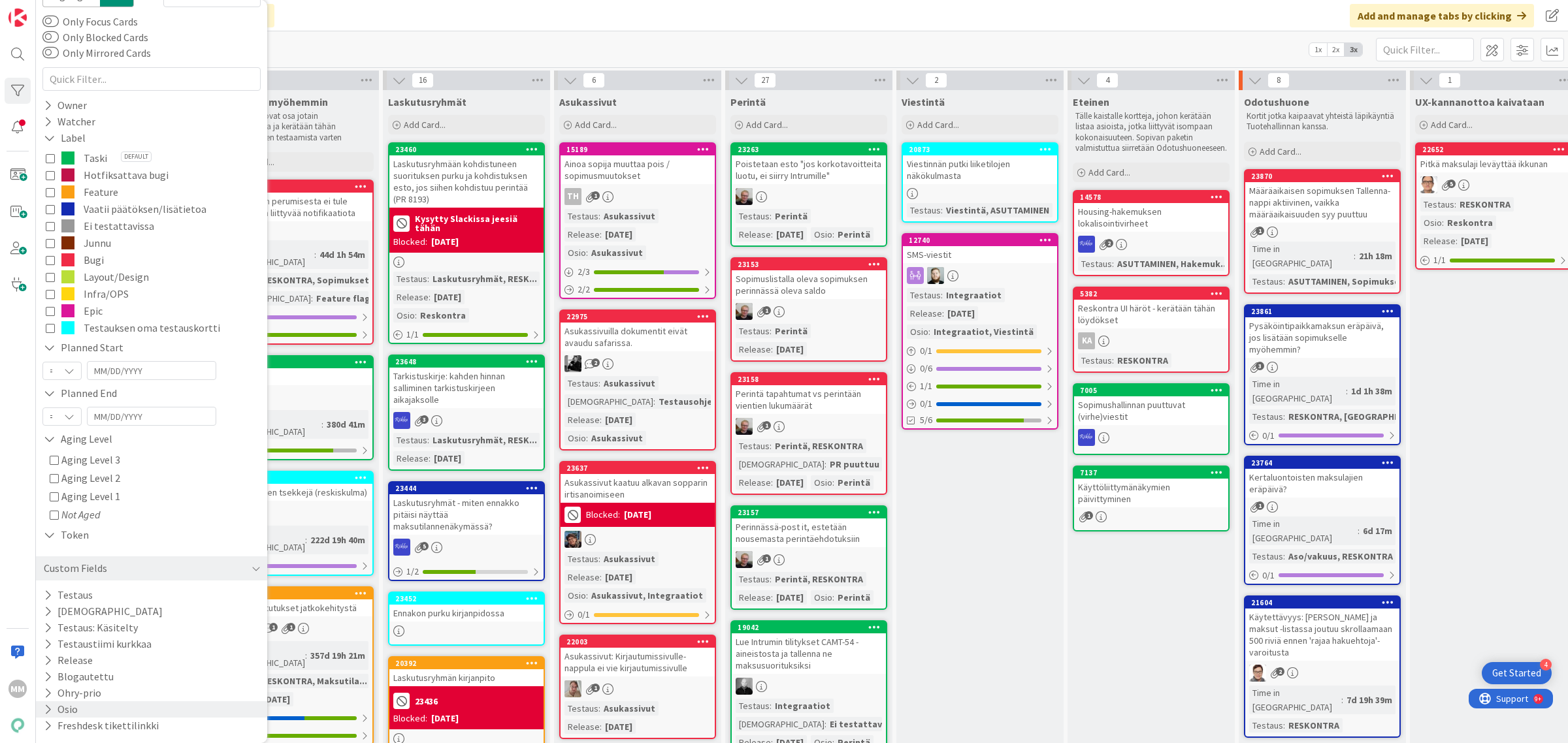
click at [46, 707] on icon at bounding box center [48, 709] width 8 height 11
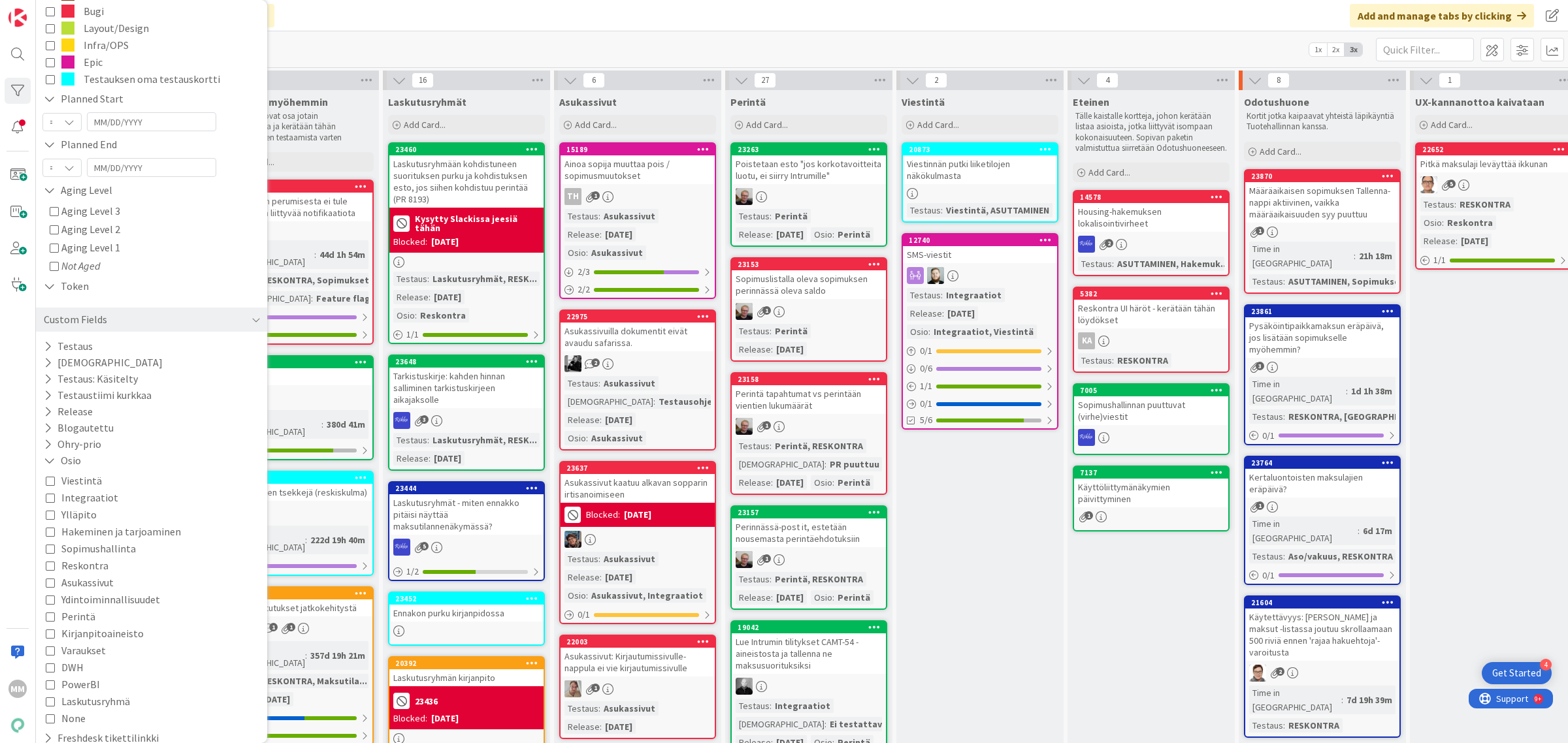
scroll to position [314, 0]
click at [51, 520] on icon at bounding box center [50, 520] width 9 height 9
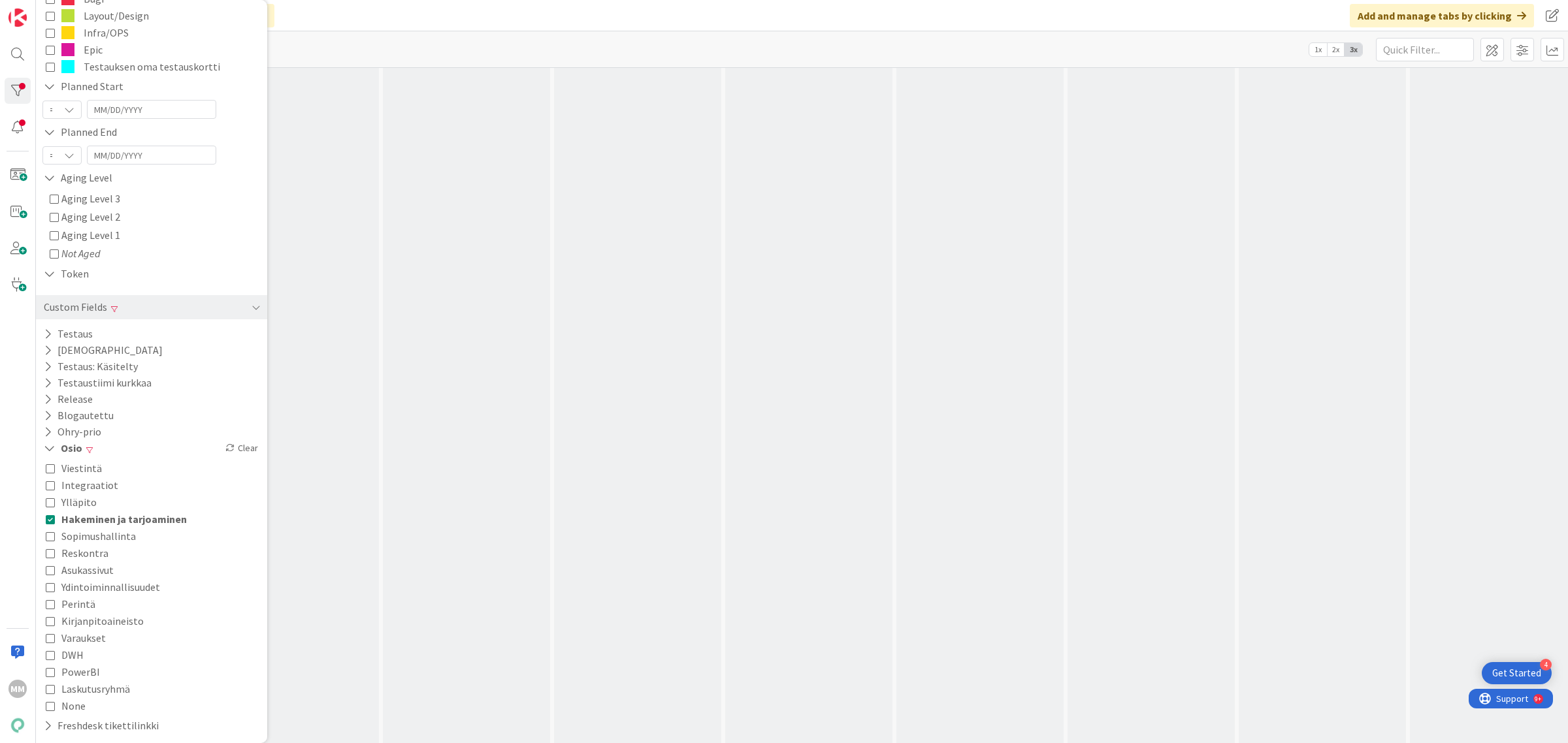
scroll to position [0, 0]
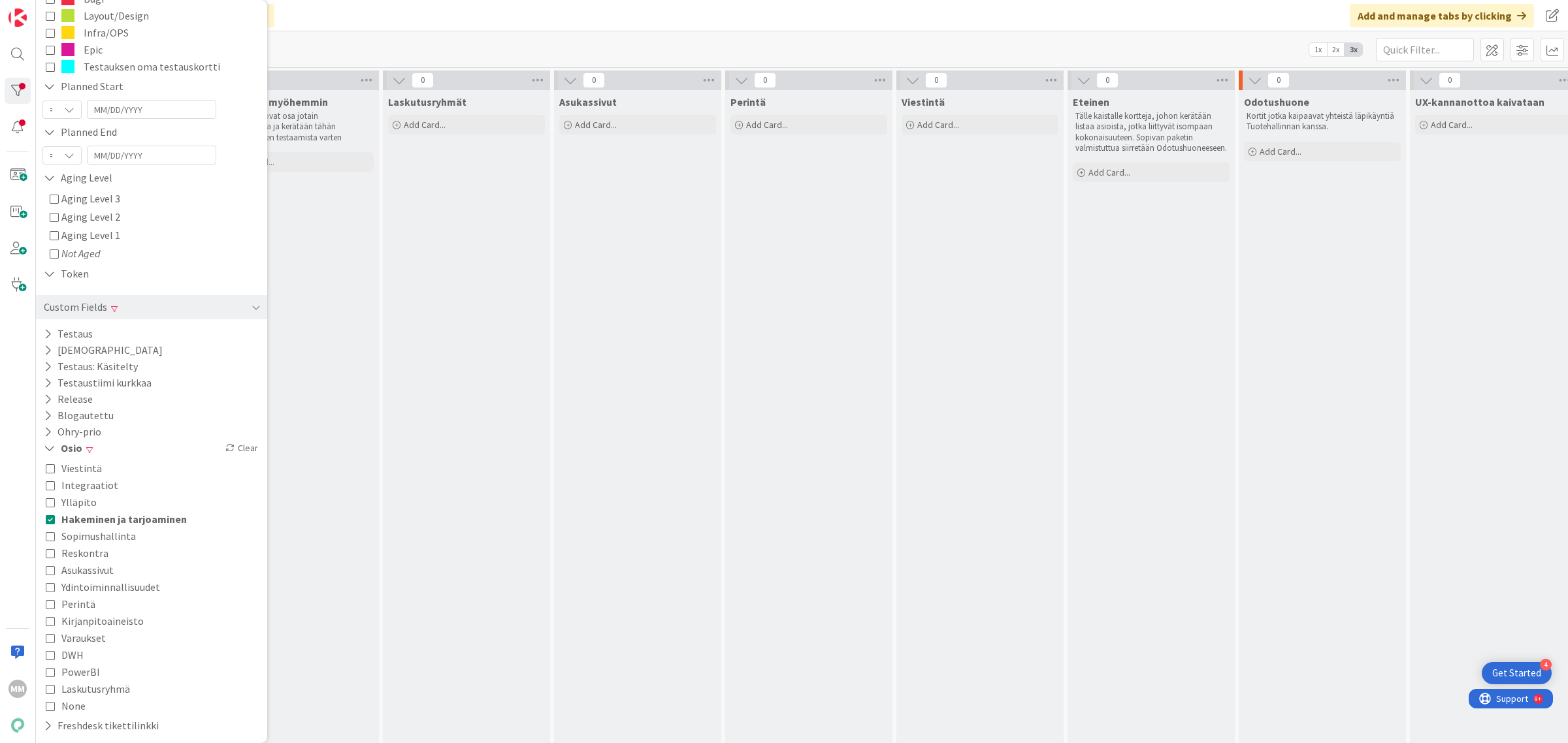
click at [126, 521] on span "Hakeminen ja tarjoaminen" at bounding box center [124, 520] width 125 height 17
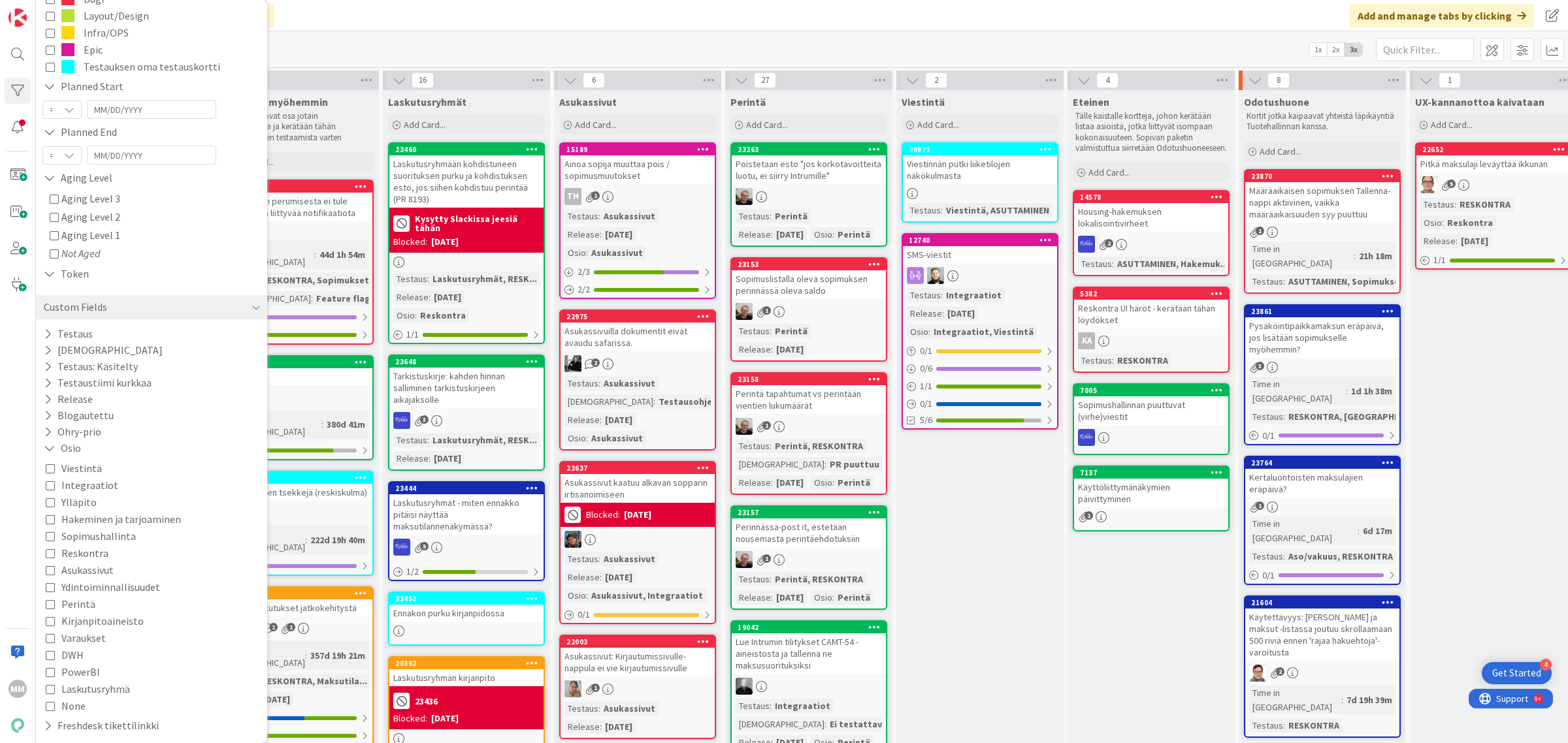
scroll to position [281, 0]
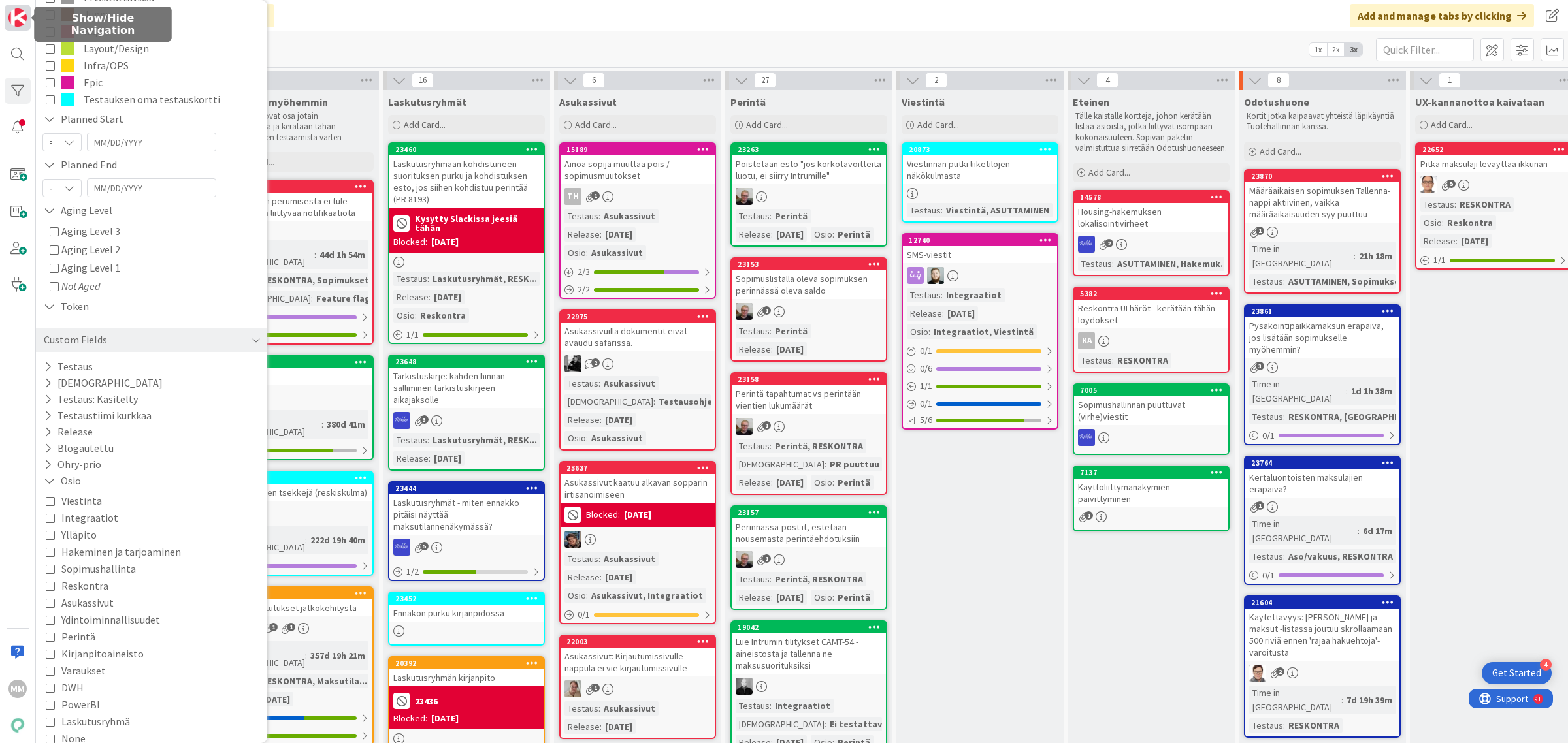
click at [11, 20] on img at bounding box center [18, 18] width 18 height 18
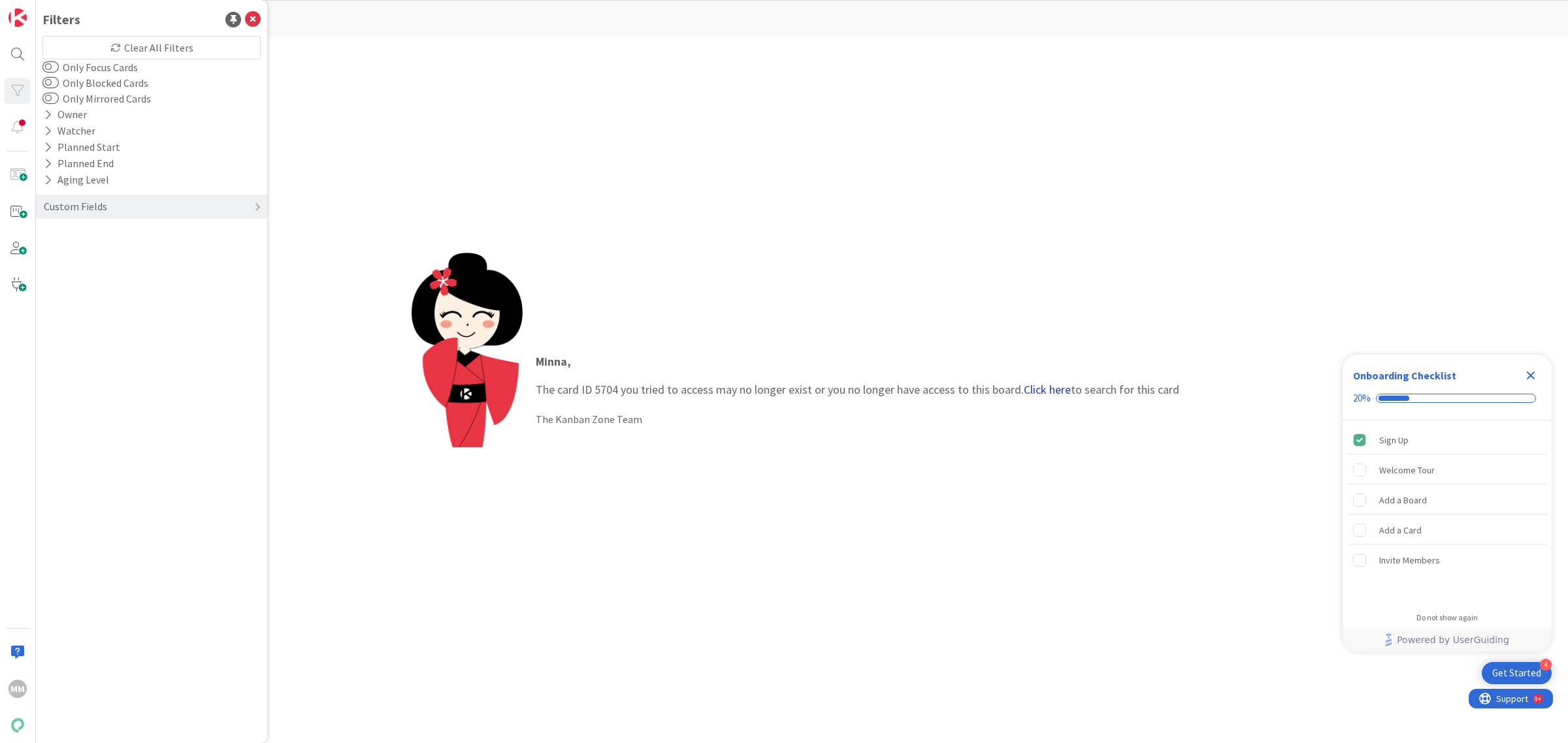
click at [1049, 389] on link "Click here" at bounding box center [1047, 389] width 47 height 15
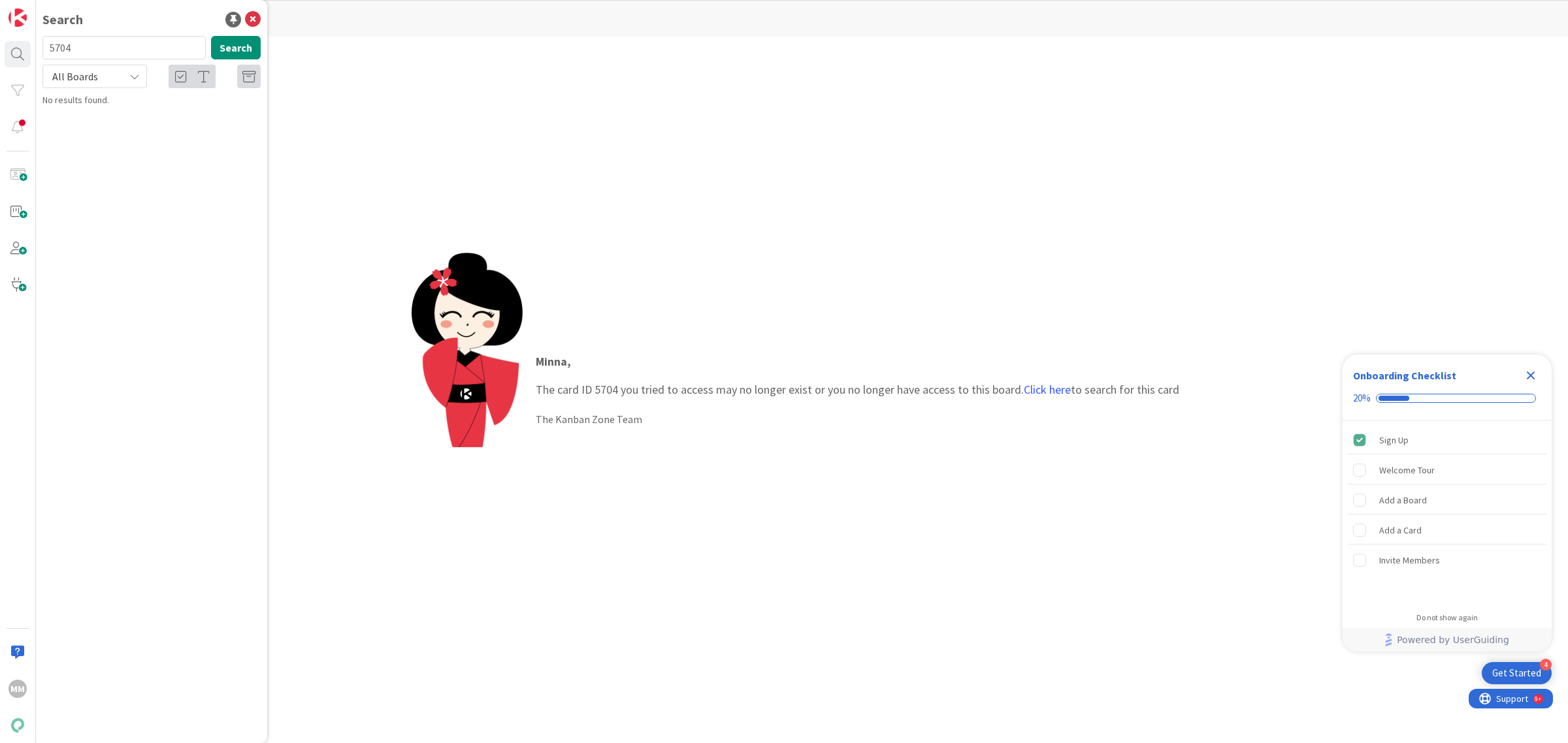
click at [96, 48] on input "5704" at bounding box center [124, 48] width 163 height 24
type input "postinumero"
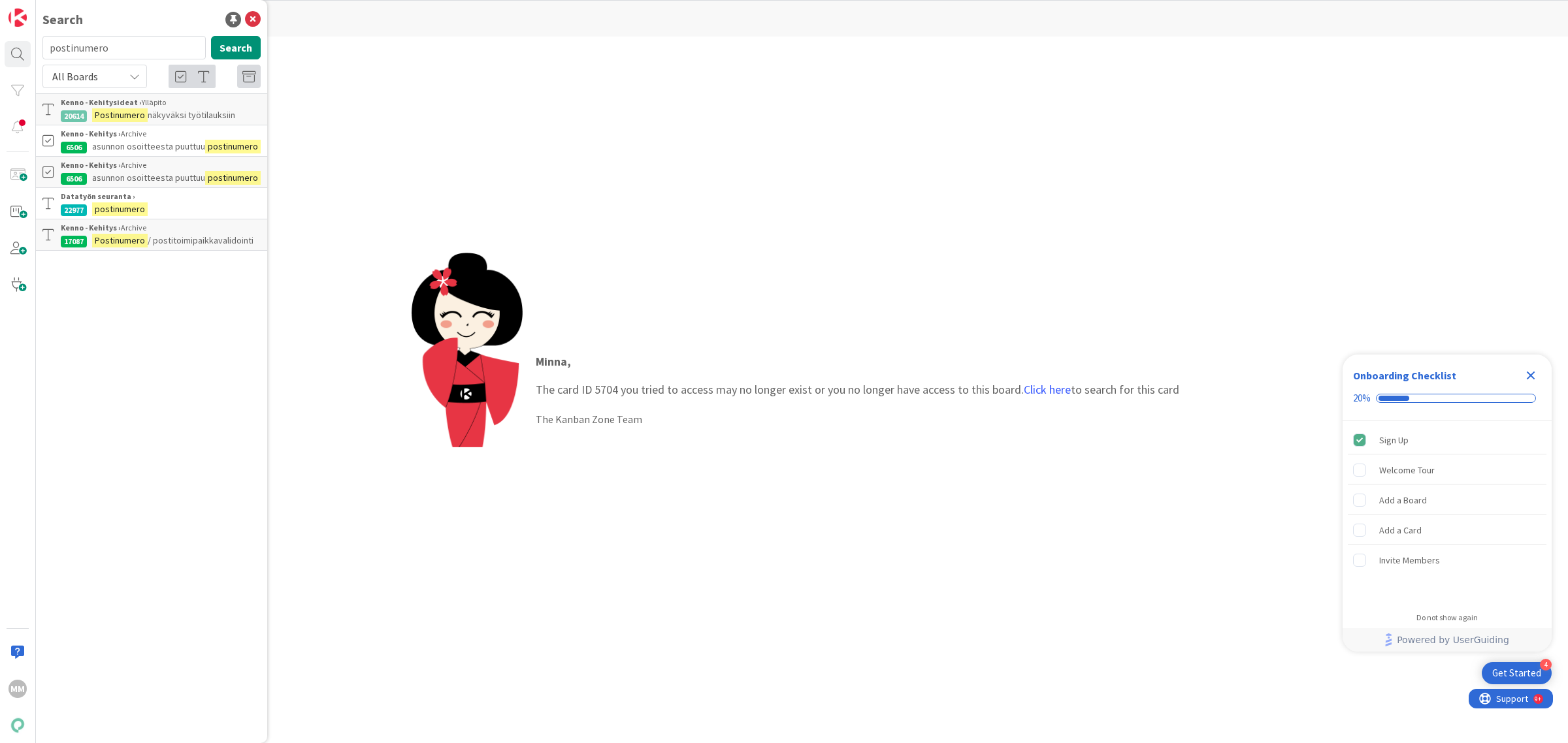
click at [161, 208] on p "postinumero" at bounding box center [161, 209] width 200 height 14
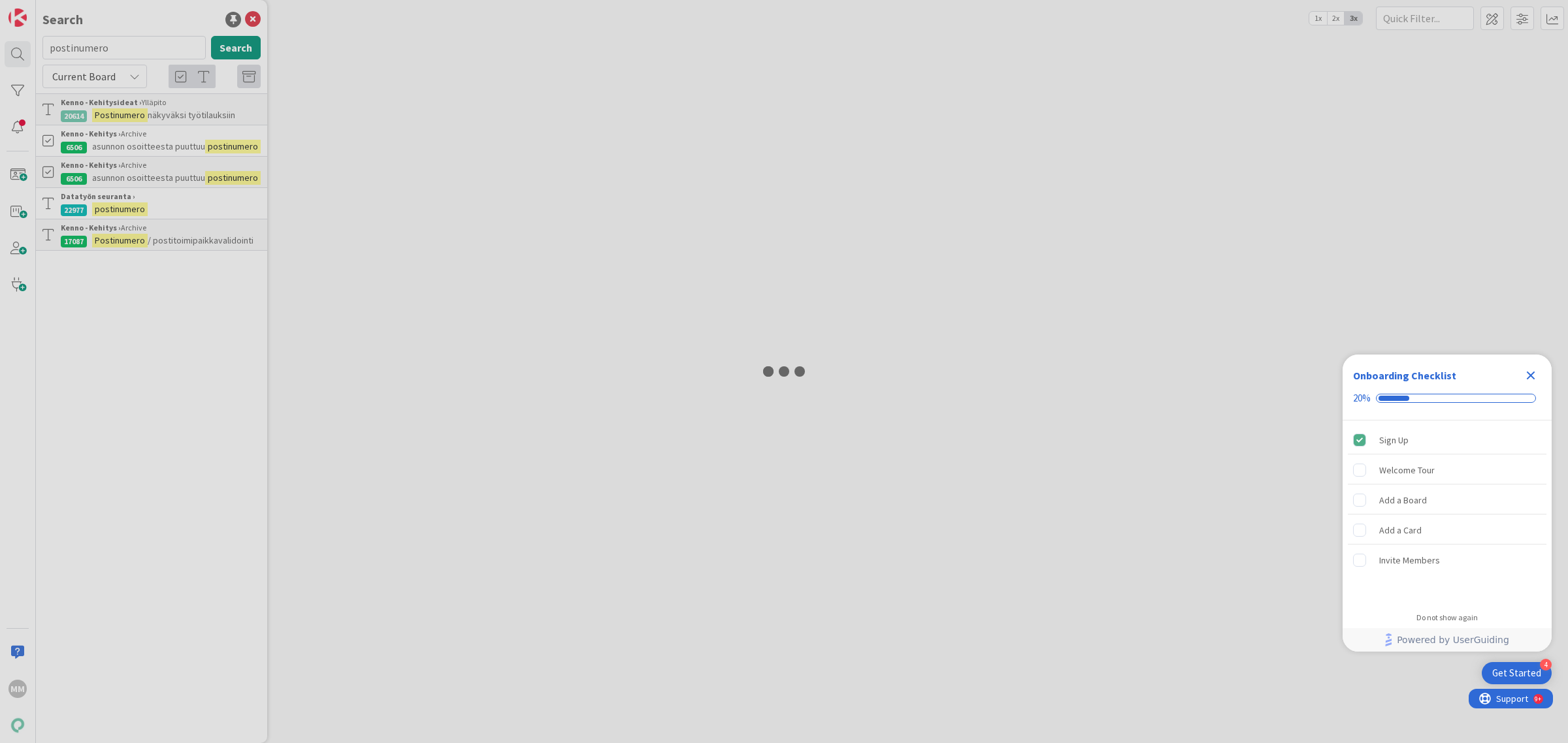
click at [190, 237] on div at bounding box center [784, 371] width 1568 height 743
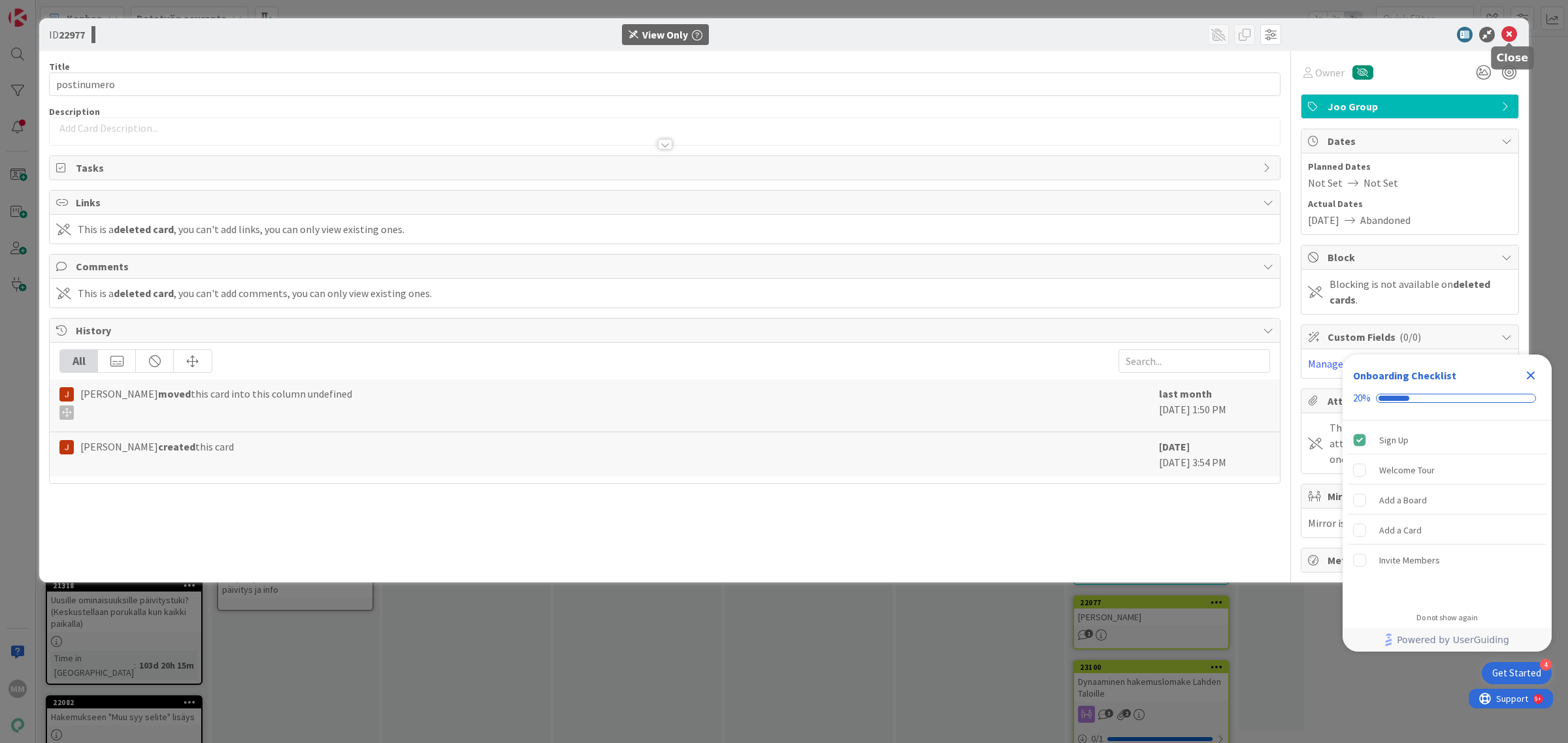
click at [1510, 31] on icon at bounding box center [1509, 35] width 16 height 16
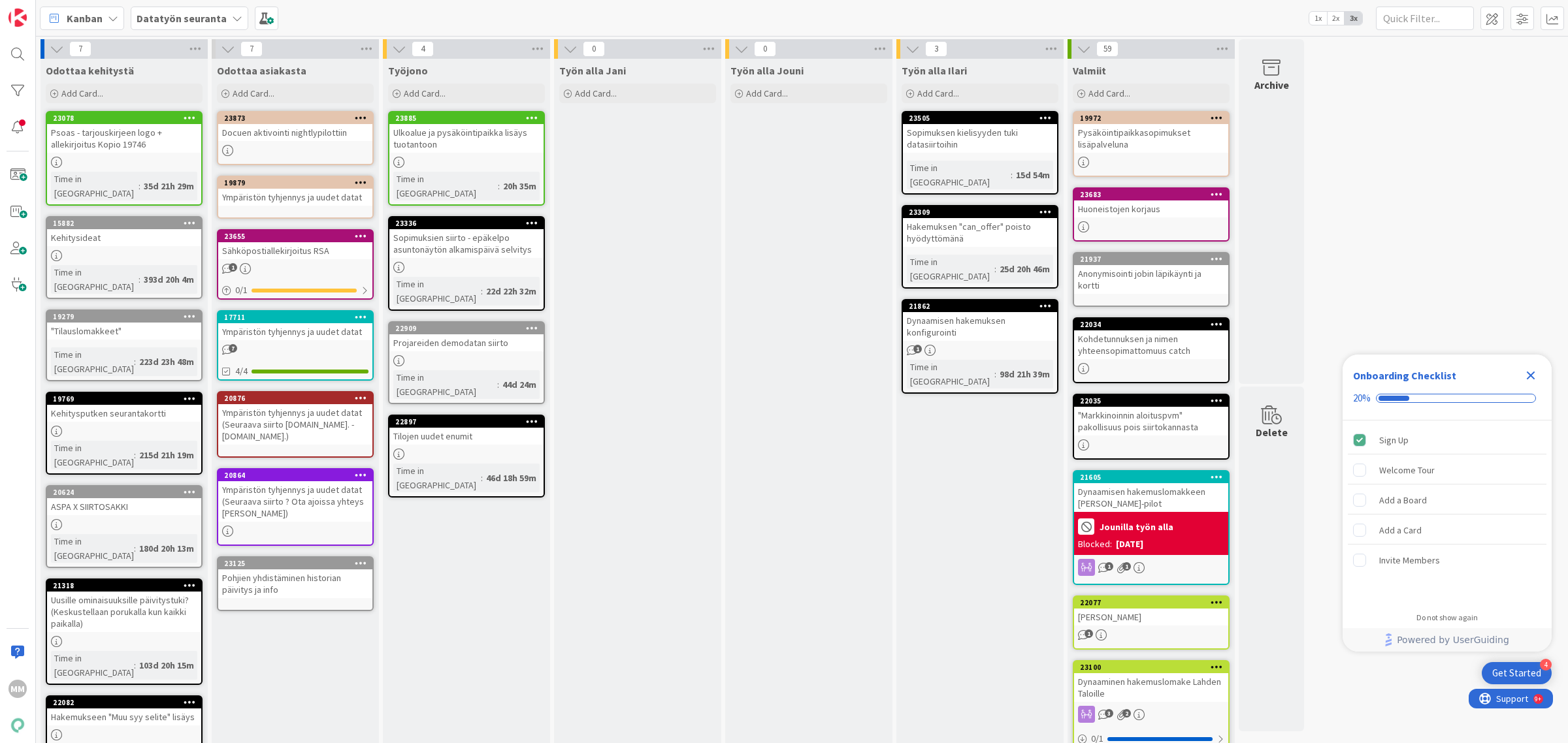
click at [82, 18] on span "Kanban" at bounding box center [84, 18] width 36 height 16
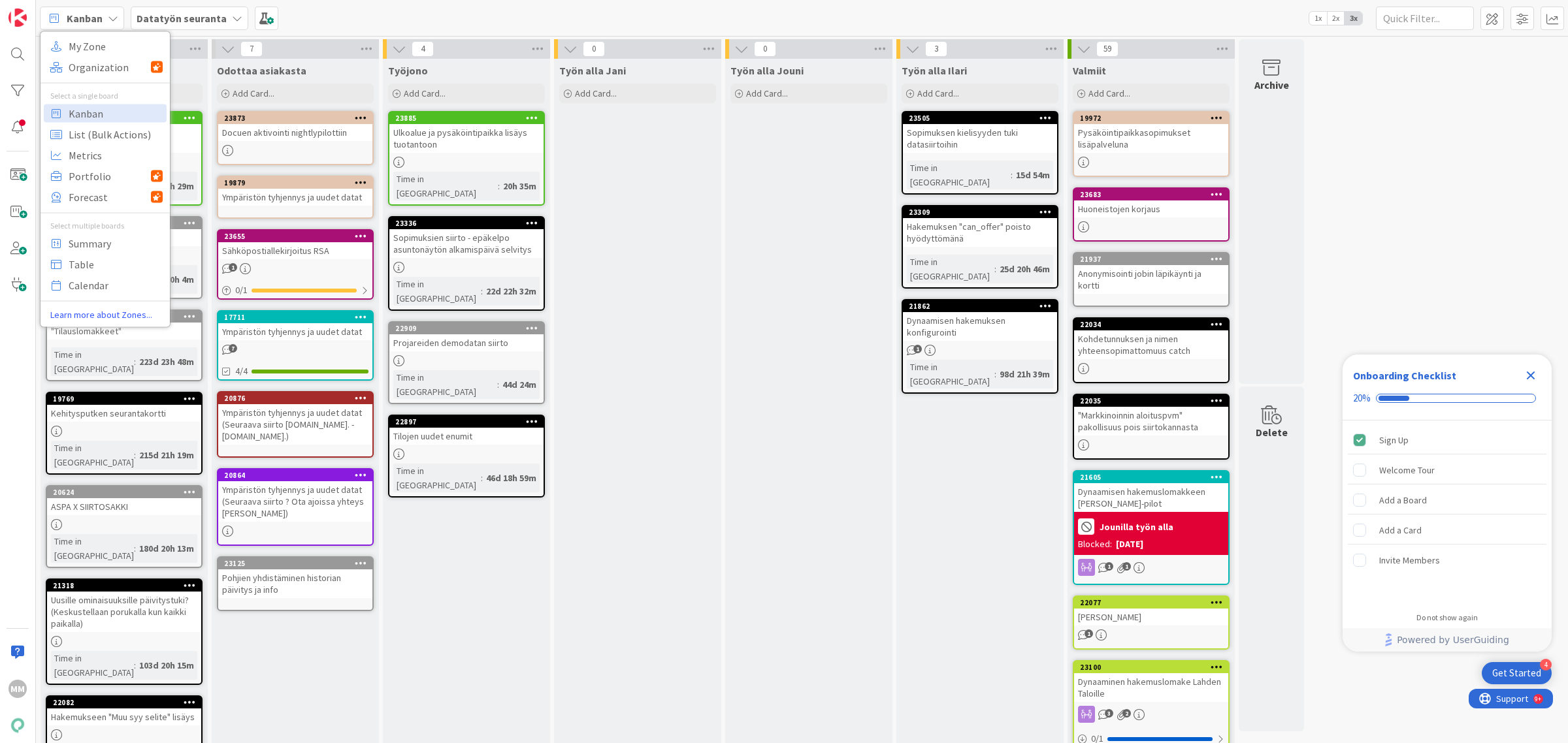
click at [84, 17] on span "Kanban" at bounding box center [84, 18] width 36 height 16
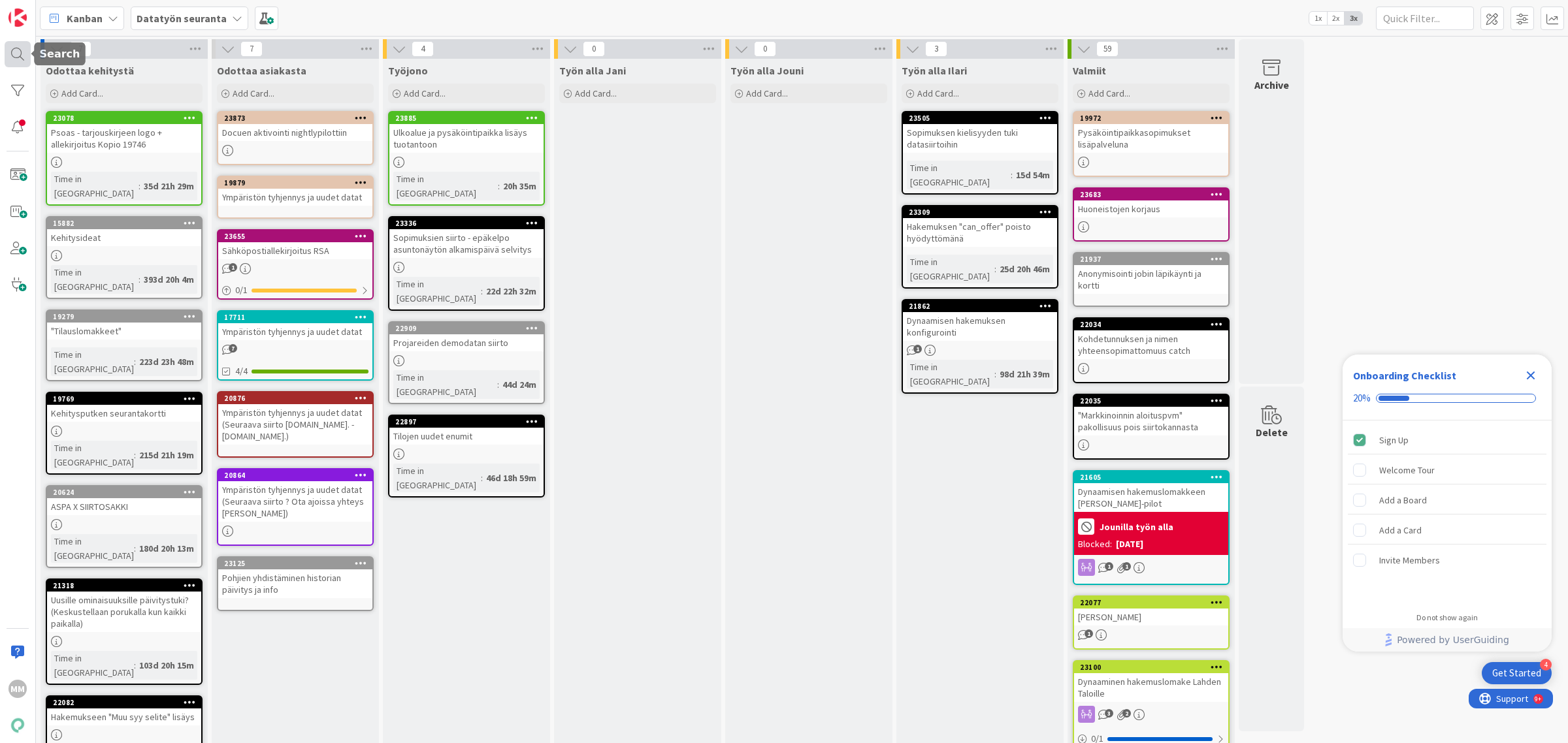
click at [28, 52] on div at bounding box center [18, 54] width 26 height 26
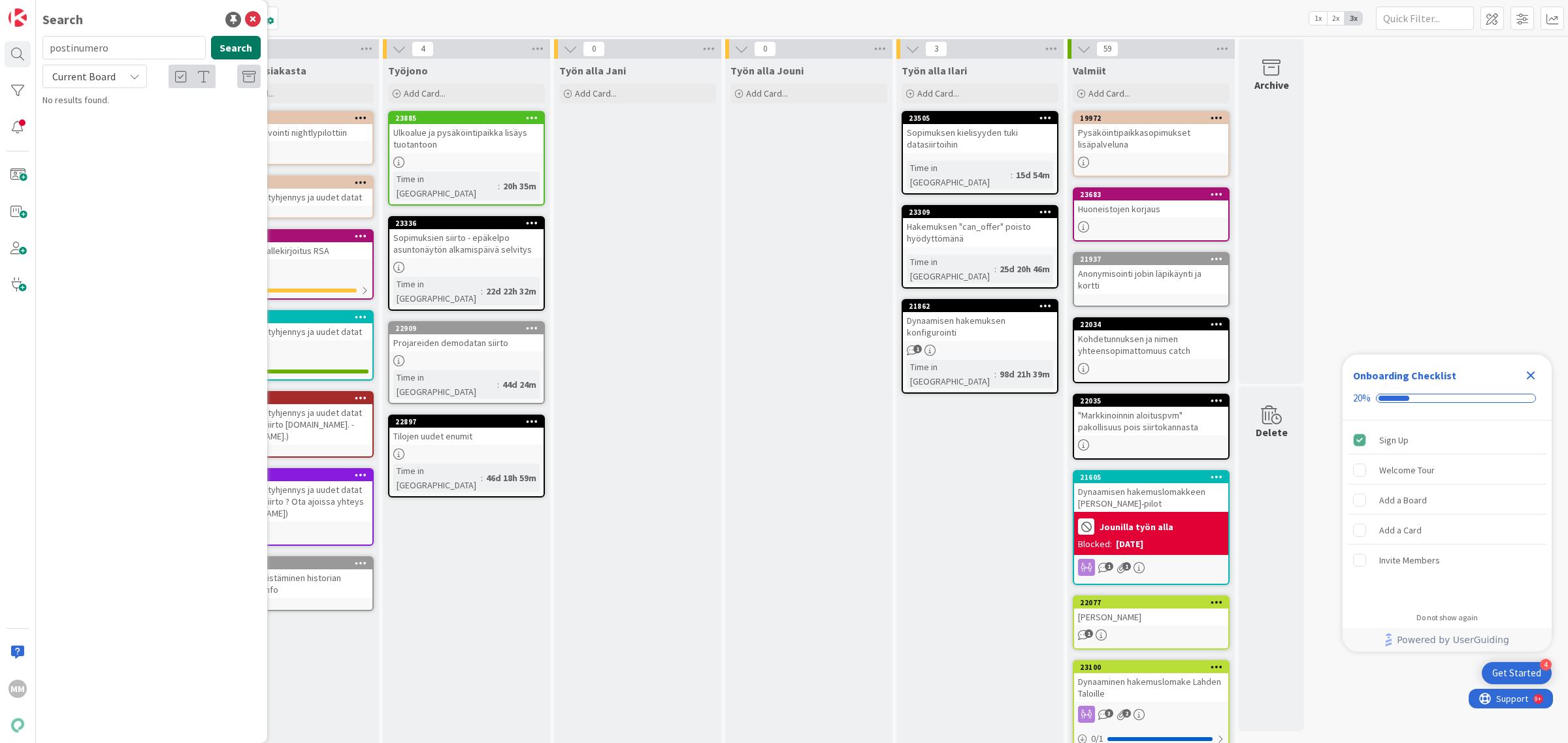
click at [239, 50] on button "Search" at bounding box center [236, 48] width 50 height 24
click at [129, 72] on icon at bounding box center [135, 76] width 10 height 10
click at [118, 137] on span "All Boards" at bounding box center [118, 131] width 136 height 20
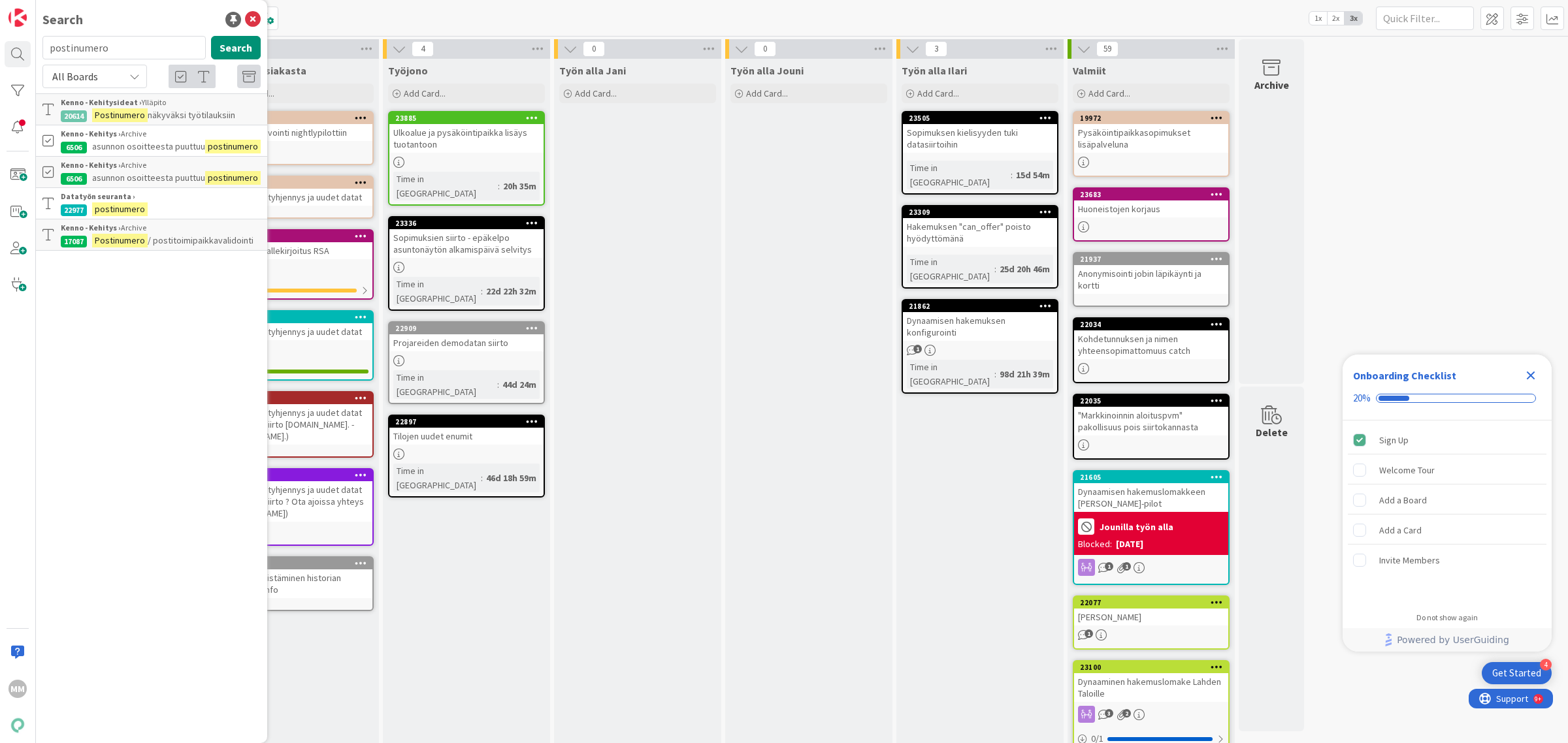
click at [162, 237] on span "/ postitoimipaikkavalidointi" at bounding box center [201, 240] width 106 height 12
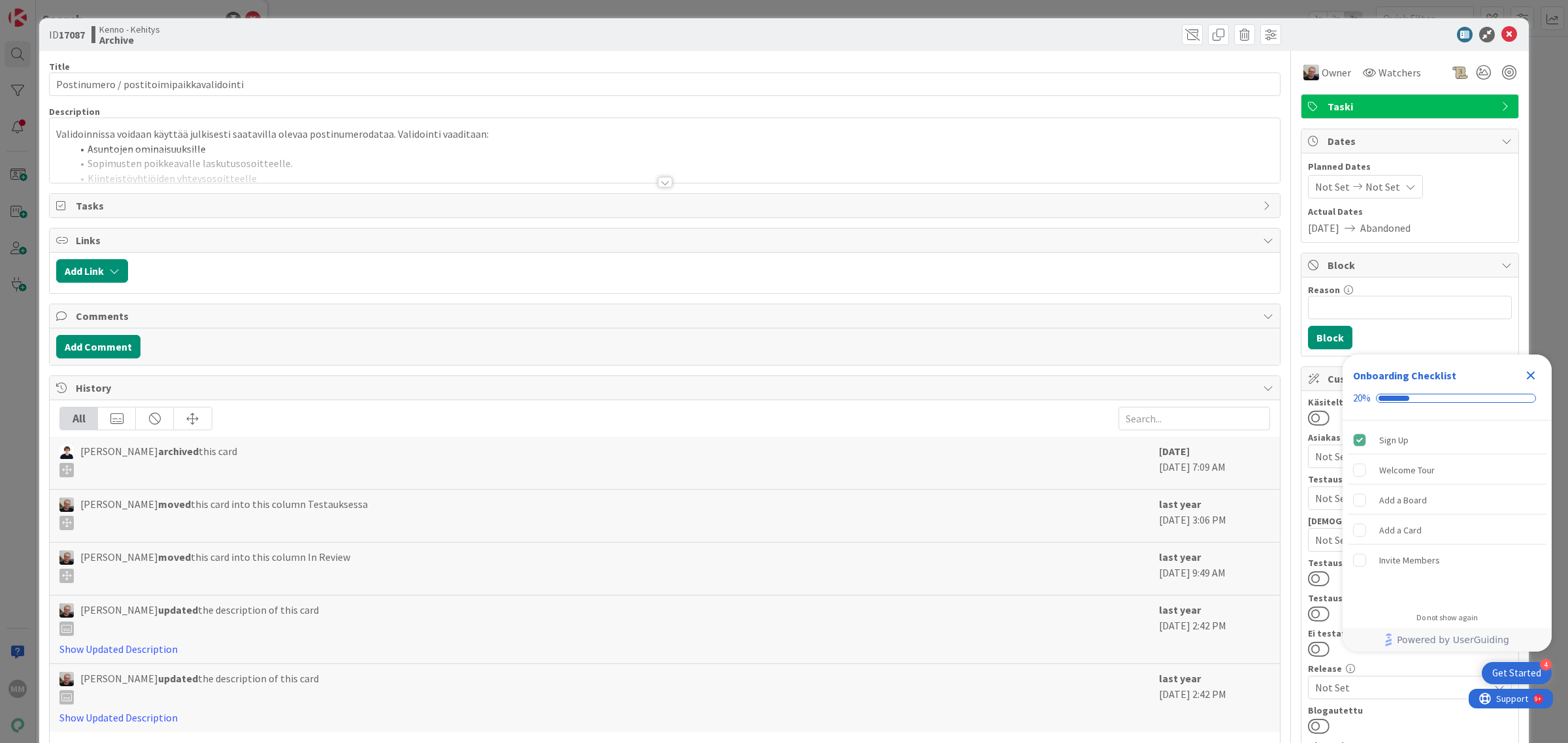
click at [661, 182] on div at bounding box center [665, 182] width 14 height 10
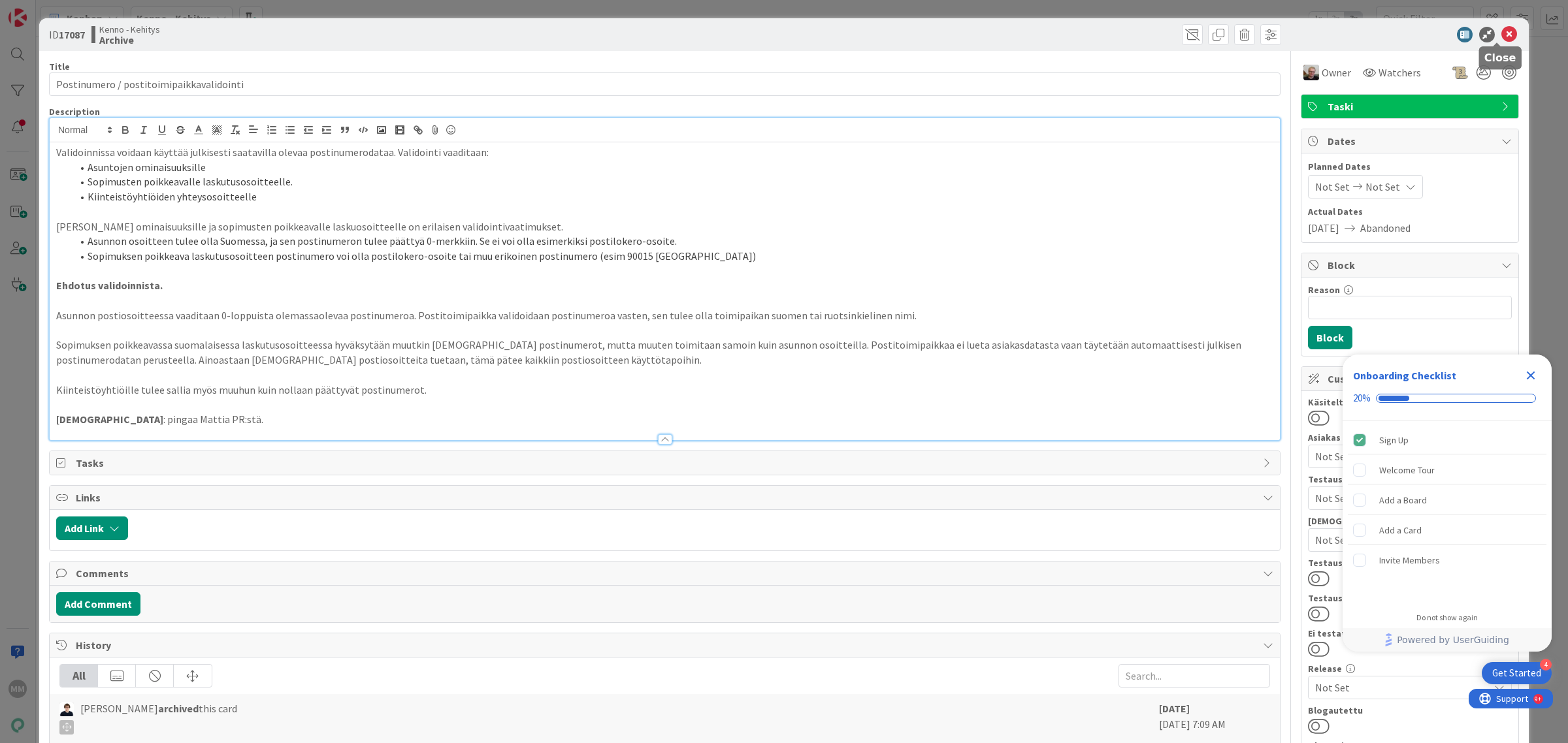
click at [1501, 31] on icon at bounding box center [1509, 35] width 16 height 16
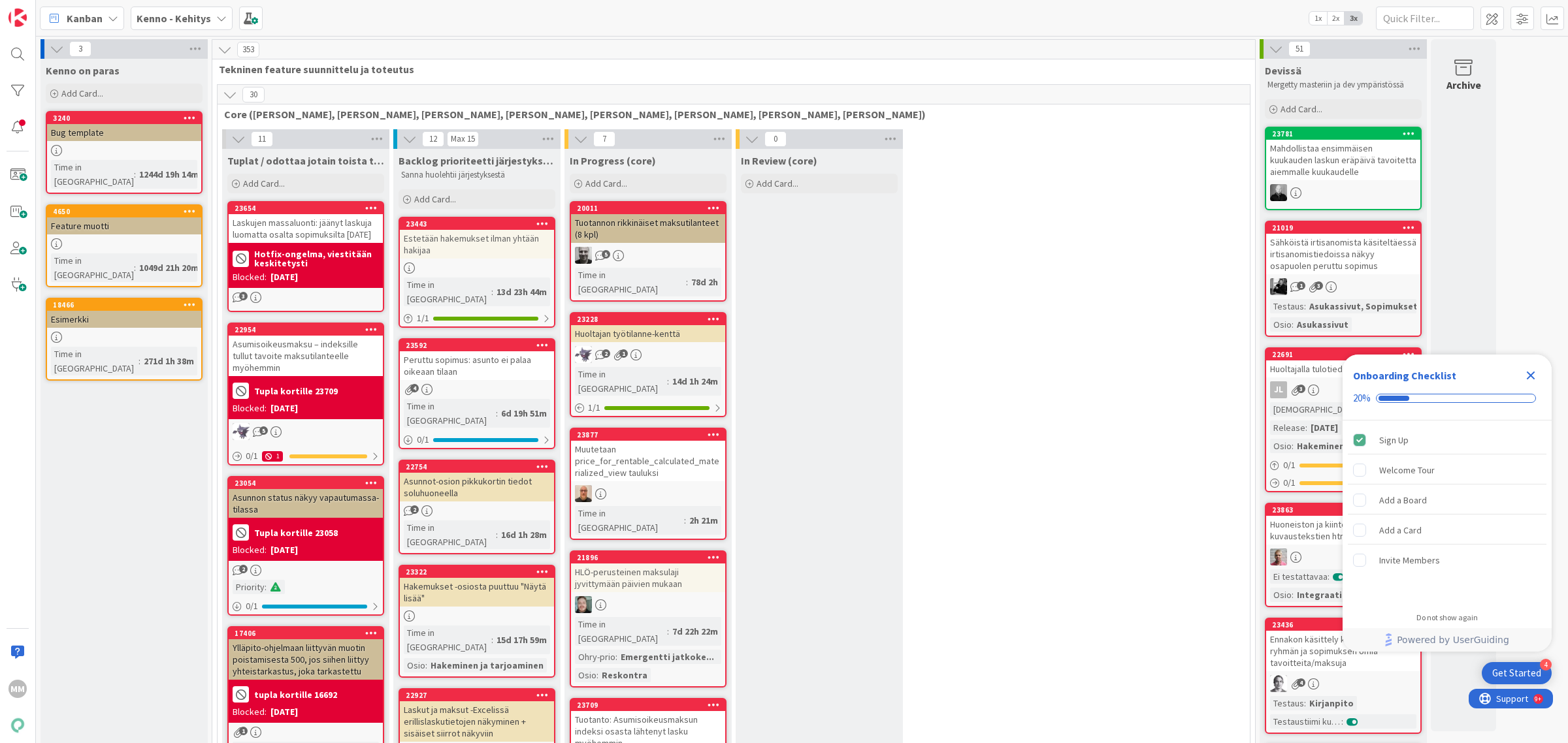
click at [183, 10] on span "Kenno - Kehitys" at bounding box center [174, 18] width 75 height 16
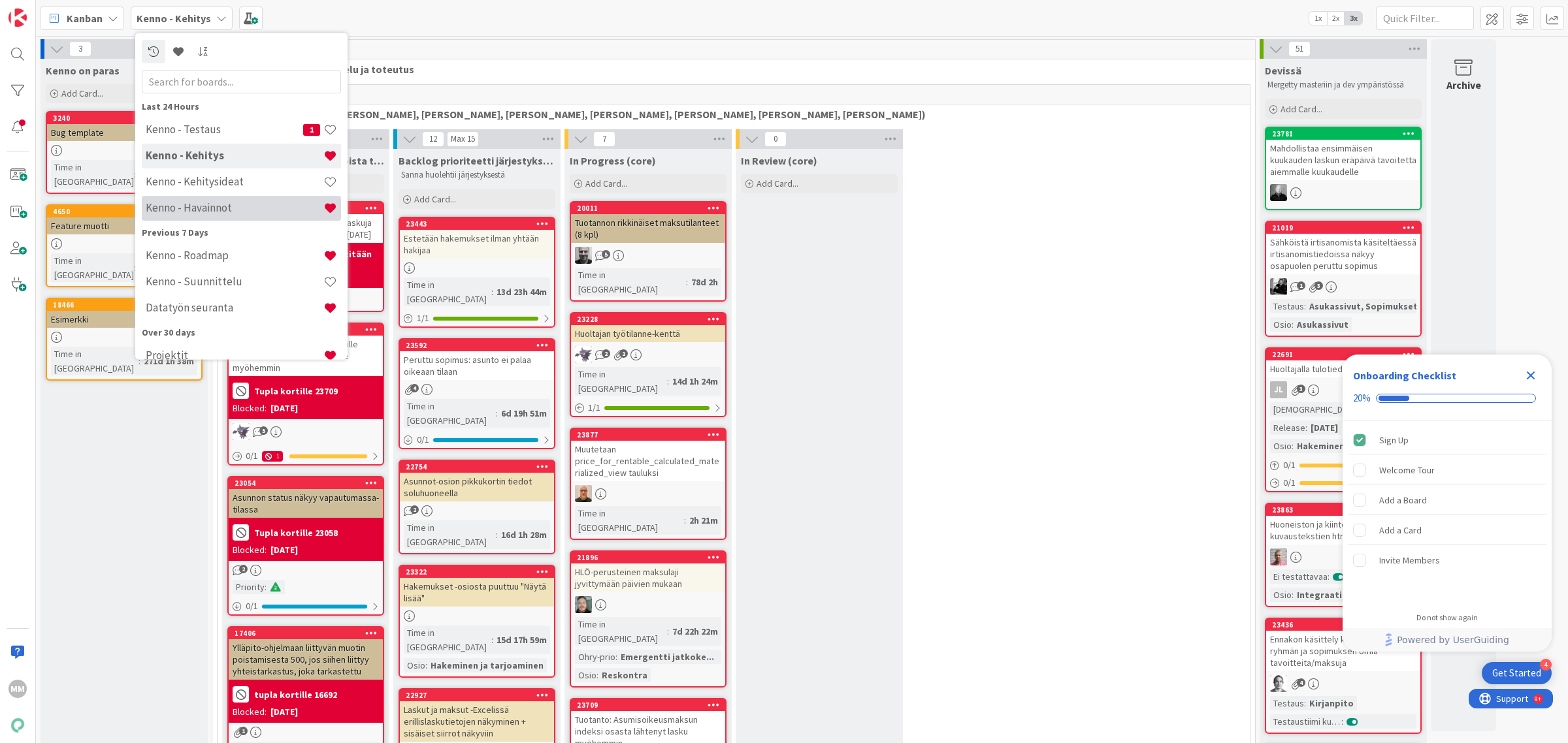
click at [220, 207] on h4 "Kenno - Havainnot" at bounding box center [235, 208] width 178 height 13
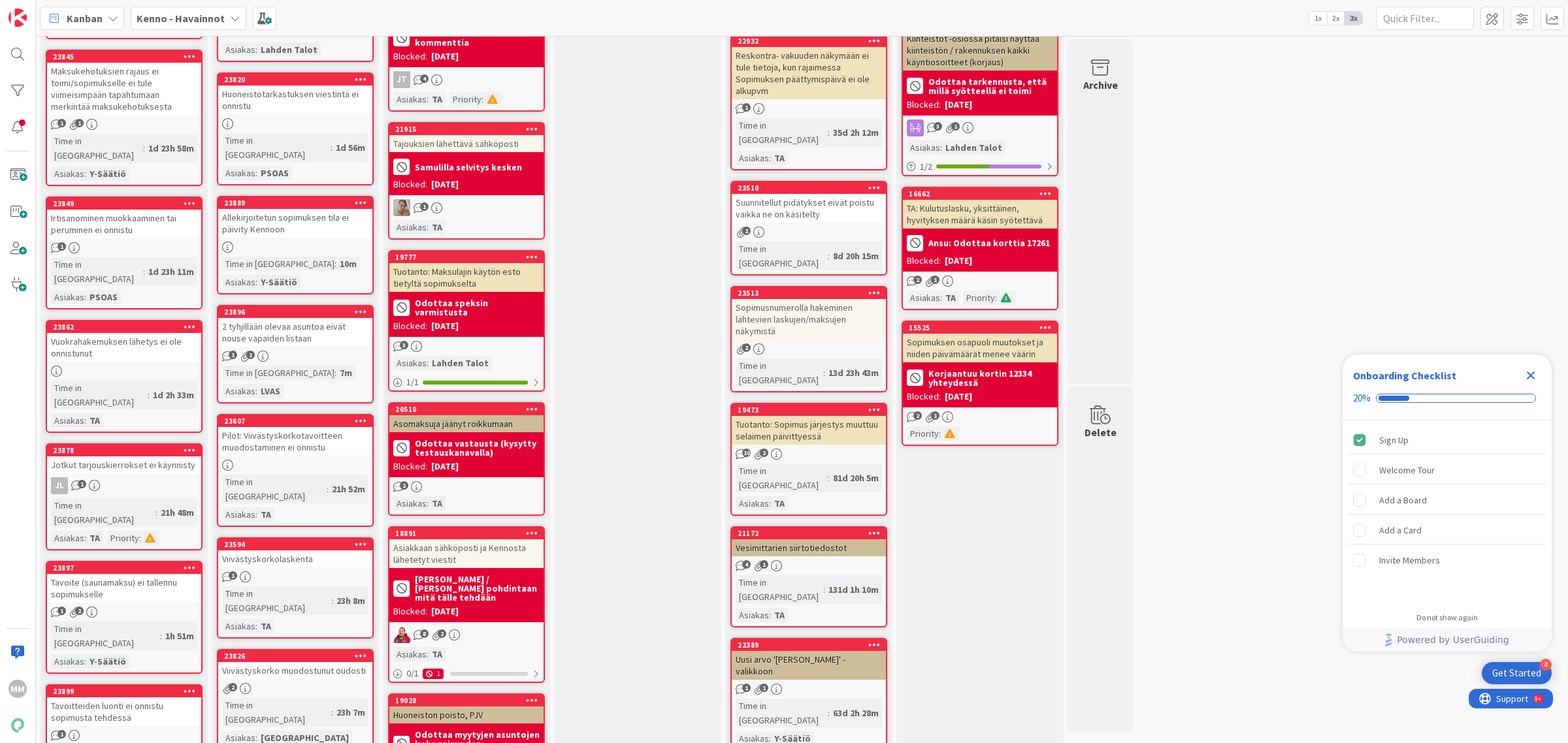
scroll to position [429, 0]
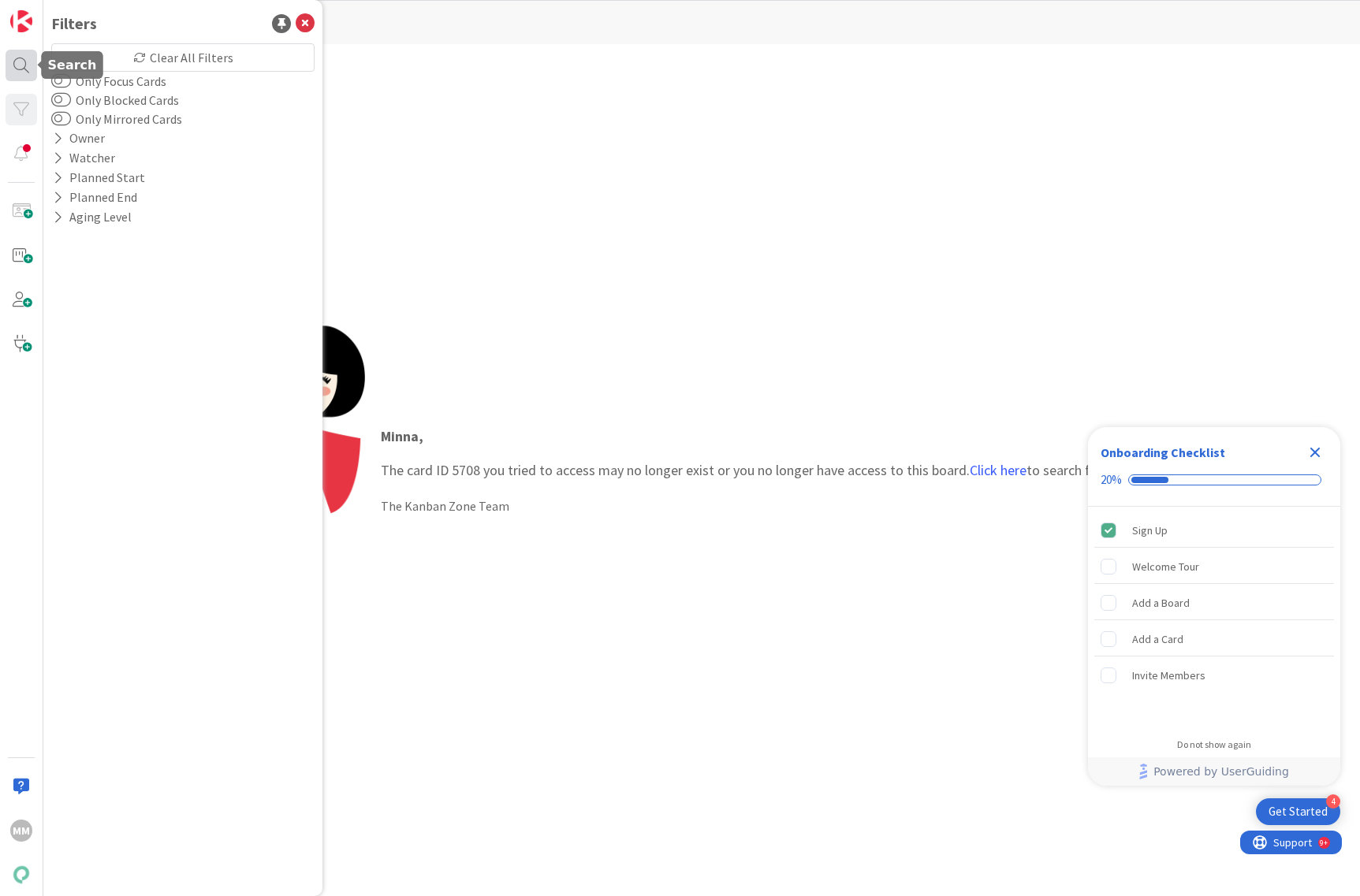
click at [6, 69] on div at bounding box center [21, 65] width 32 height 32
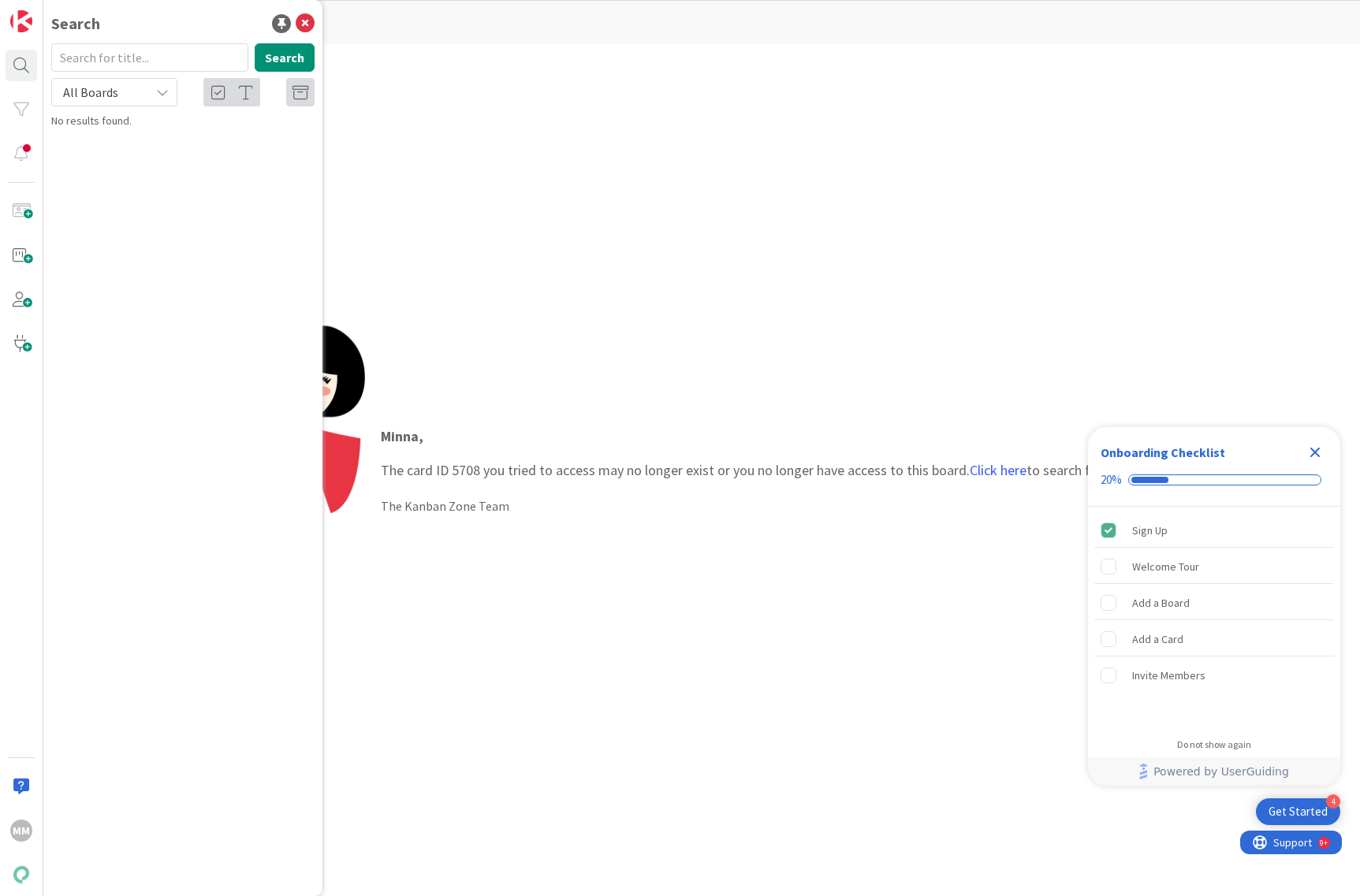
click at [91, 55] on input "text" at bounding box center [150, 58] width 197 height 28
type input "koontilasku"
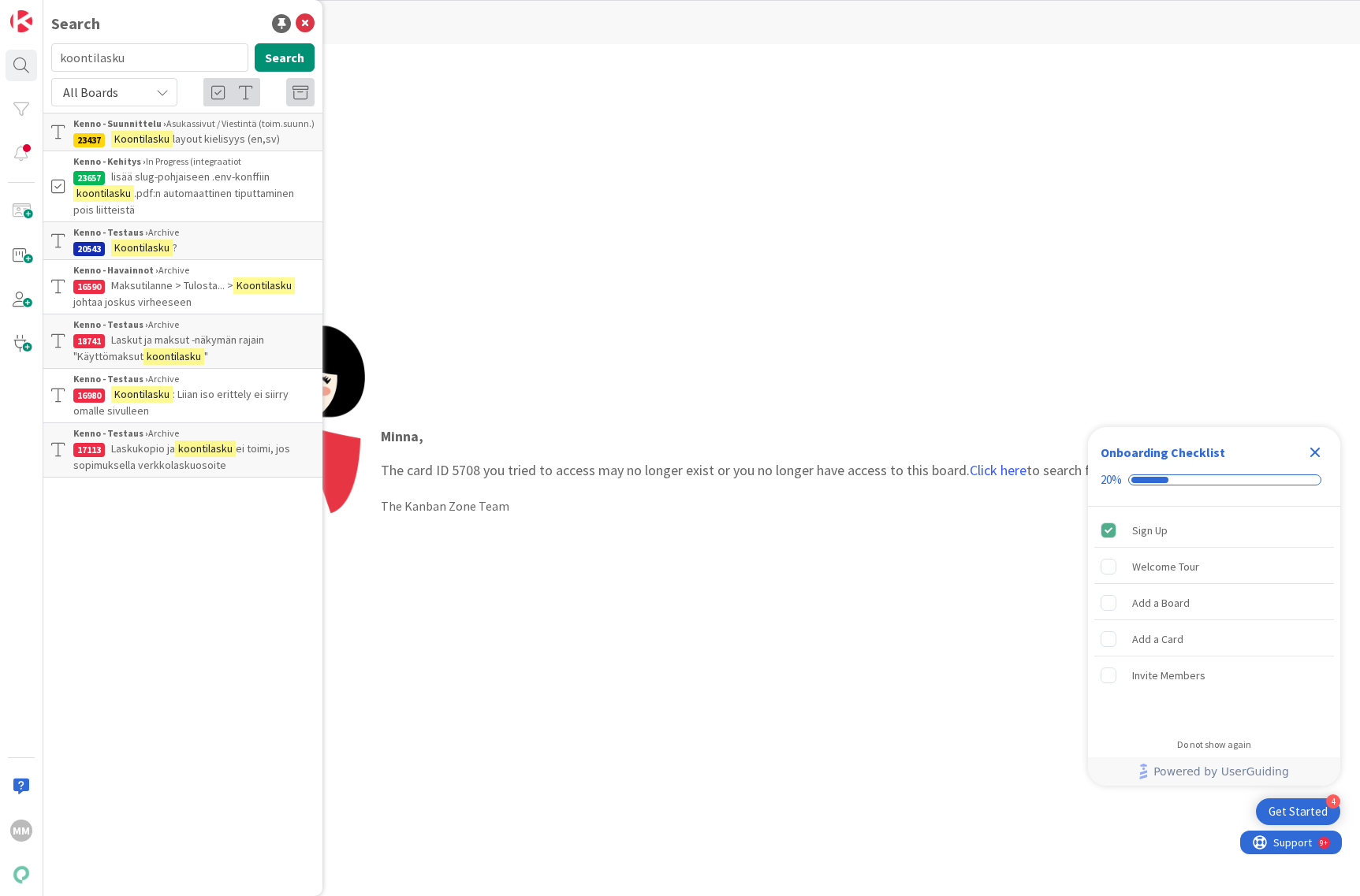
click at [211, 136] on span "layout kielisyys (en,sv)" at bounding box center [226, 139] width 107 height 14
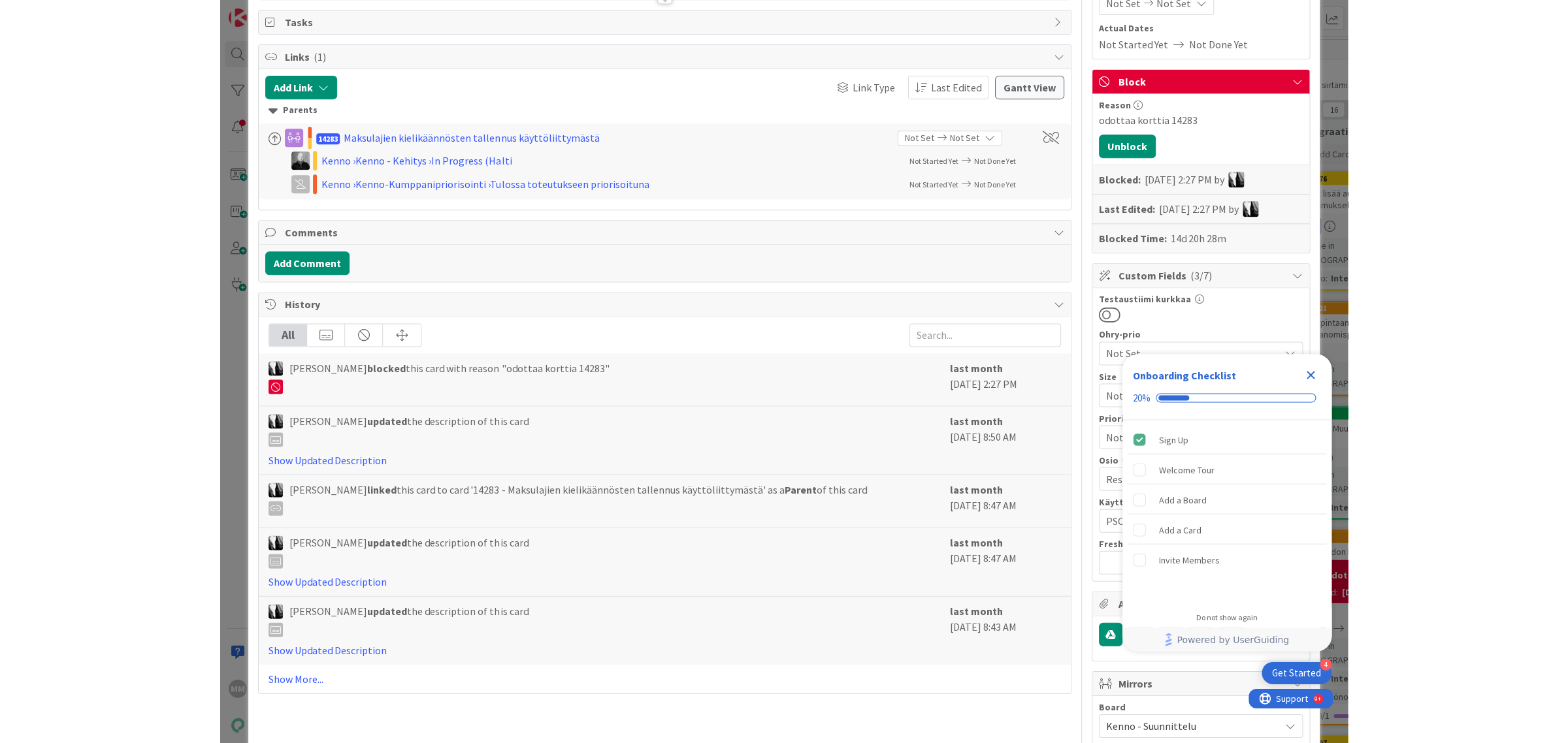
scroll to position [118, 0]
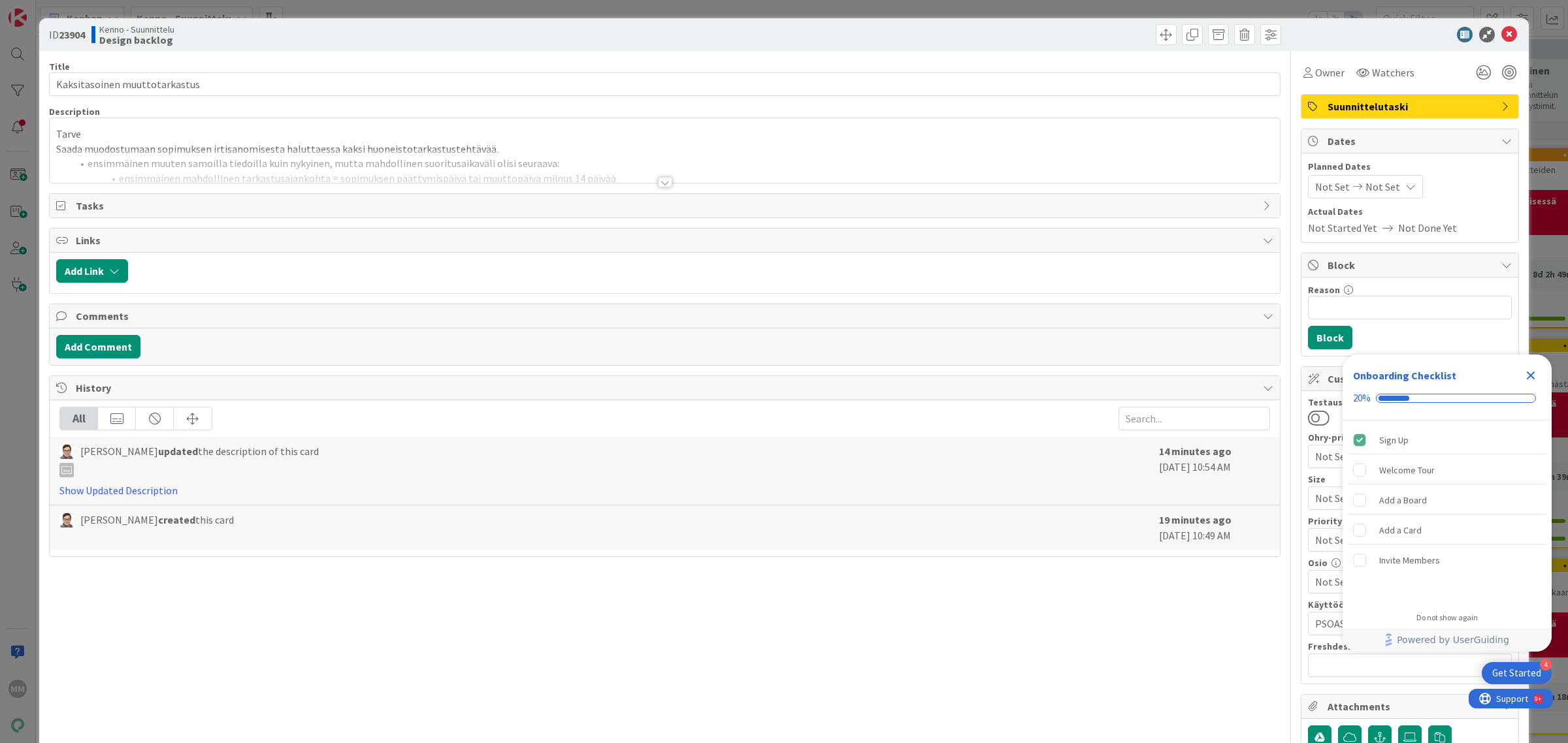
click at [658, 186] on div at bounding box center [665, 182] width 14 height 10
